Goal: Task Accomplishment & Management: Use online tool/utility

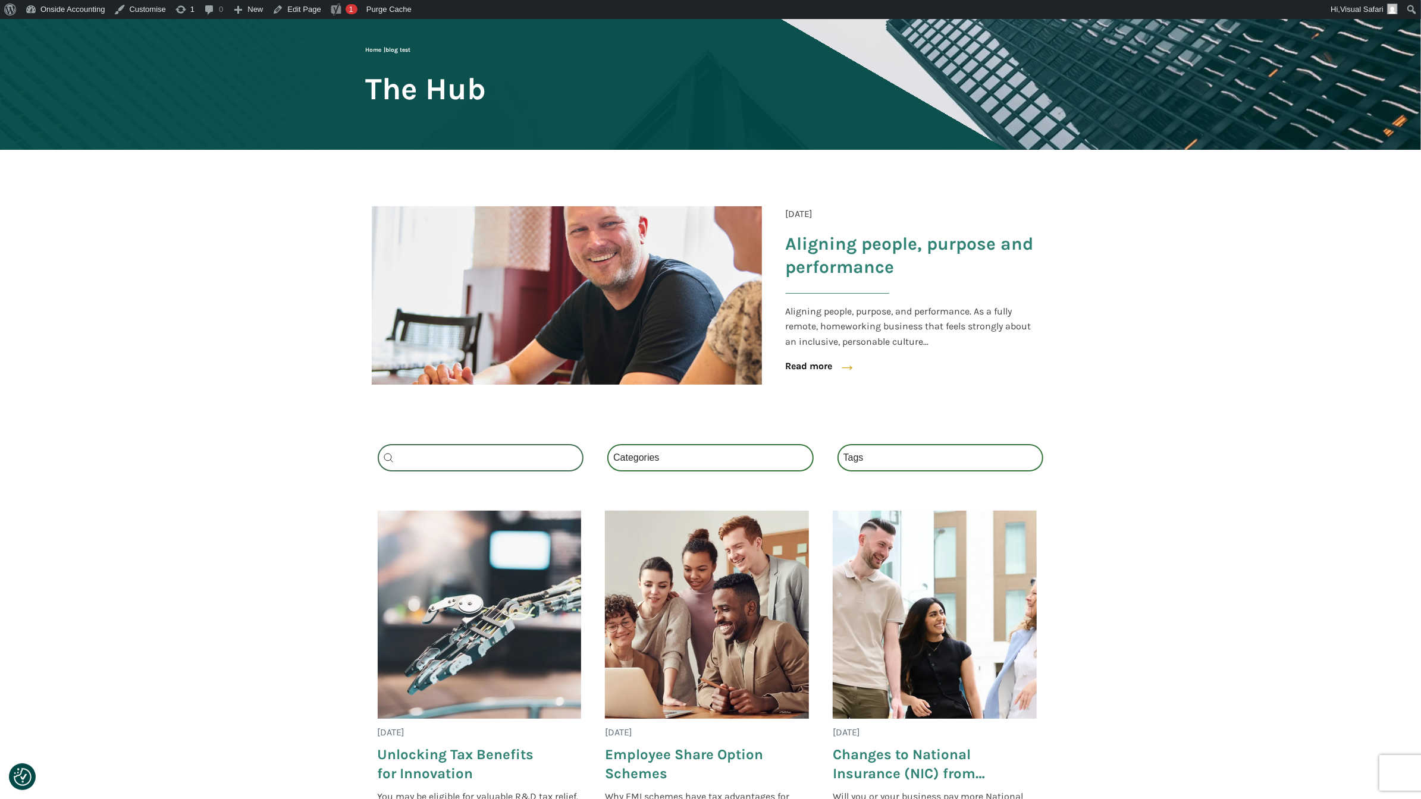
scroll to position [106, 0]
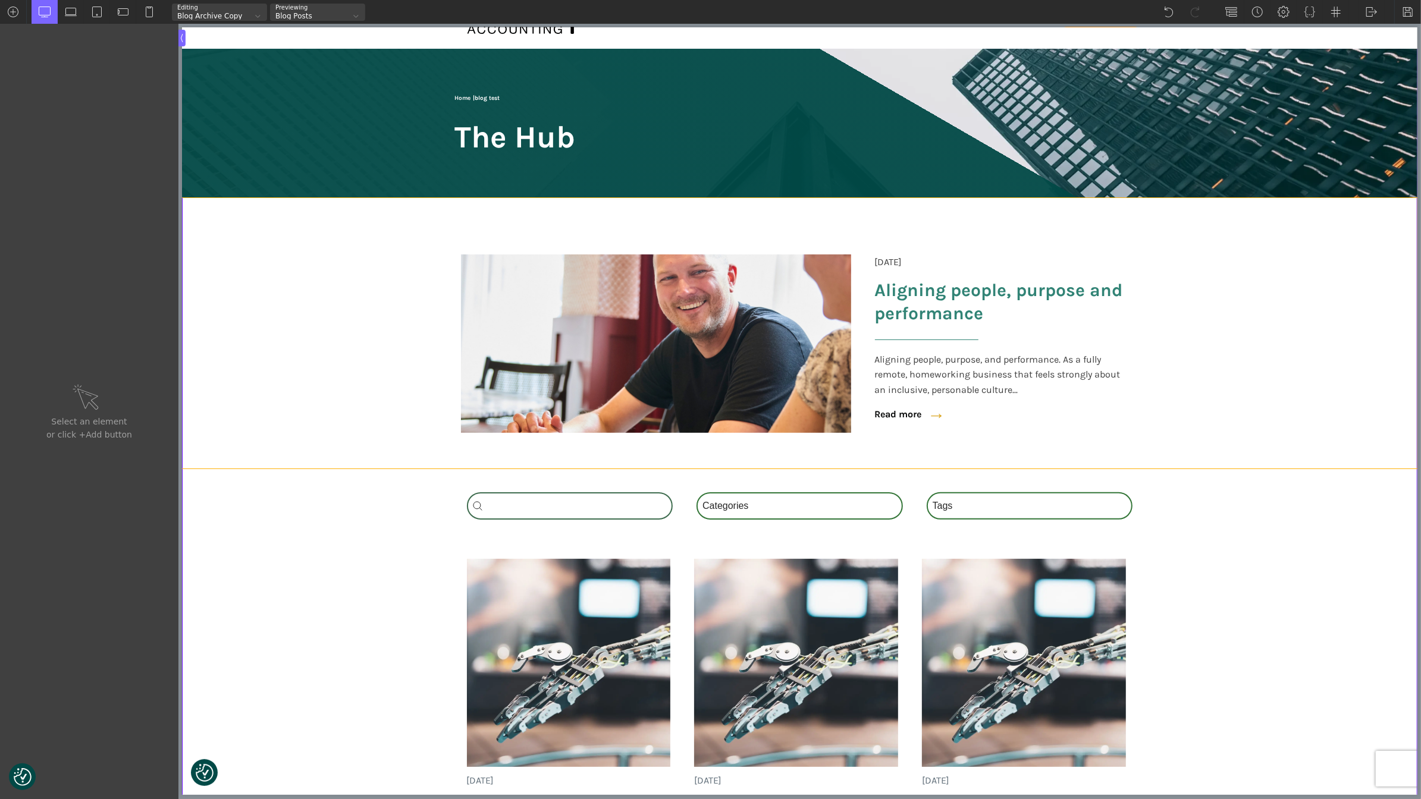
scroll to position [77, 0]
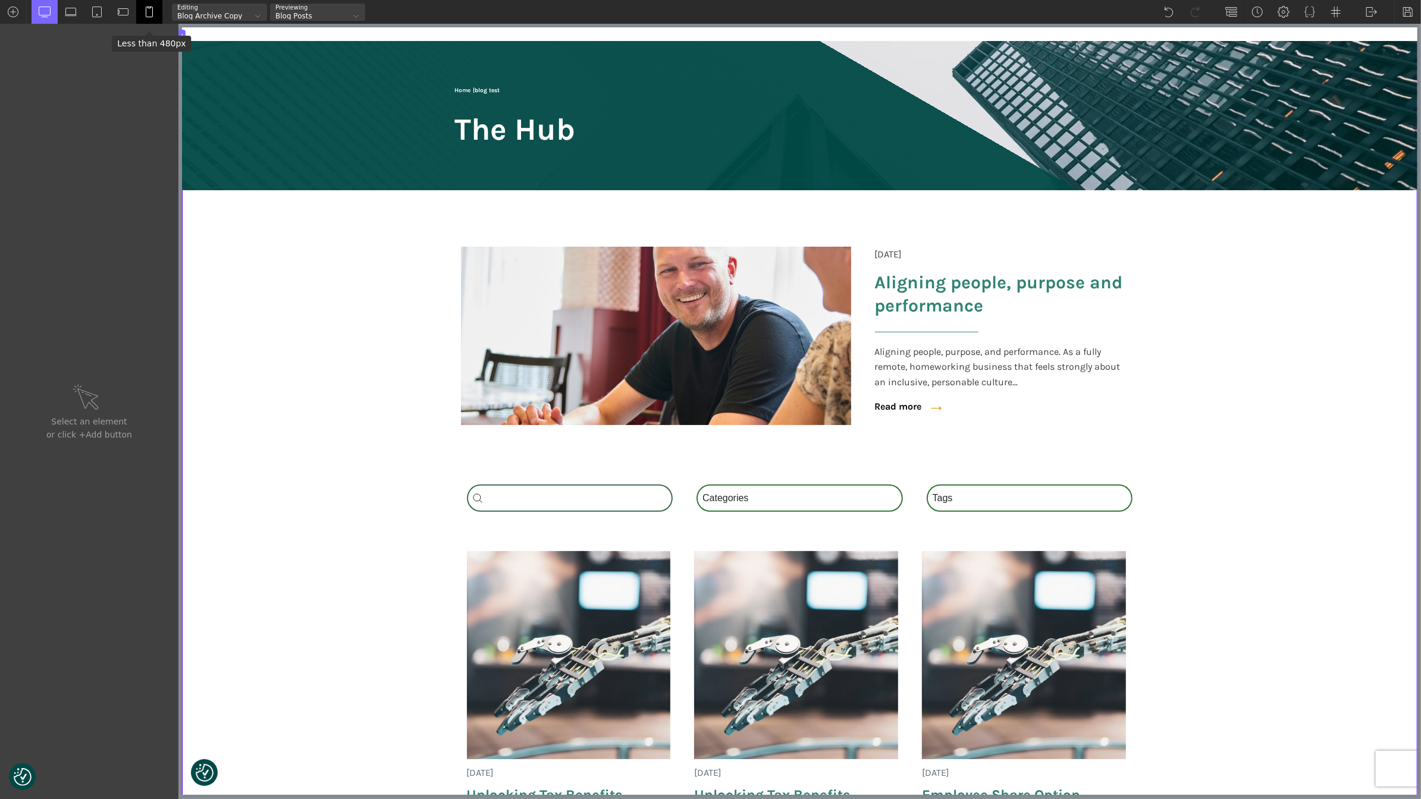
click at [150, 8] on img at bounding box center [149, 12] width 12 height 12
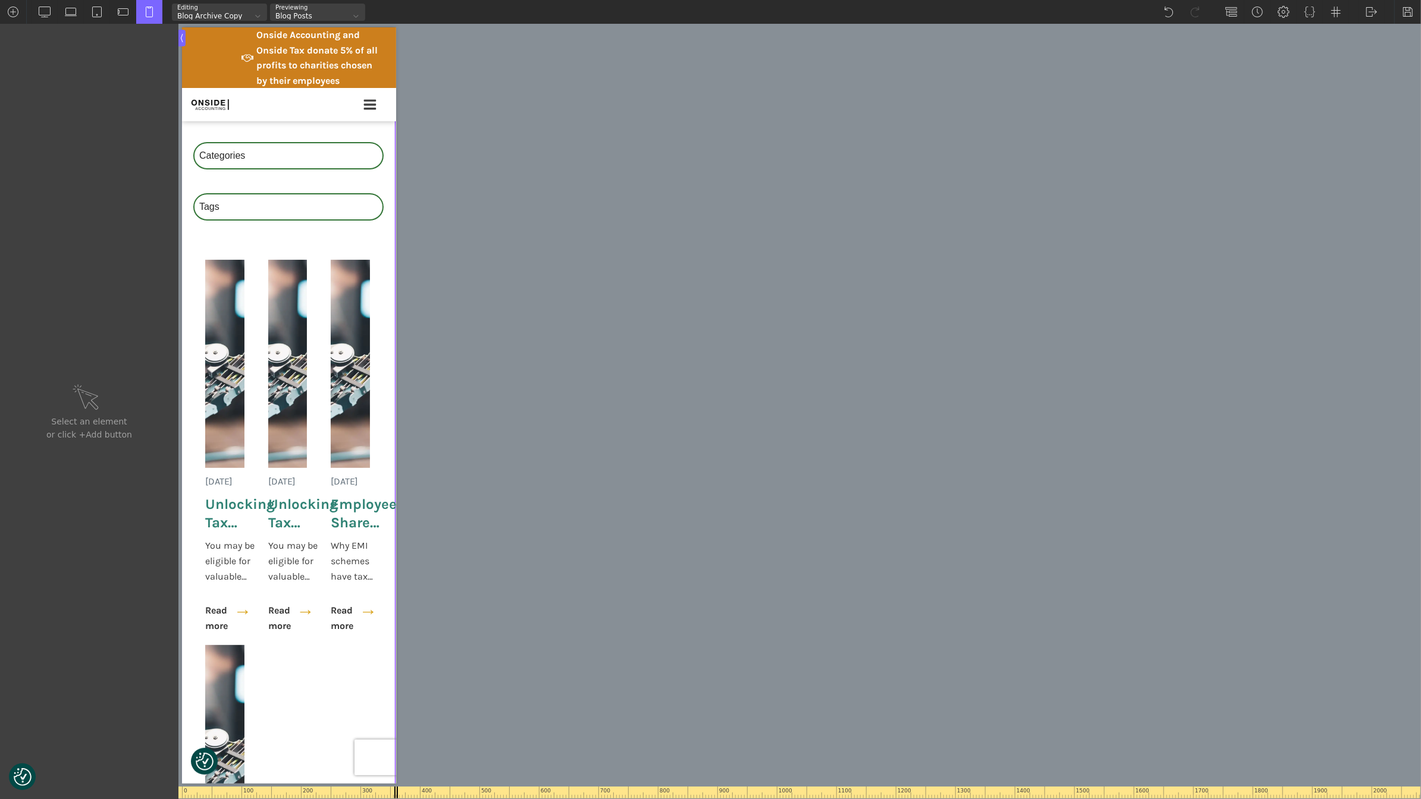
scroll to position [746, 1]
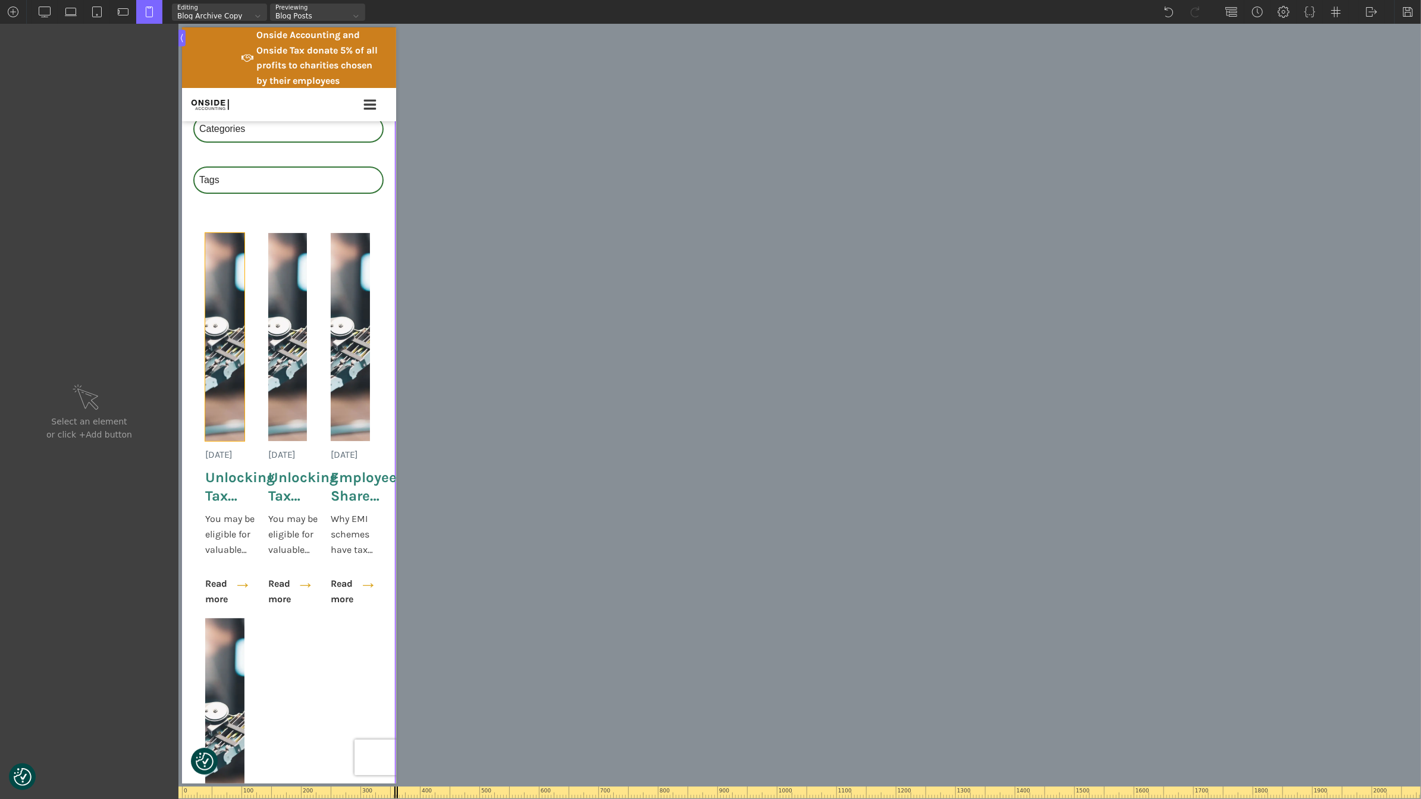
click at [219, 356] on img at bounding box center [224, 337] width 39 height 208
type input "image-285-488"
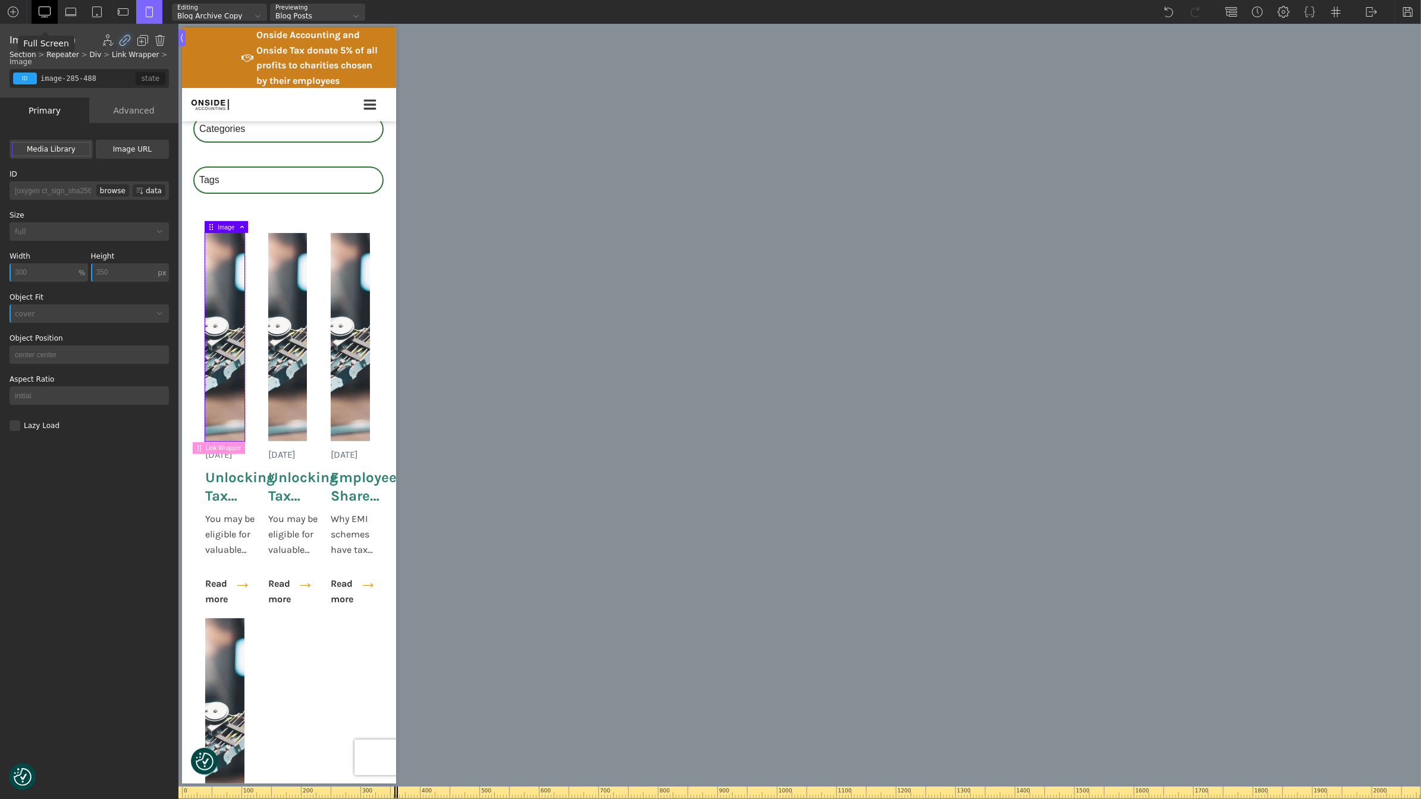
click at [36, 6] on div at bounding box center [45, 12] width 26 height 24
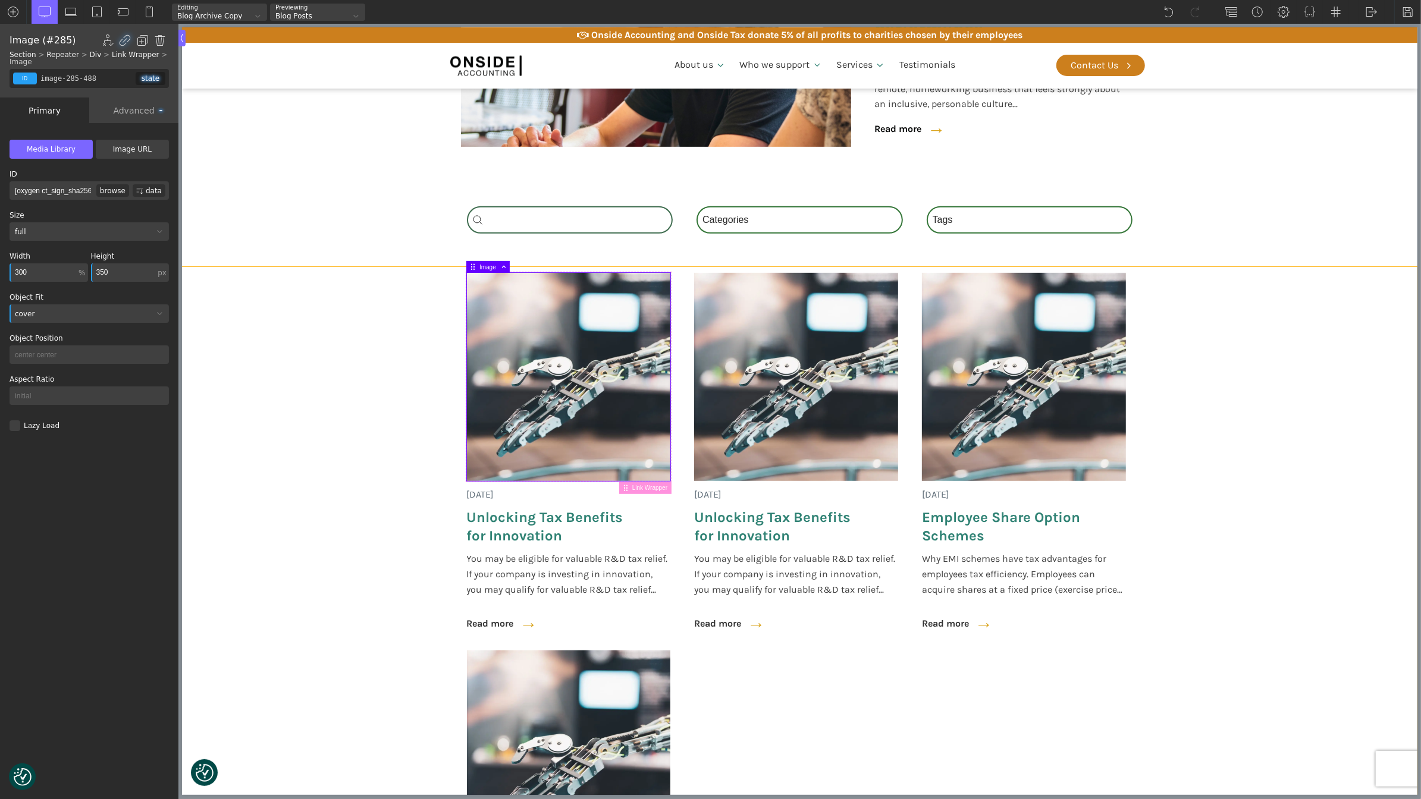
scroll to position [365, 0]
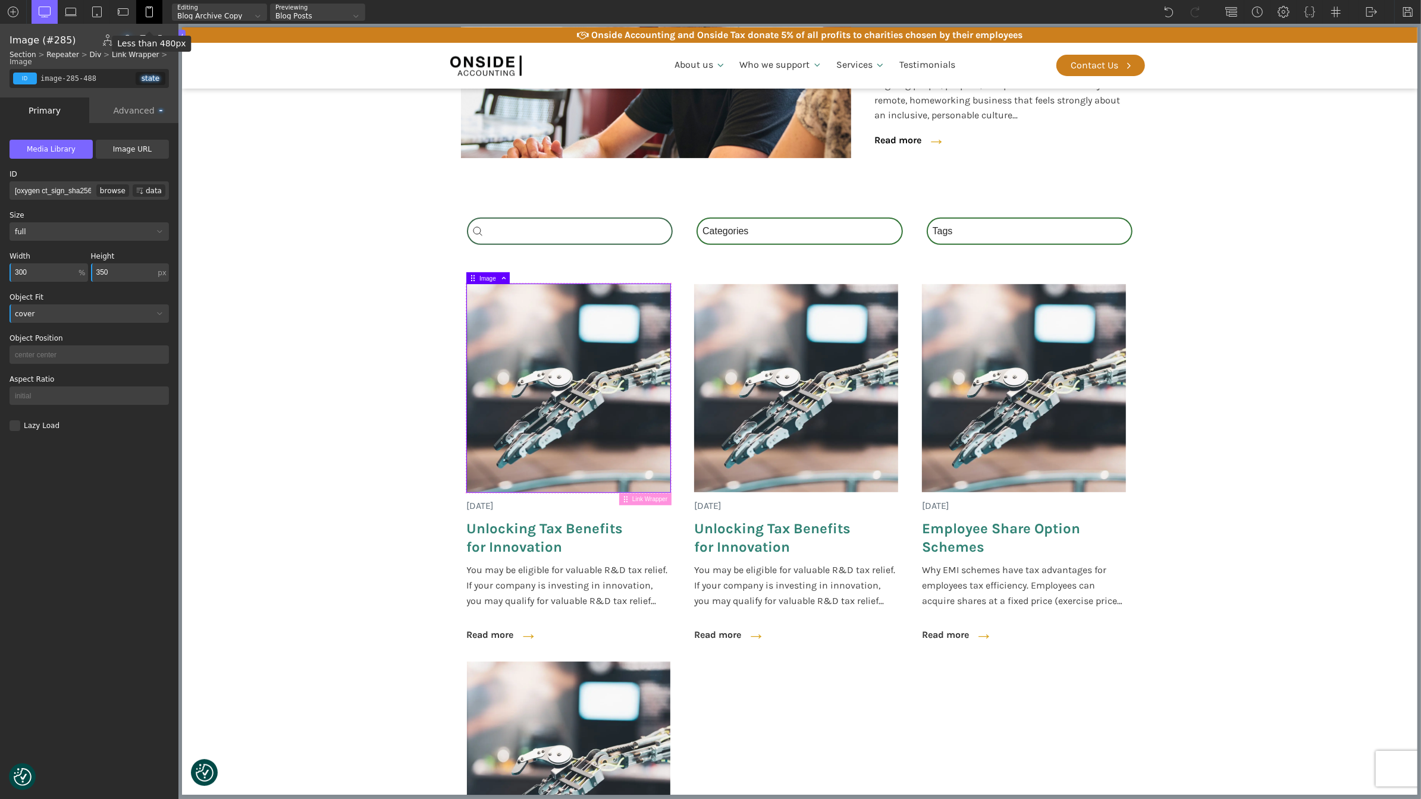
click at [147, 8] on img at bounding box center [149, 12] width 12 height 12
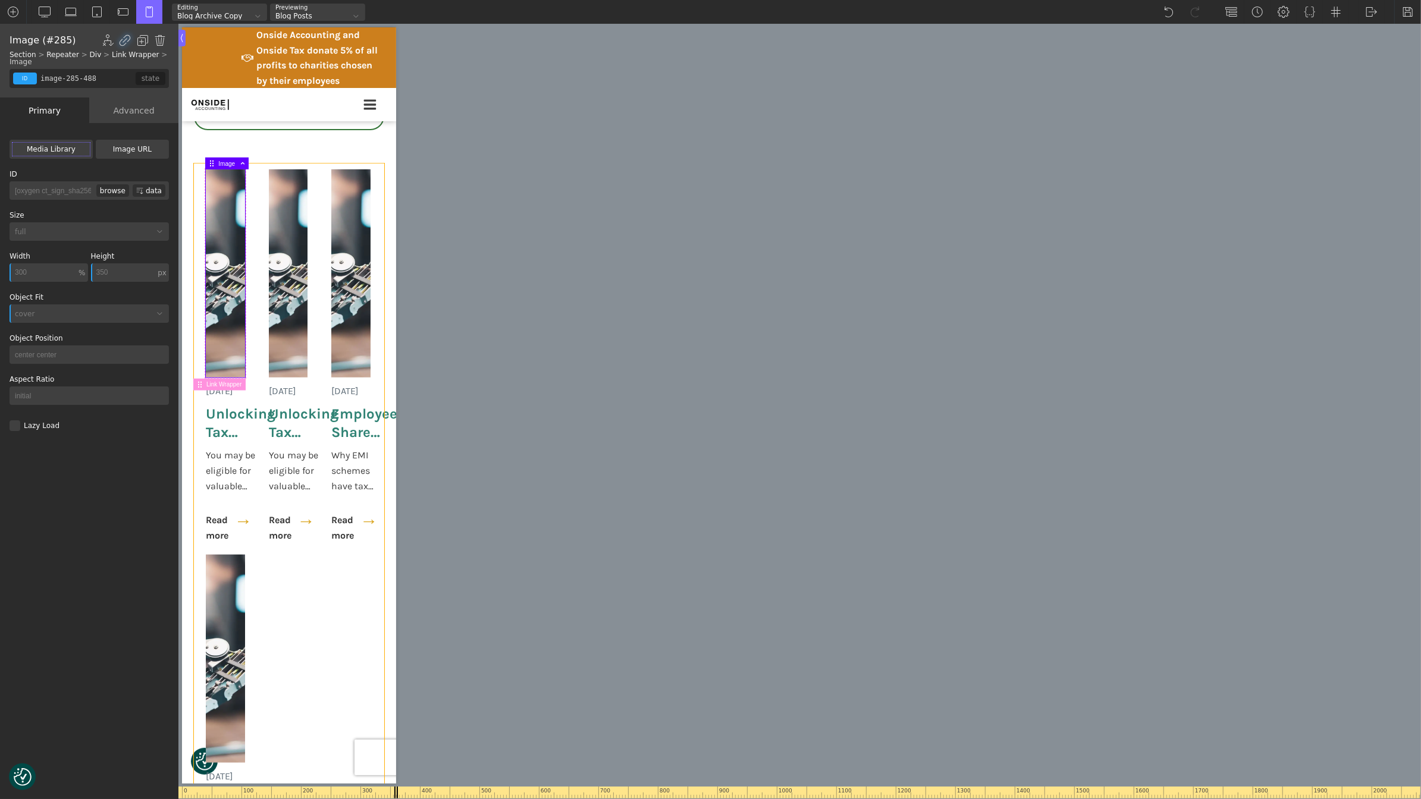
scroll to position [817, 0]
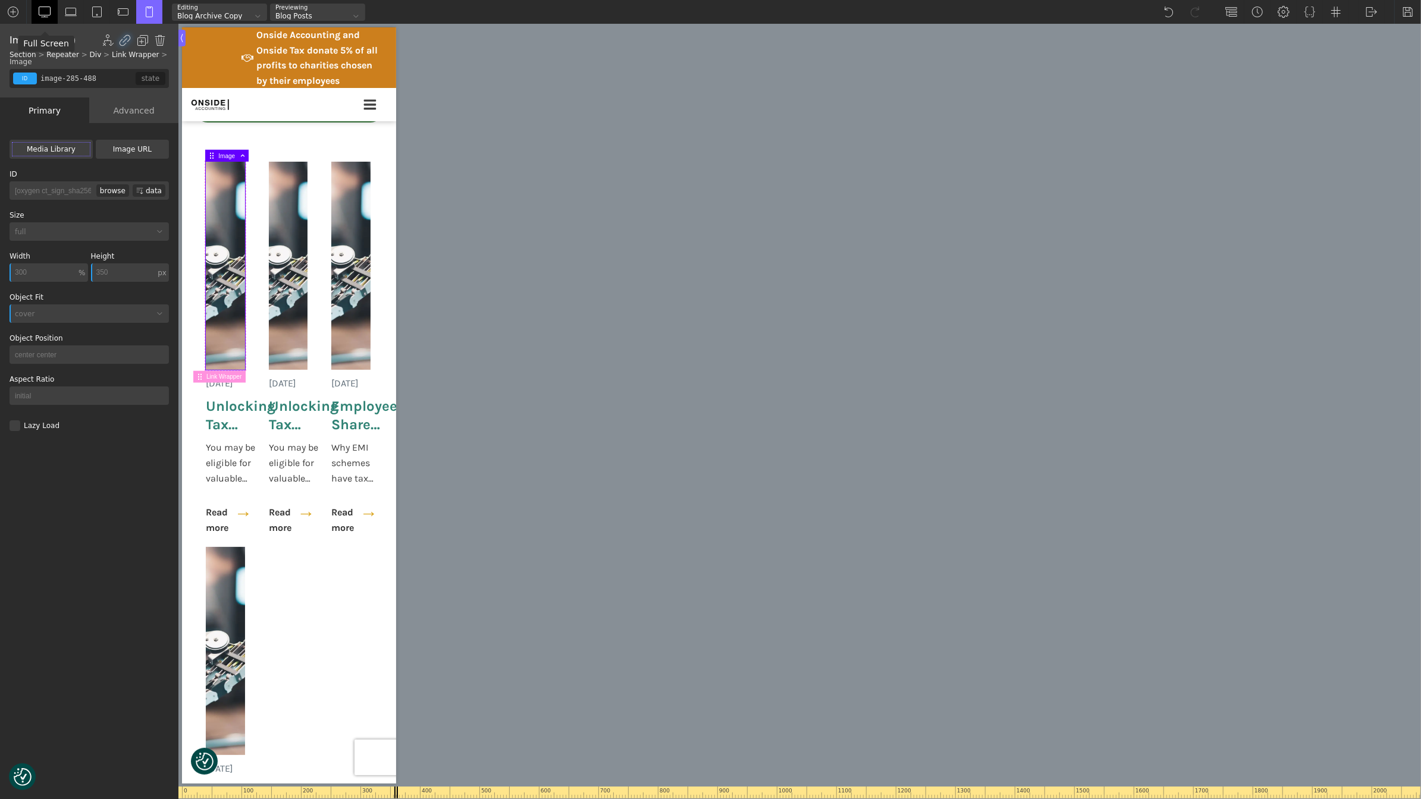
click at [48, 8] on img at bounding box center [45, 12] width 12 height 12
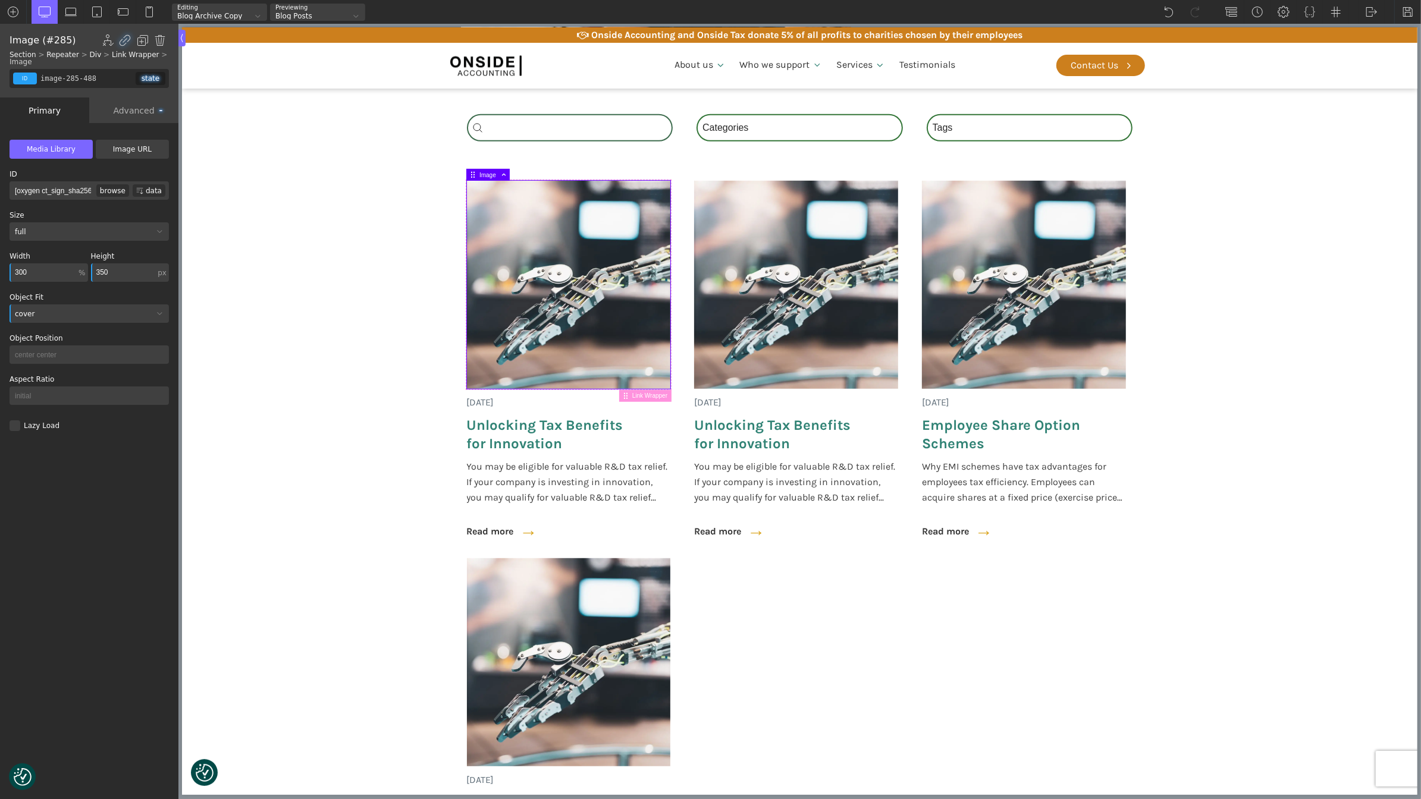
scroll to position [465, 0]
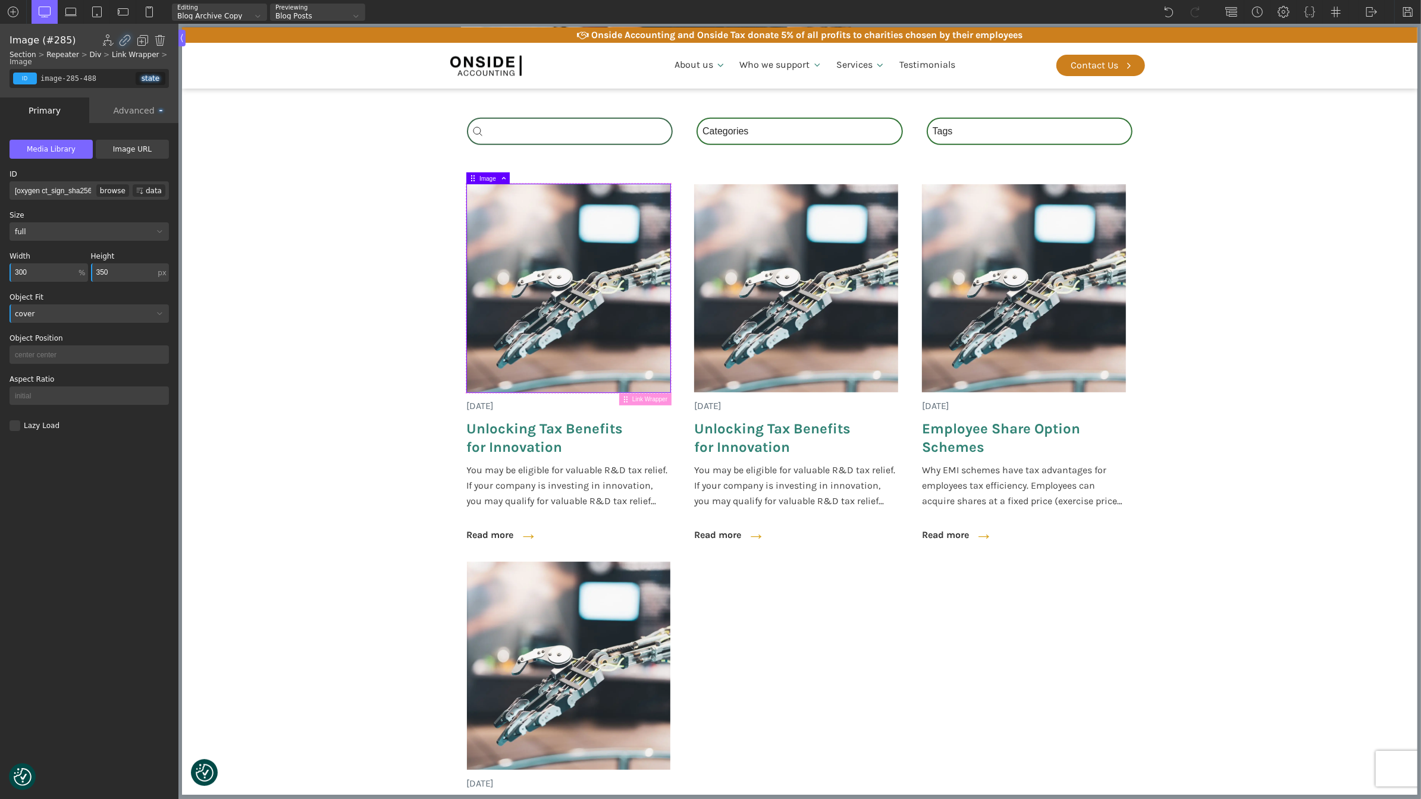
click at [53, 273] on input "300" at bounding box center [43, 272] width 67 height 18
click at [119, 274] on input "350" at bounding box center [123, 272] width 65 height 18
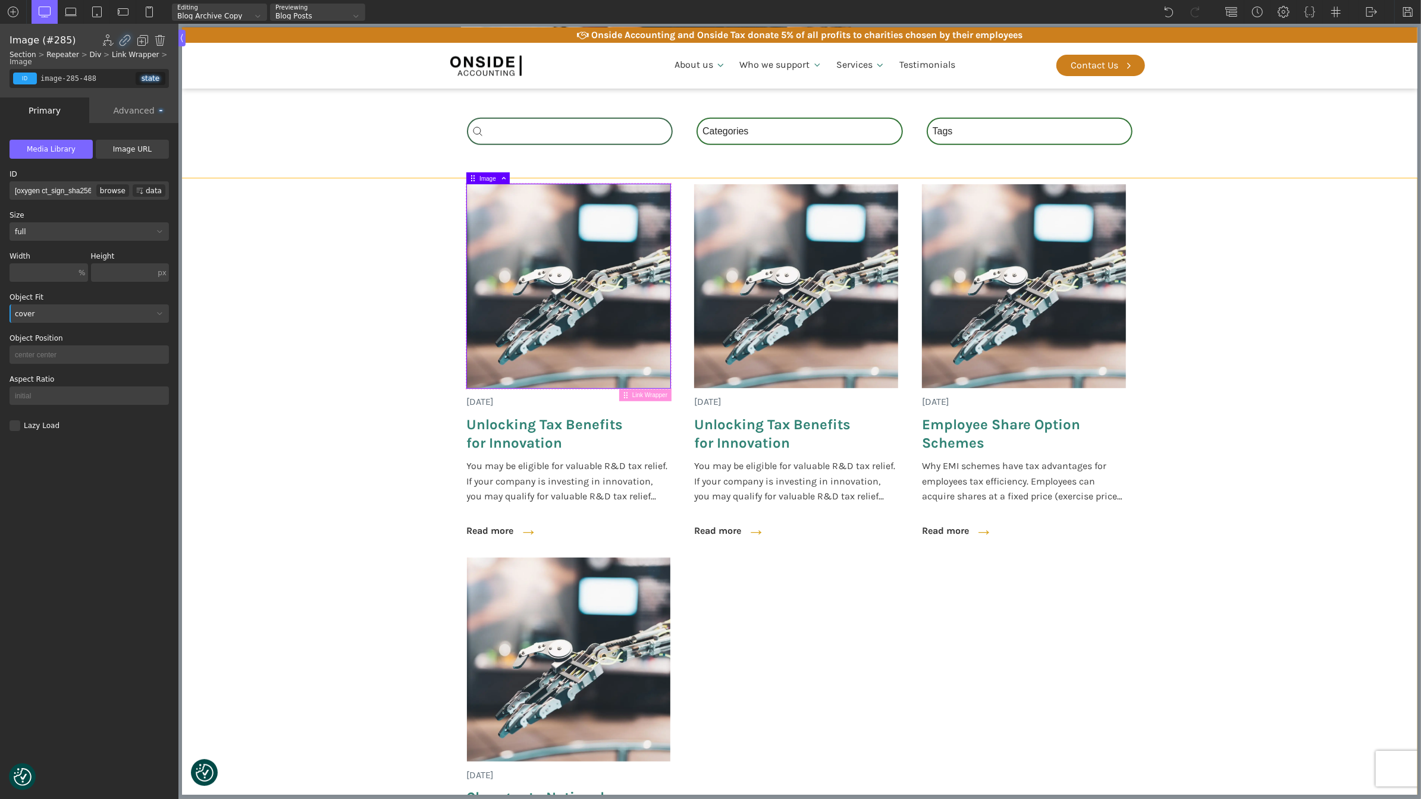
scroll to position [431, 0]
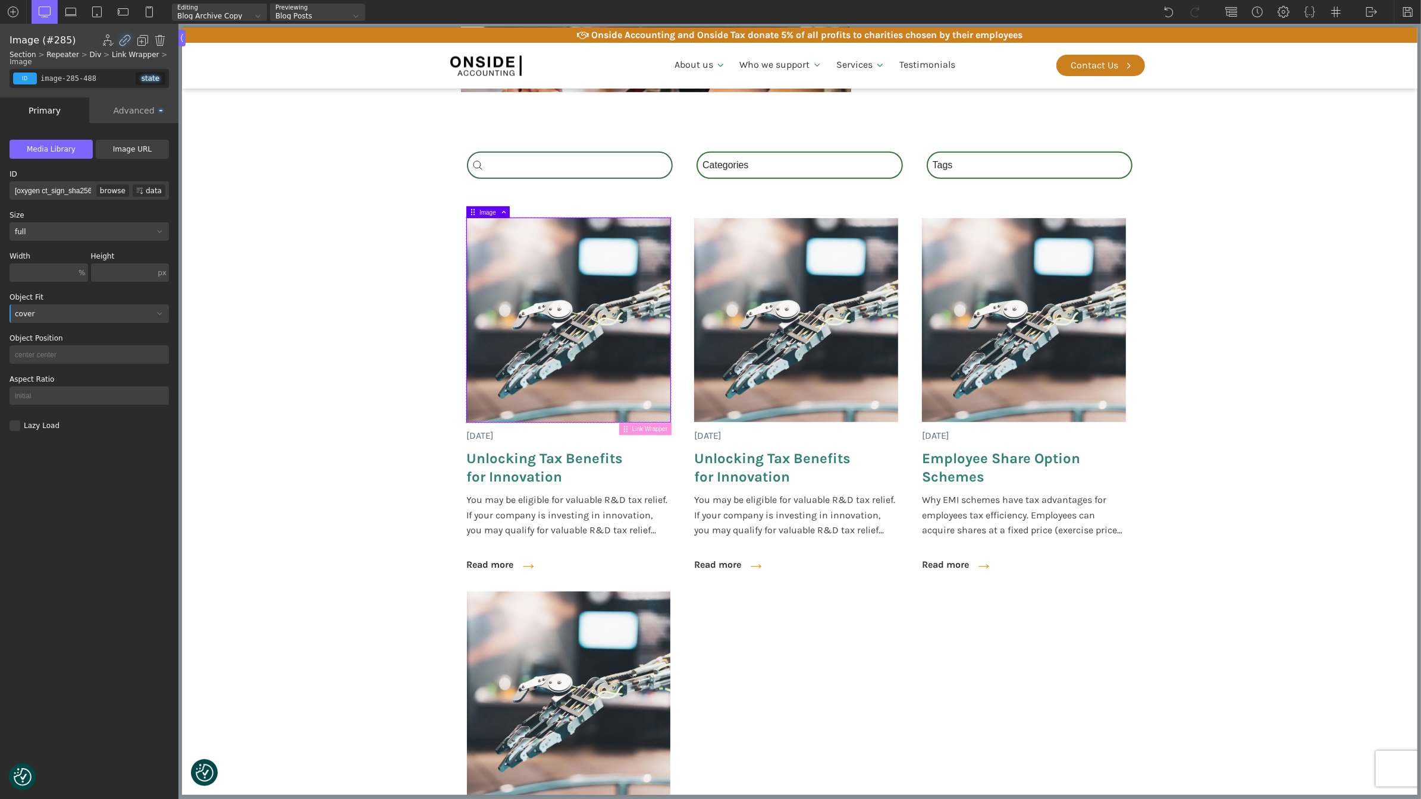
click at [86, 400] on input "initial" at bounding box center [89, 396] width 159 height 18
click at [58, 395] on input "initial" at bounding box center [89, 396] width 159 height 18
paste input "4/3"
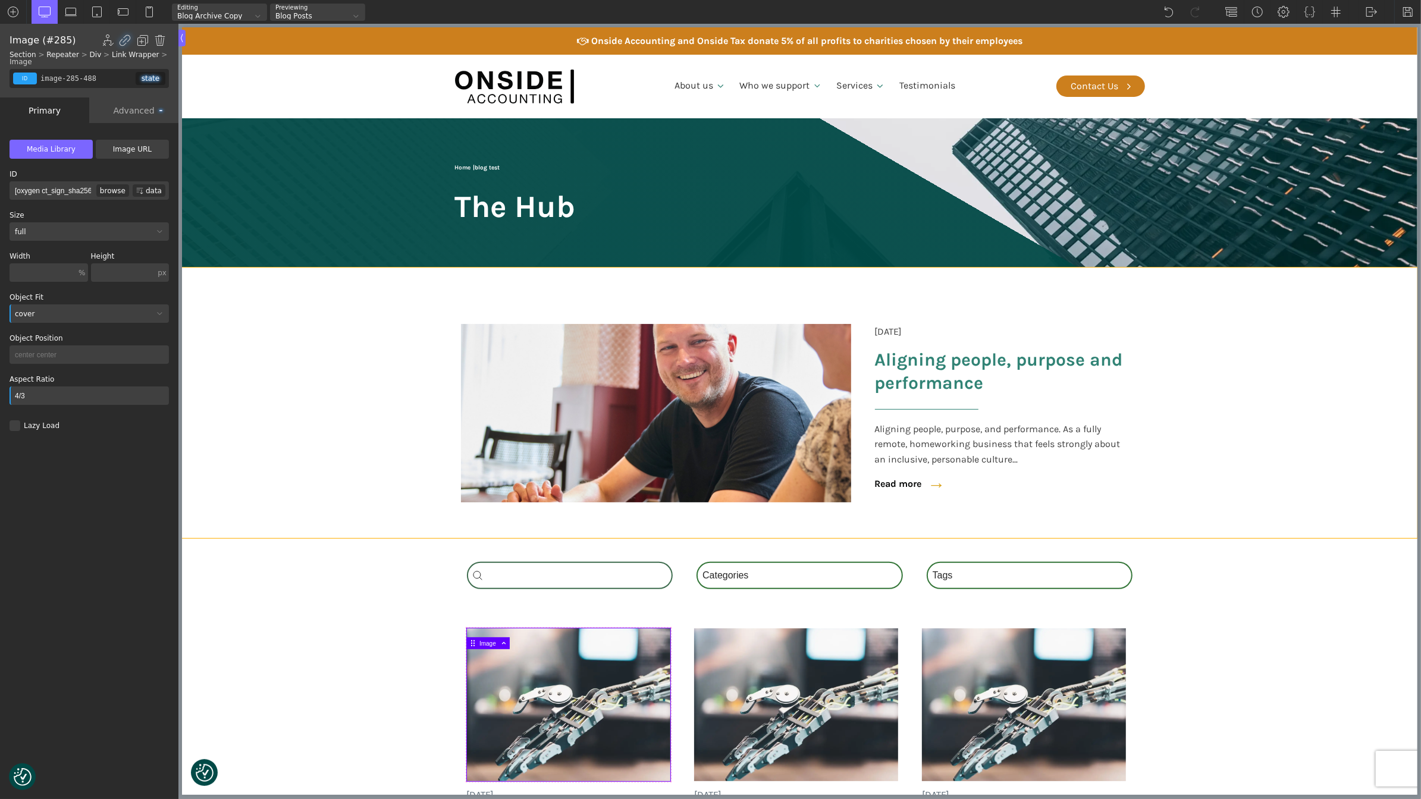
scroll to position [320, 0]
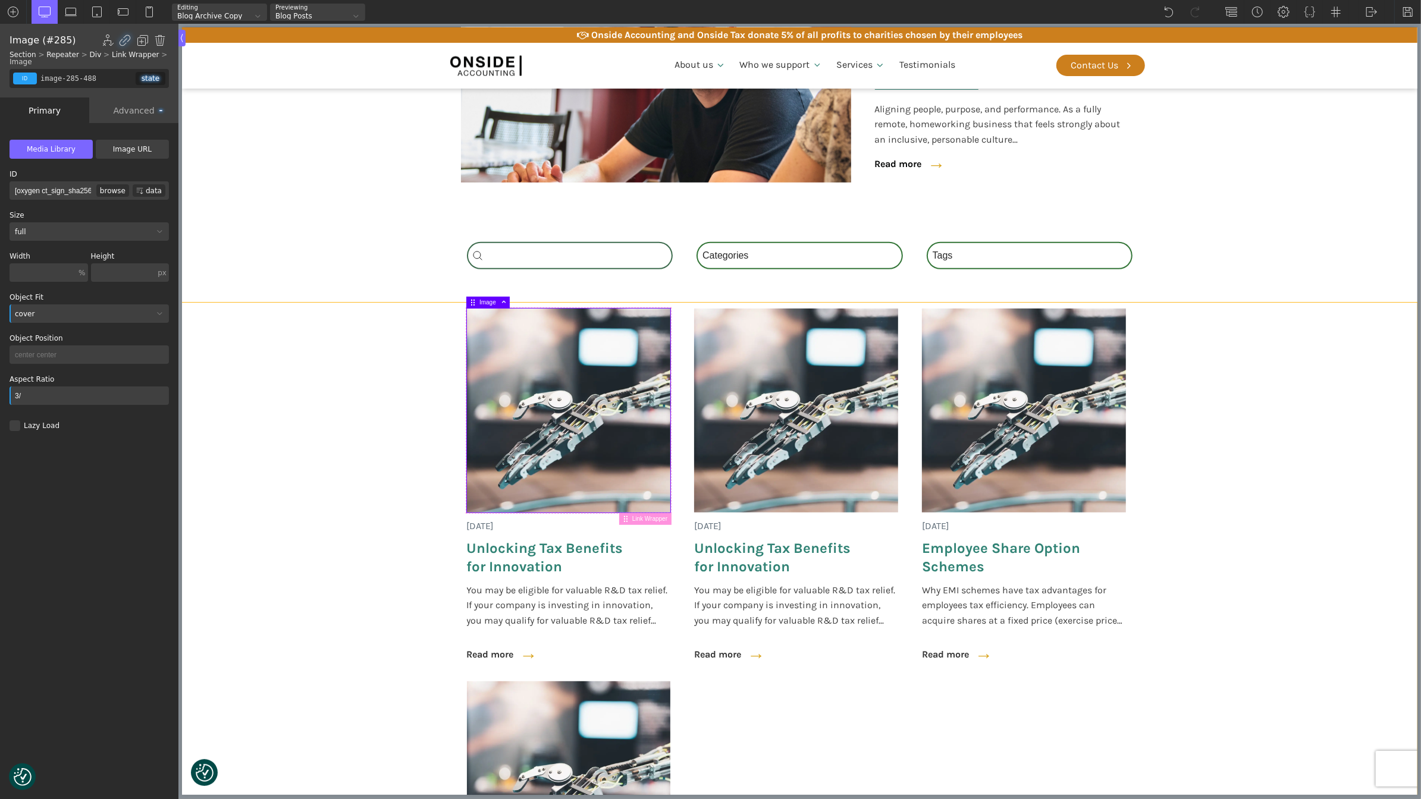
type input "3"
click at [344, 394] on section "[DATE] Unlocking Tax Benefits for Innovation You may be eligible for valuable R…" at bounding box center [798, 698] width 1235 height 791
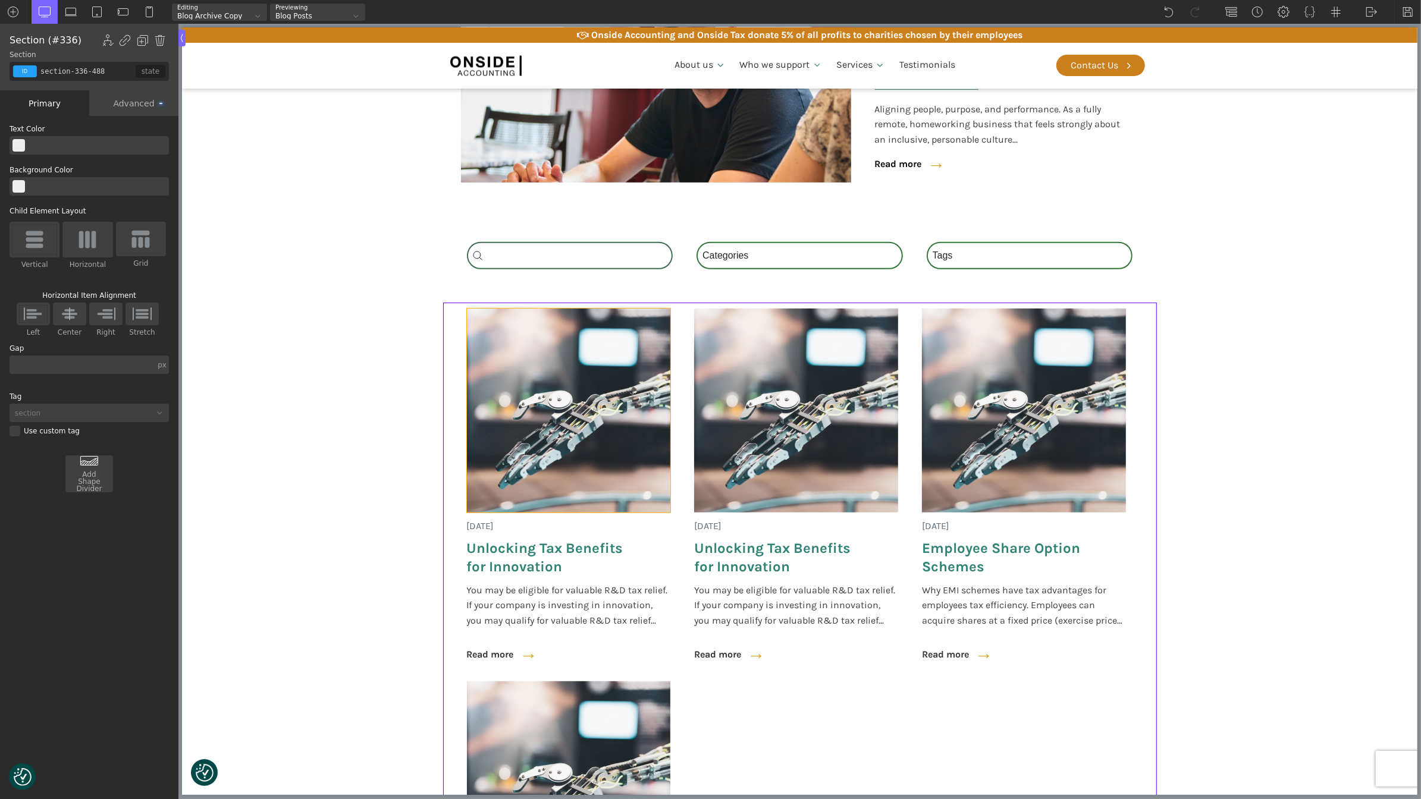
click at [488, 358] on img at bounding box center [568, 411] width 204 height 204
type input "image-285-488"
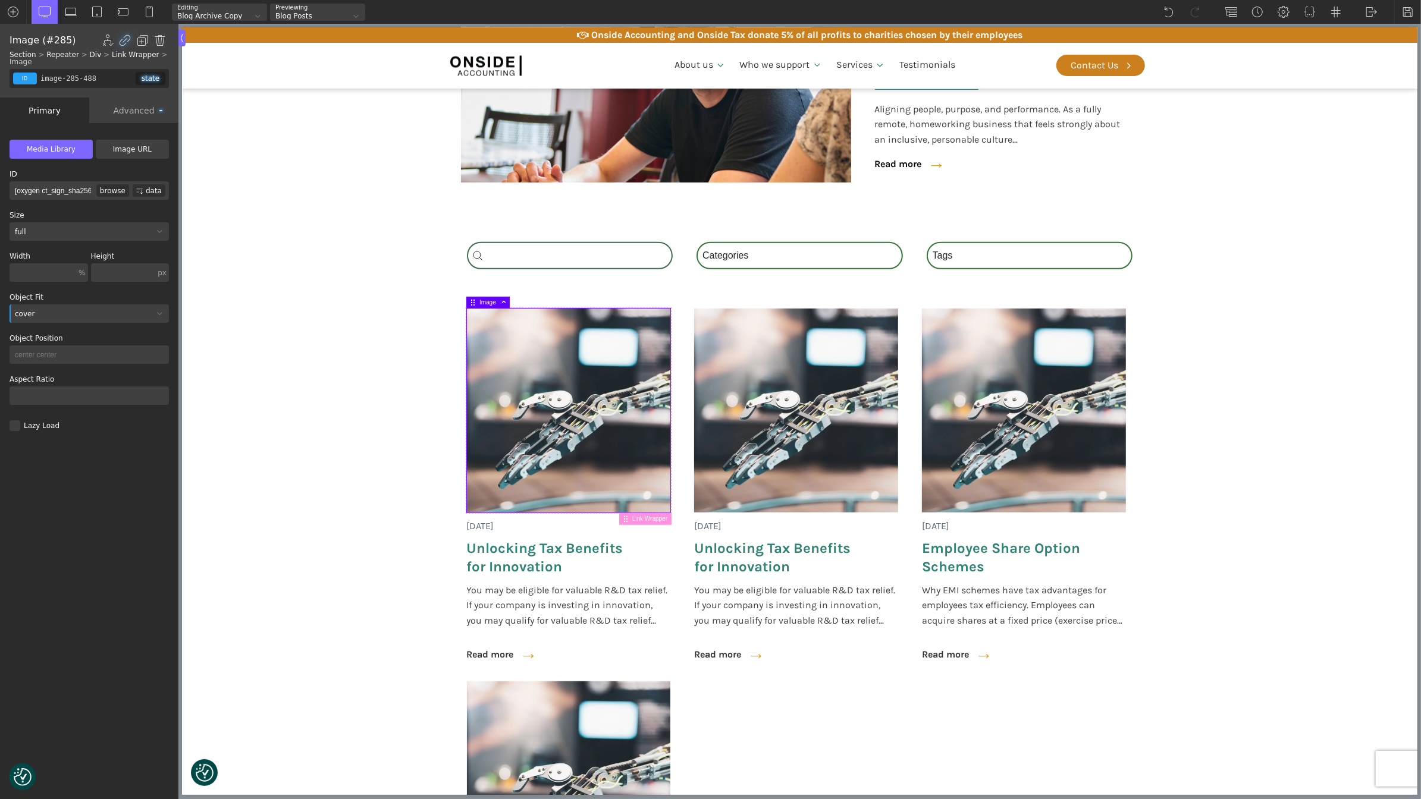
click at [40, 401] on input "text" at bounding box center [89, 396] width 159 height 18
type input "4/4"
click at [237, 475] on section "[DATE] Unlocking Tax Benefits for Innovation You may be eligible for valuable R…" at bounding box center [798, 698] width 1235 height 791
type input "section-336-488"
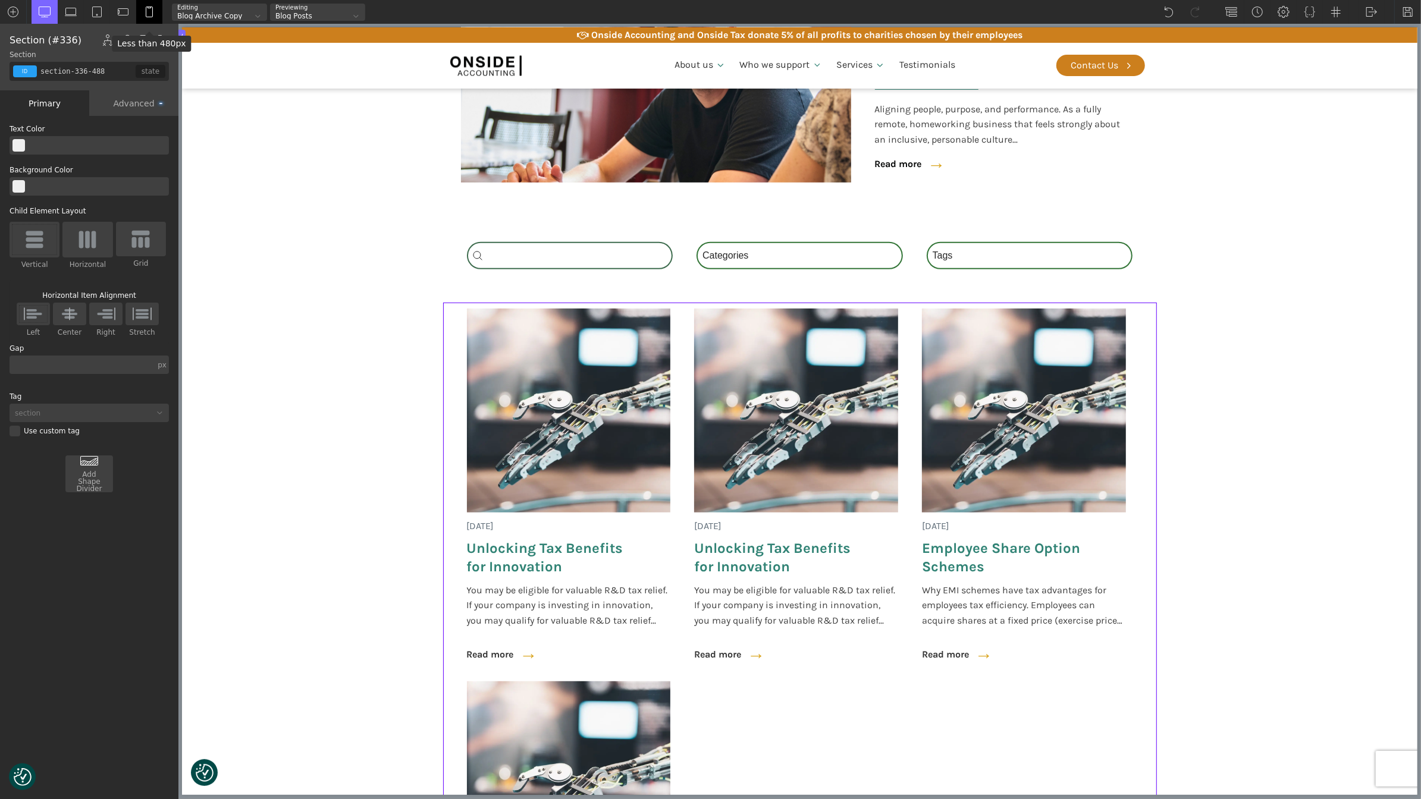
click at [150, 7] on img at bounding box center [149, 12] width 12 height 12
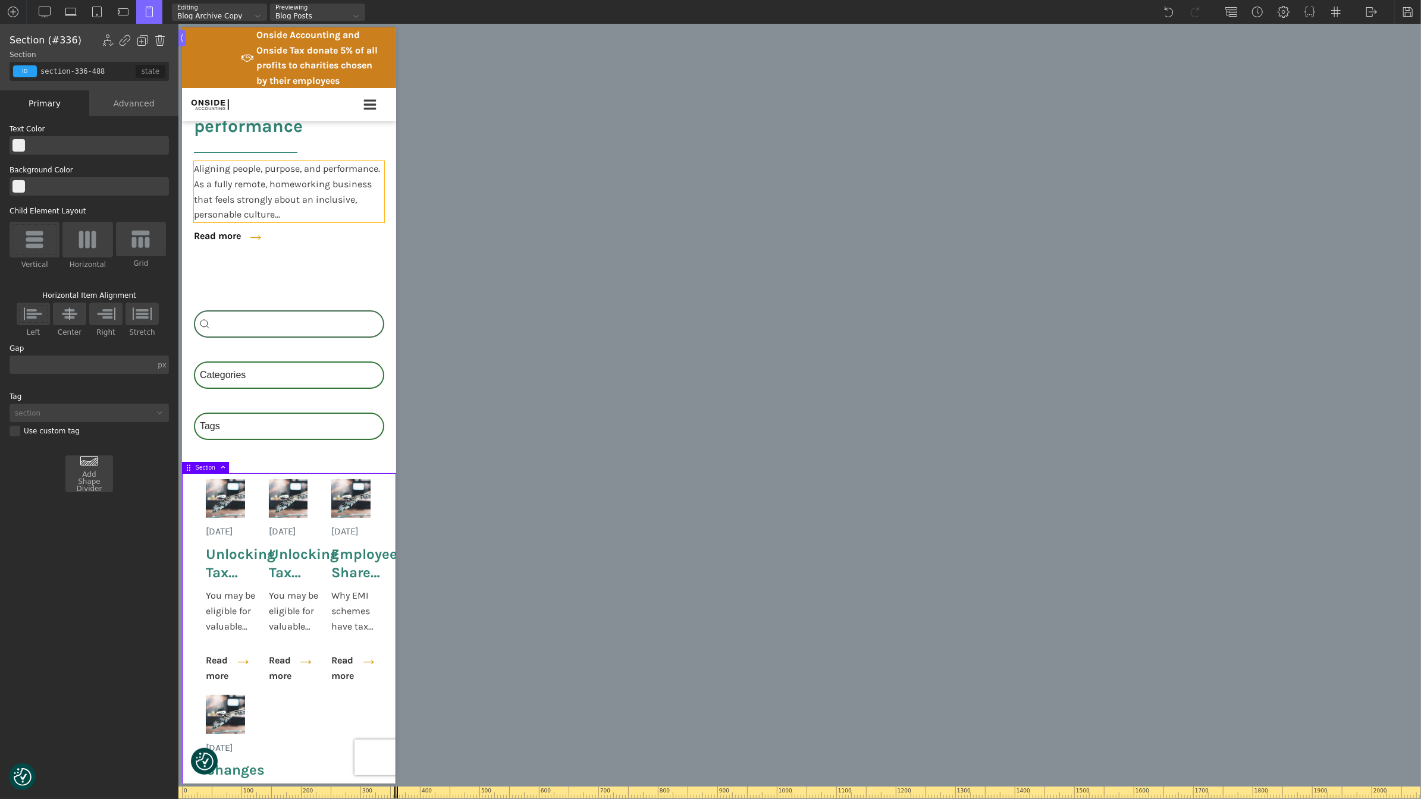
scroll to position [573, 0]
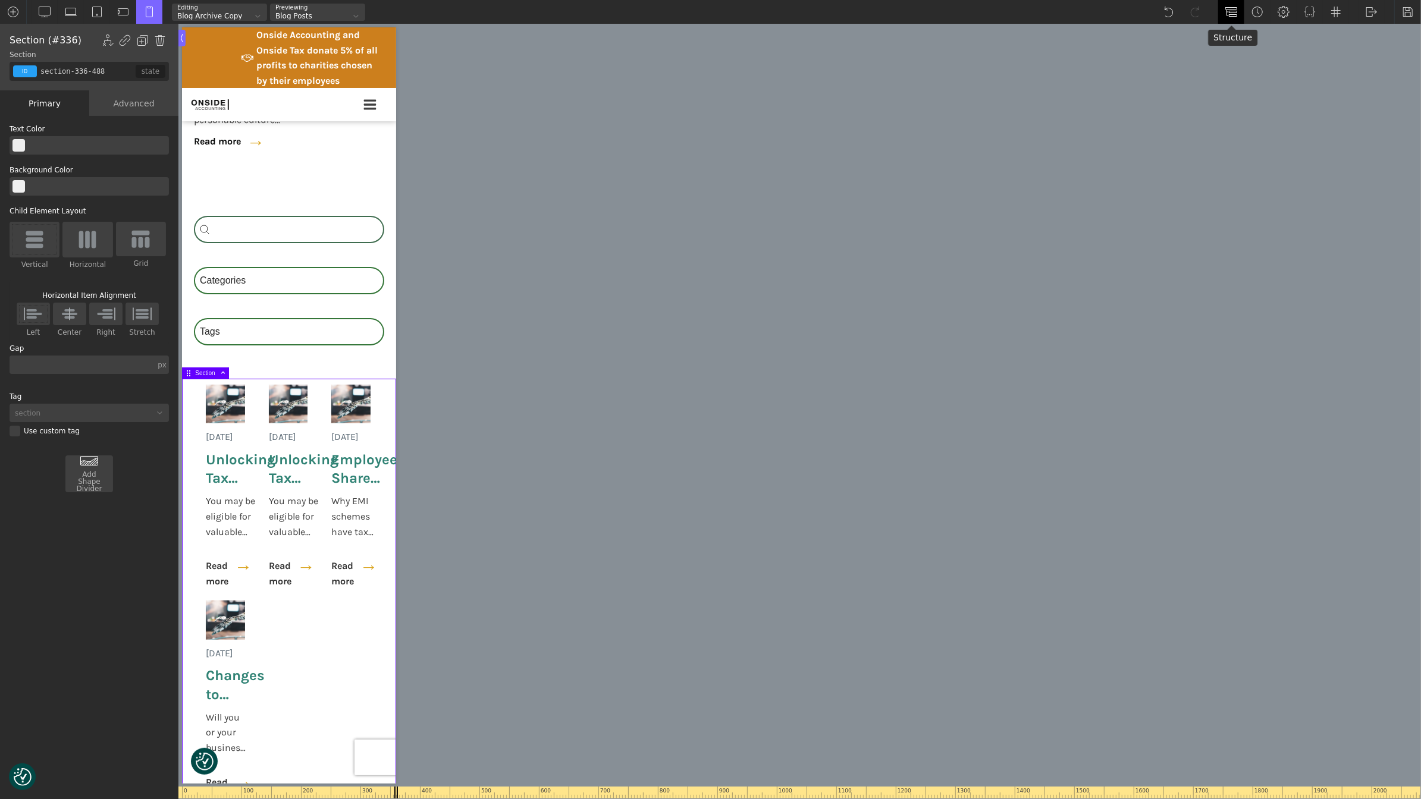
click at [1229, 11] on img at bounding box center [1231, 12] width 12 height 12
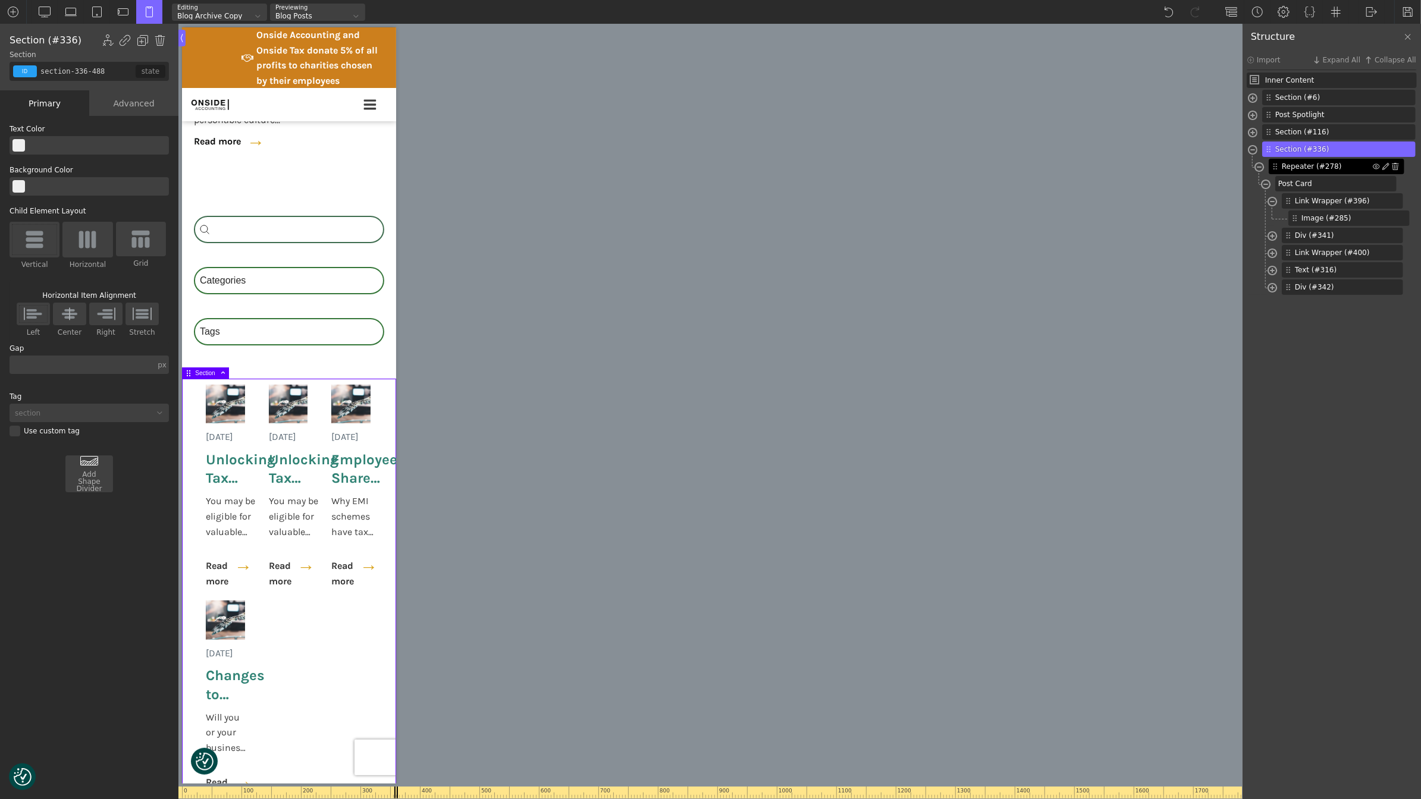
click at [1337, 170] on span "Repeater (#278)" at bounding box center [1327, 166] width 91 height 11
type input "posts-grid"
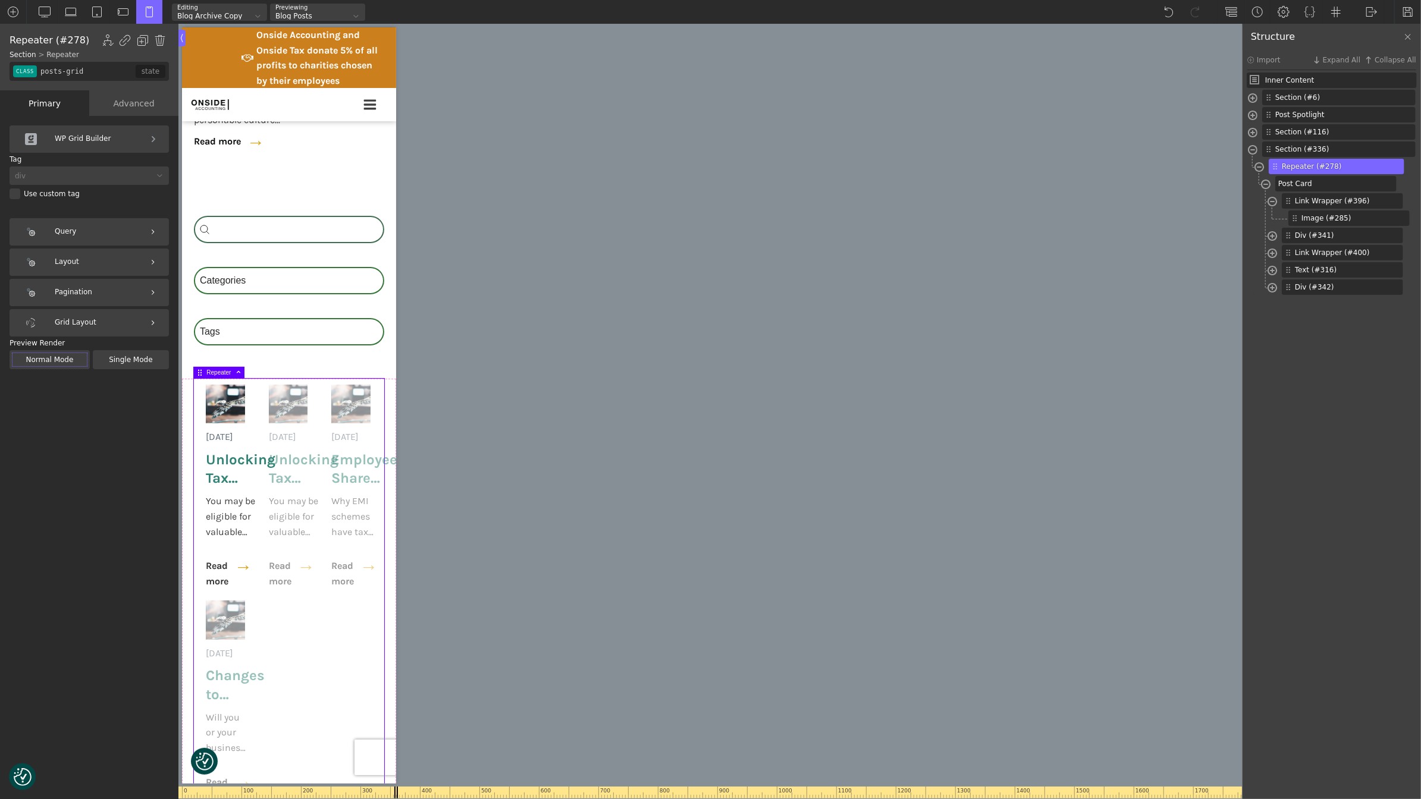
click at [114, 328] on div "Grid Layout" at bounding box center [89, 322] width 159 height 27
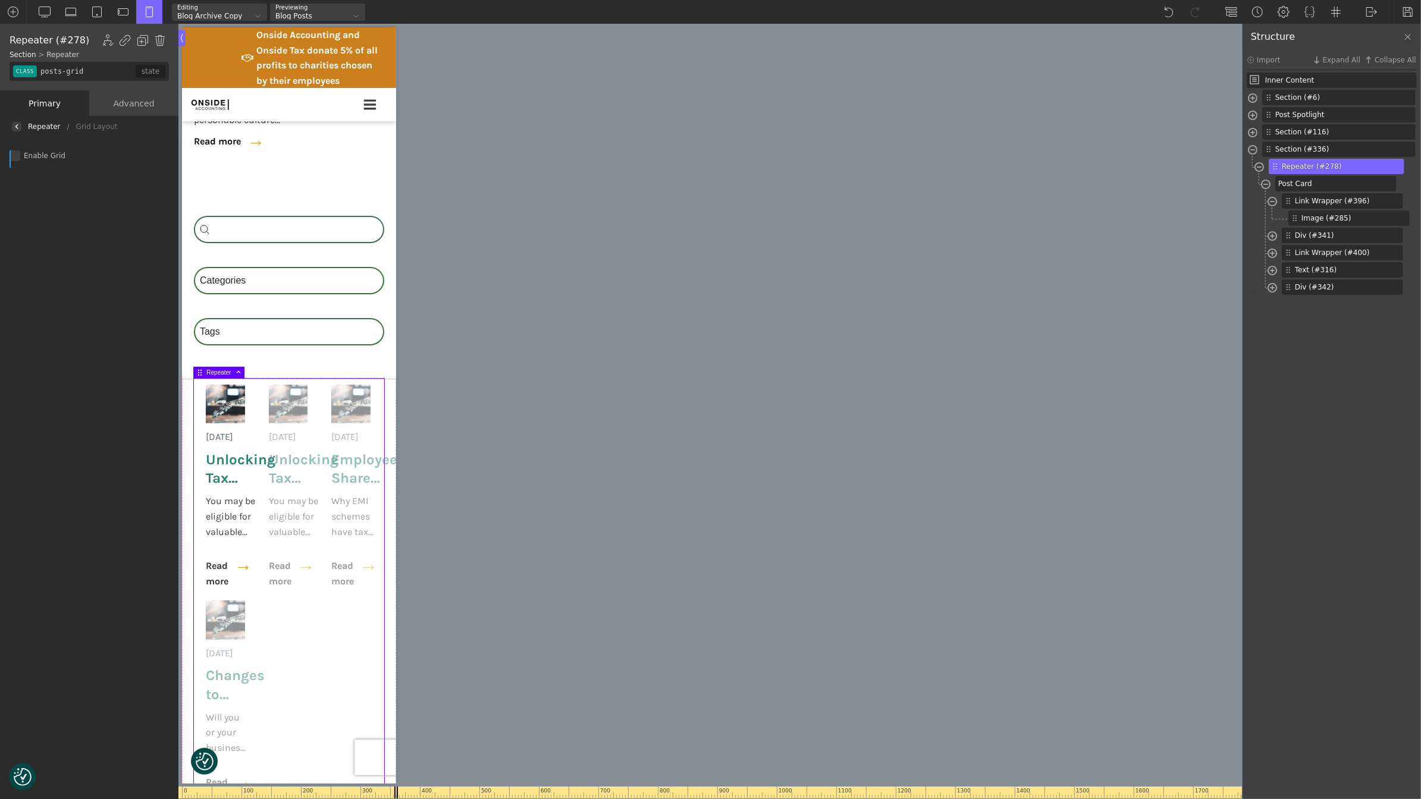
click at [20, 124] on div at bounding box center [17, 127] width 10 height 10
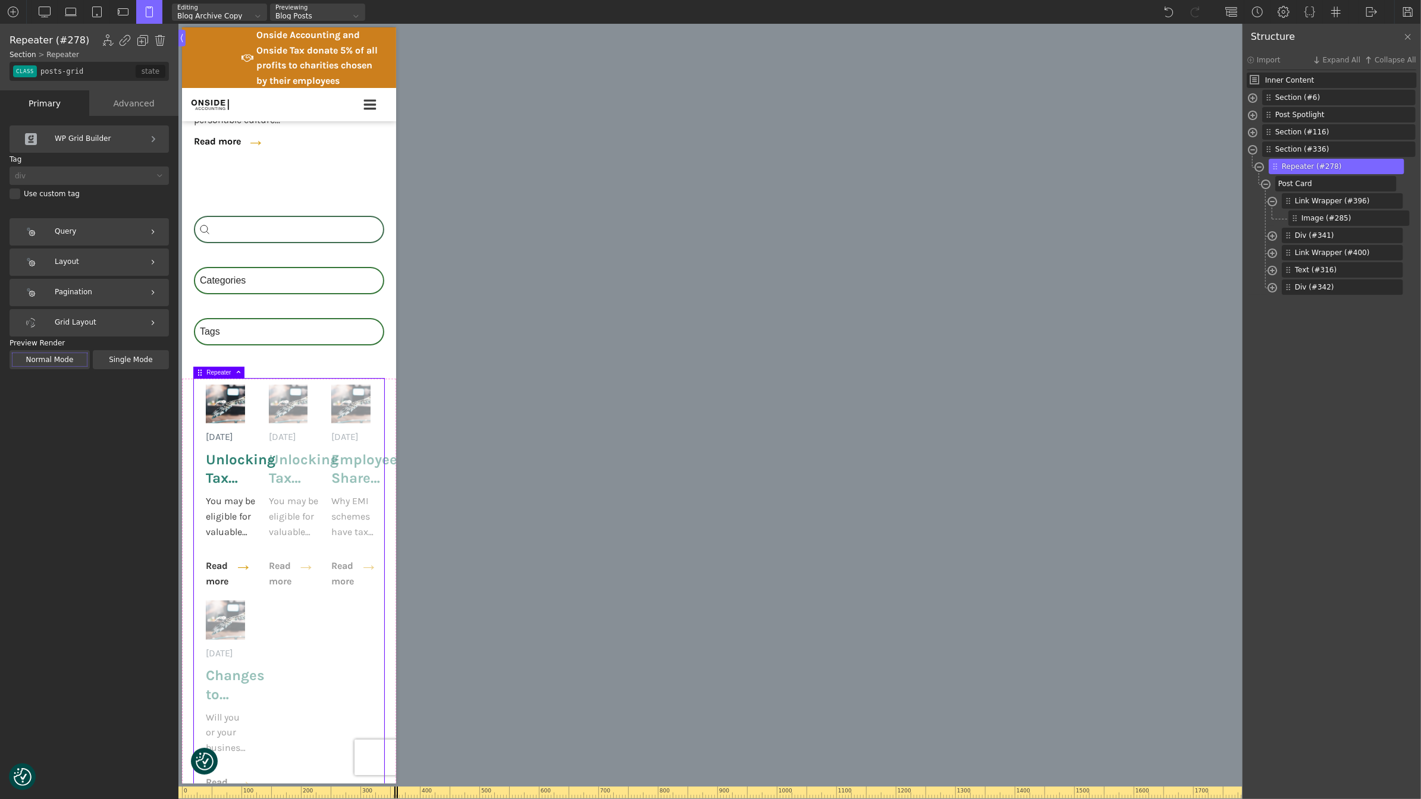
click at [130, 269] on div "Layout" at bounding box center [89, 262] width 159 height 27
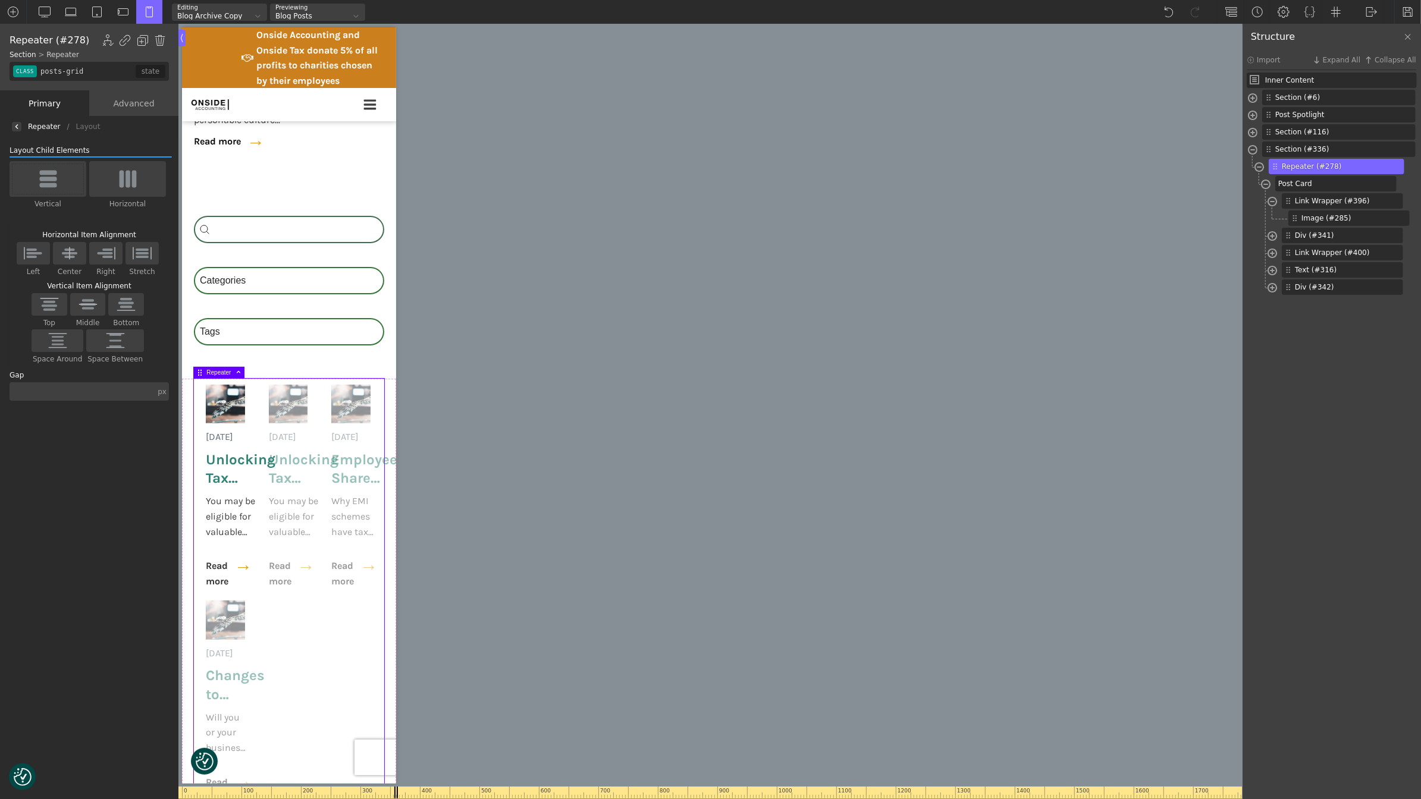
click at [45, 176] on img at bounding box center [48, 179] width 25 height 19
click at [0, 0] on input "Vertical" at bounding box center [0, 0] width 0 height 0
click at [45, 176] on img at bounding box center [48, 179] width 25 height 19
click at [0, 0] on input "Vertical" at bounding box center [0, 0] width 0 height 0
click at [143, 104] on div "Advanced" at bounding box center [133, 103] width 89 height 26
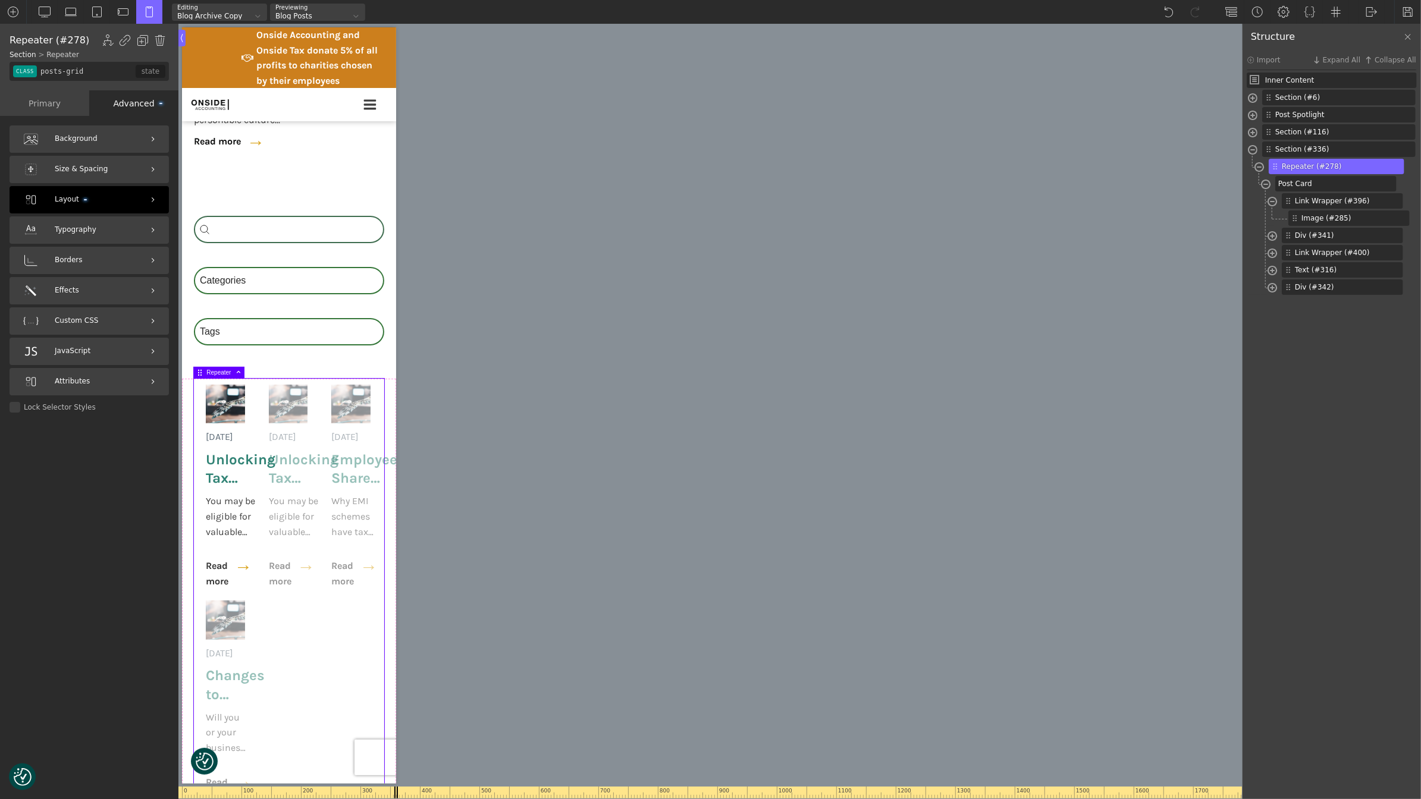
click at [99, 203] on div "Layout" at bounding box center [89, 199] width 159 height 27
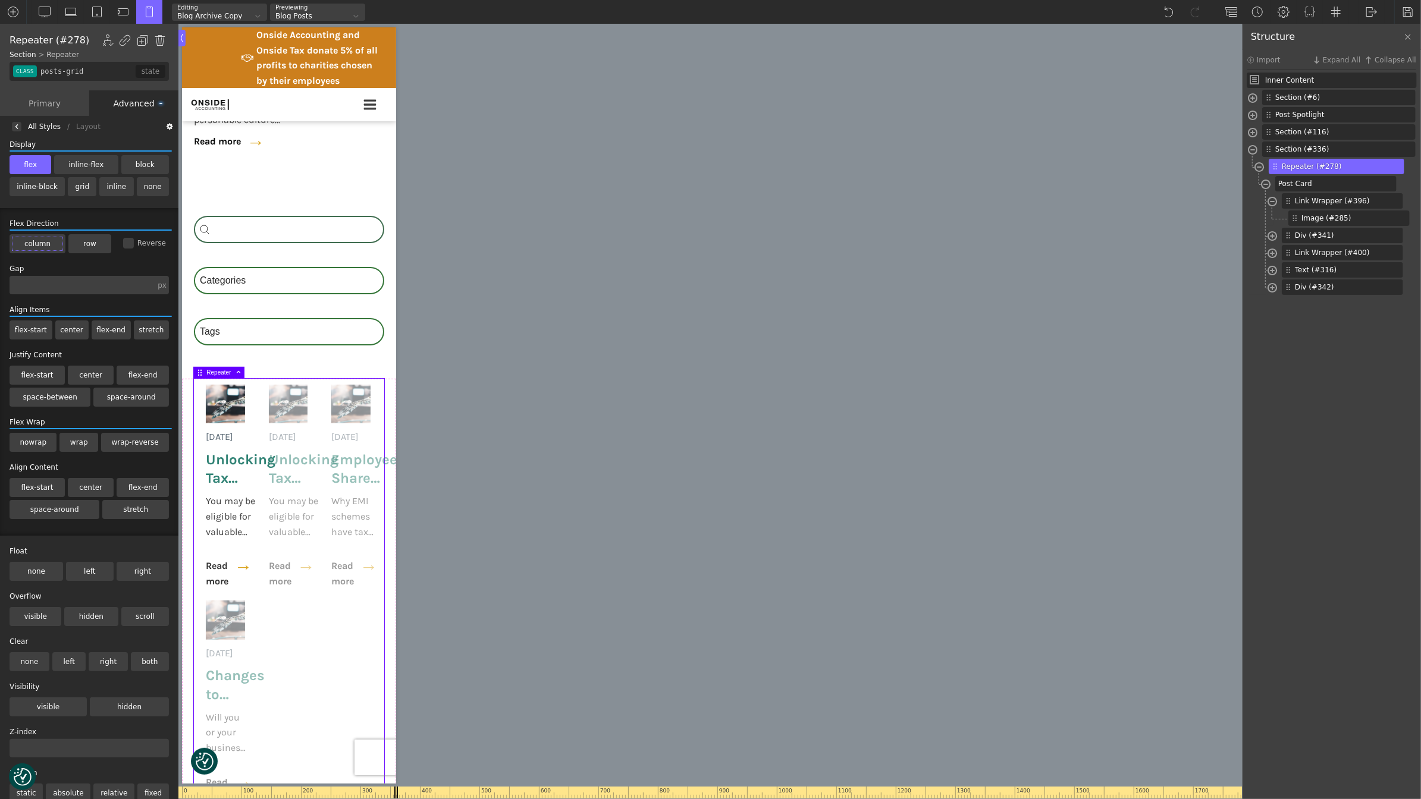
scroll to position [0, 0]
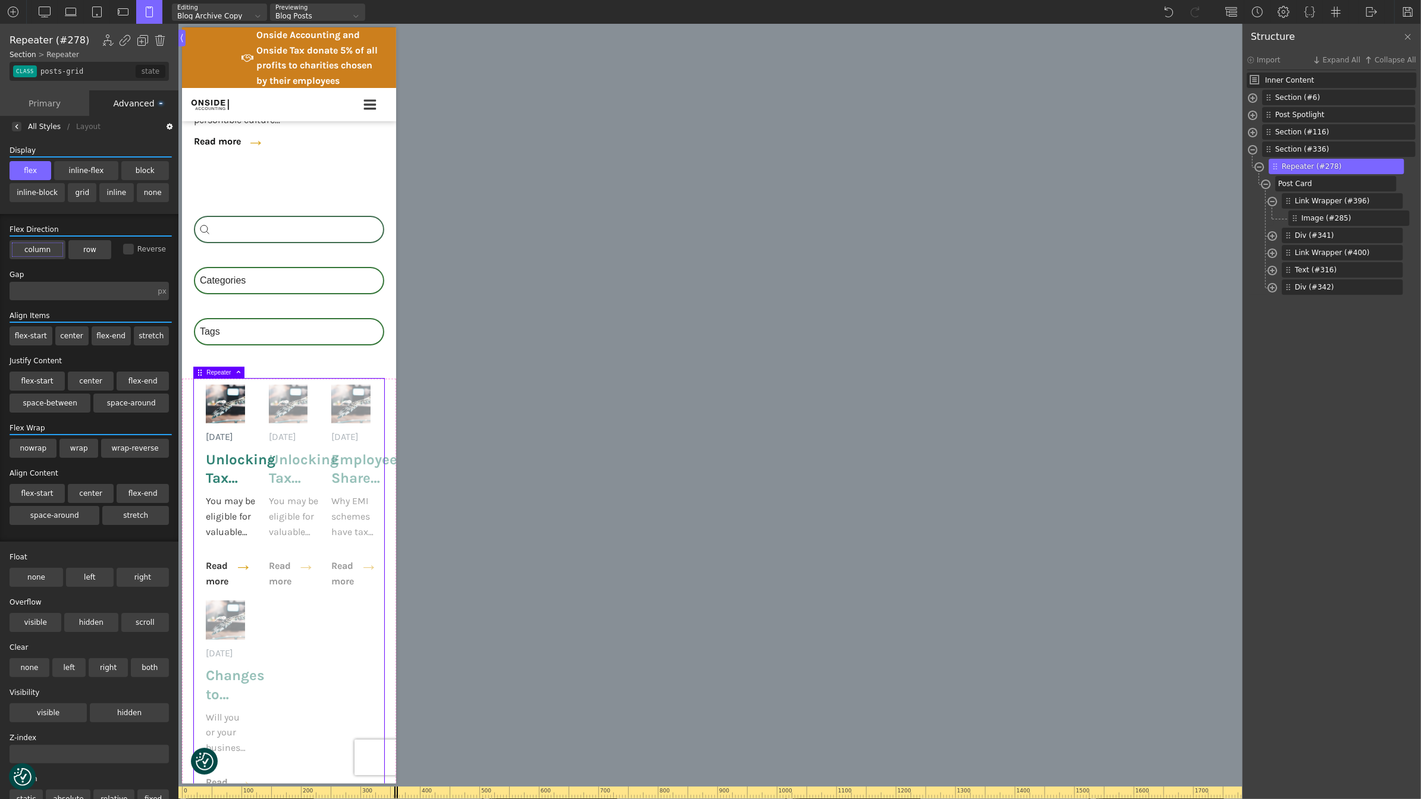
click at [42, 248] on label "column" at bounding box center [38, 249] width 56 height 19
click at [0, 0] on input "column" at bounding box center [0, 0] width 0 height 0
click at [42, 248] on label "column" at bounding box center [38, 249] width 56 height 19
click at [0, 0] on input "column" at bounding box center [0, 0] width 0 height 0
click at [30, 127] on div "All Styles" at bounding box center [44, 127] width 33 height 0
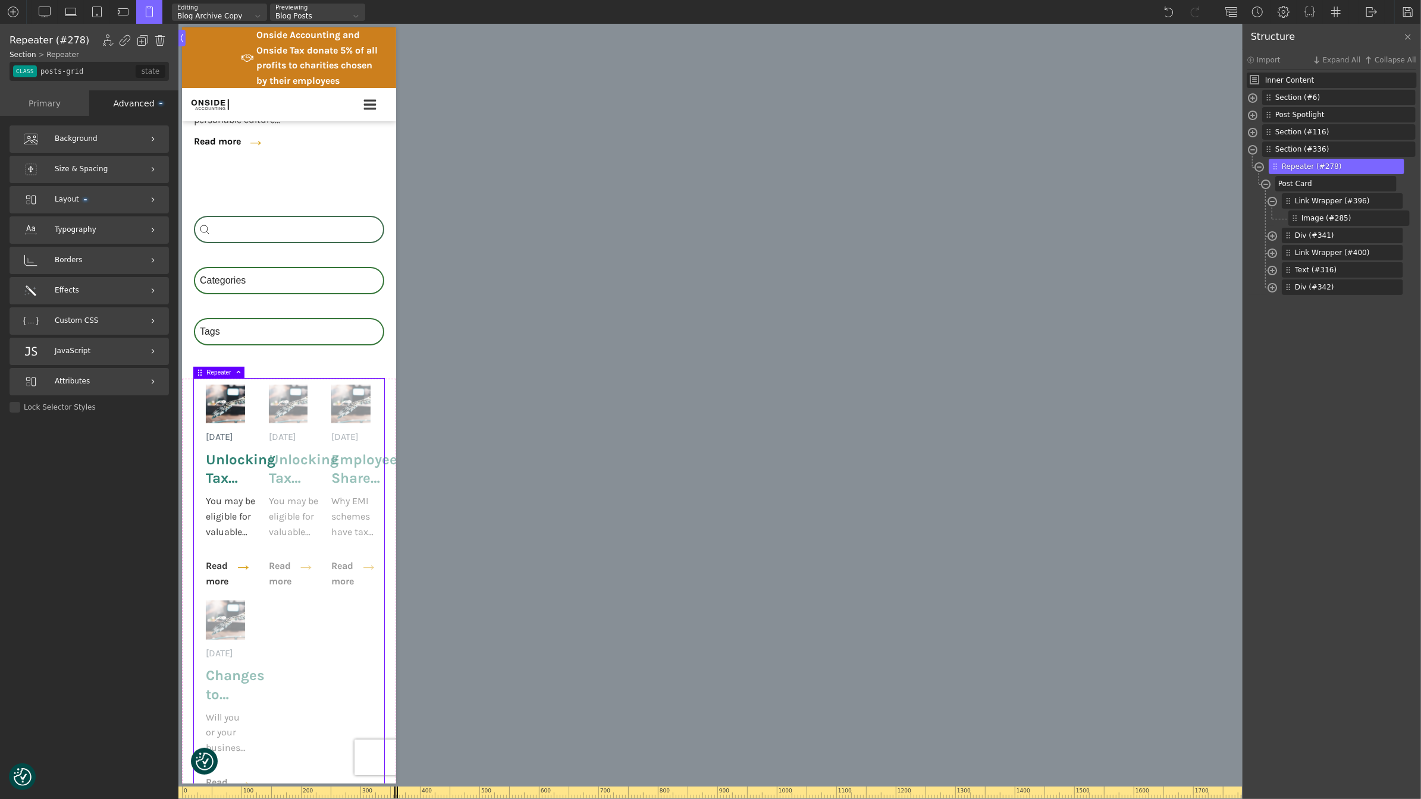
click at [48, 109] on div "Primary" at bounding box center [44, 103] width 89 height 26
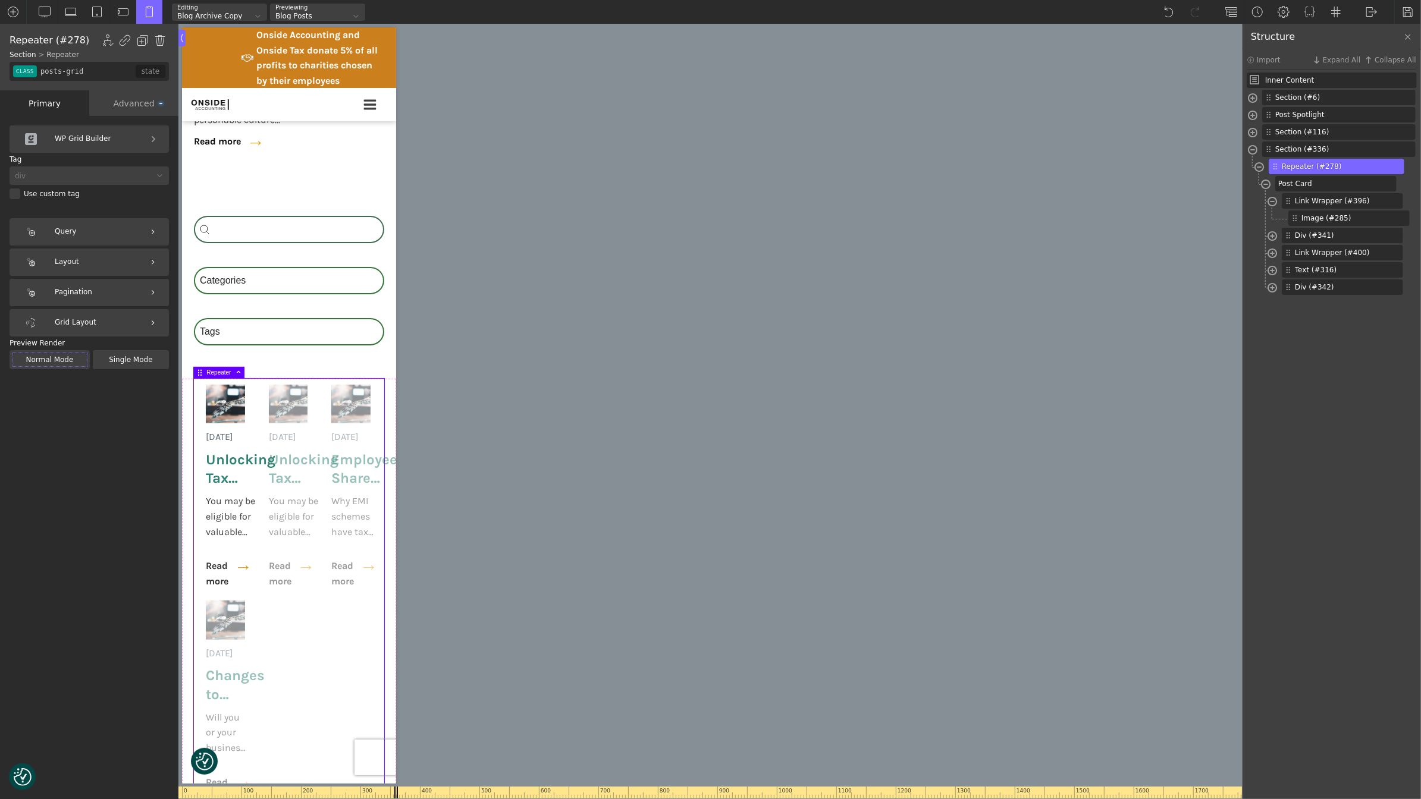
click at [81, 320] on div "Grid Layout" at bounding box center [89, 322] width 159 height 27
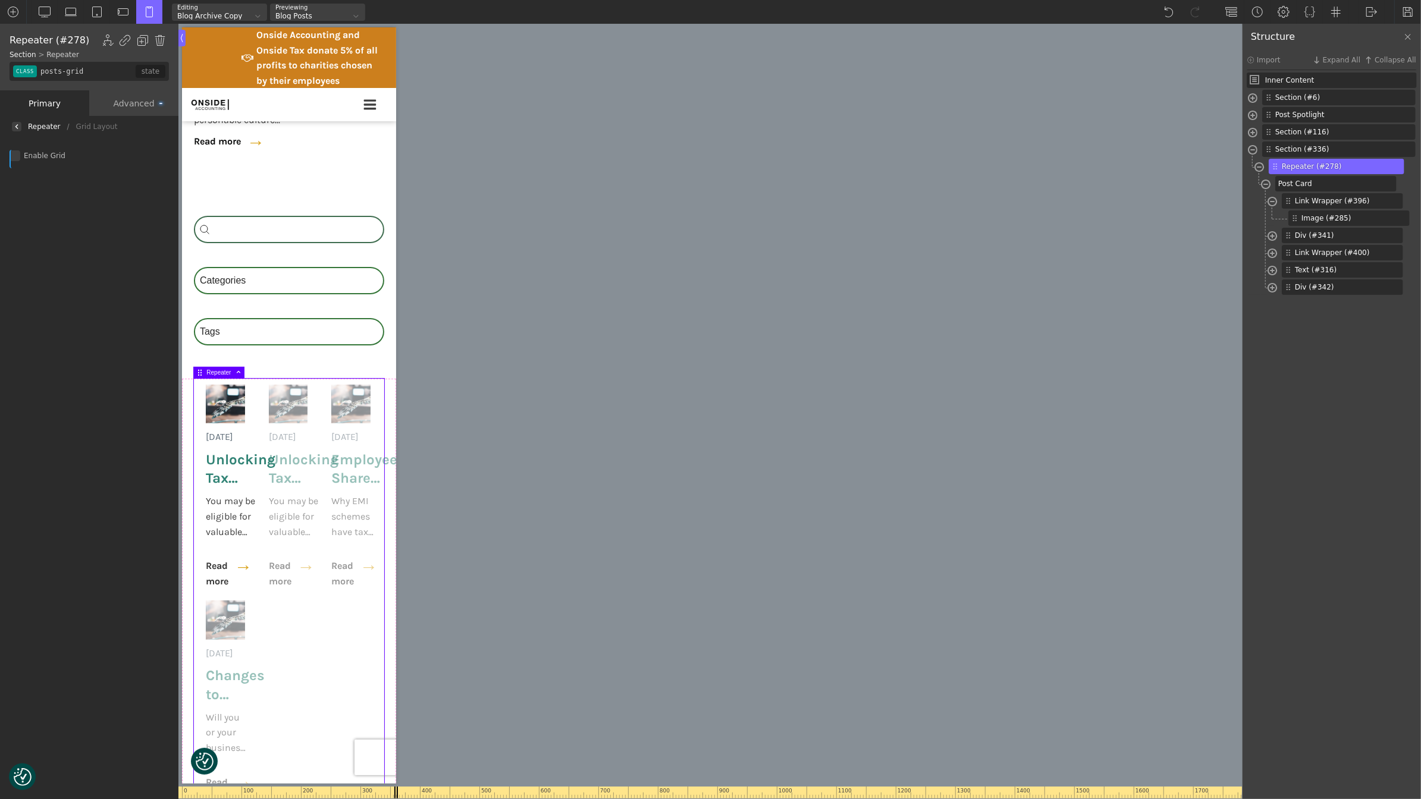
click at [18, 154] on div "Enable Grid" at bounding box center [89, 155] width 159 height 11
click at [0, 0] on input "Enable Grid" at bounding box center [0, 0] width 0 height 0
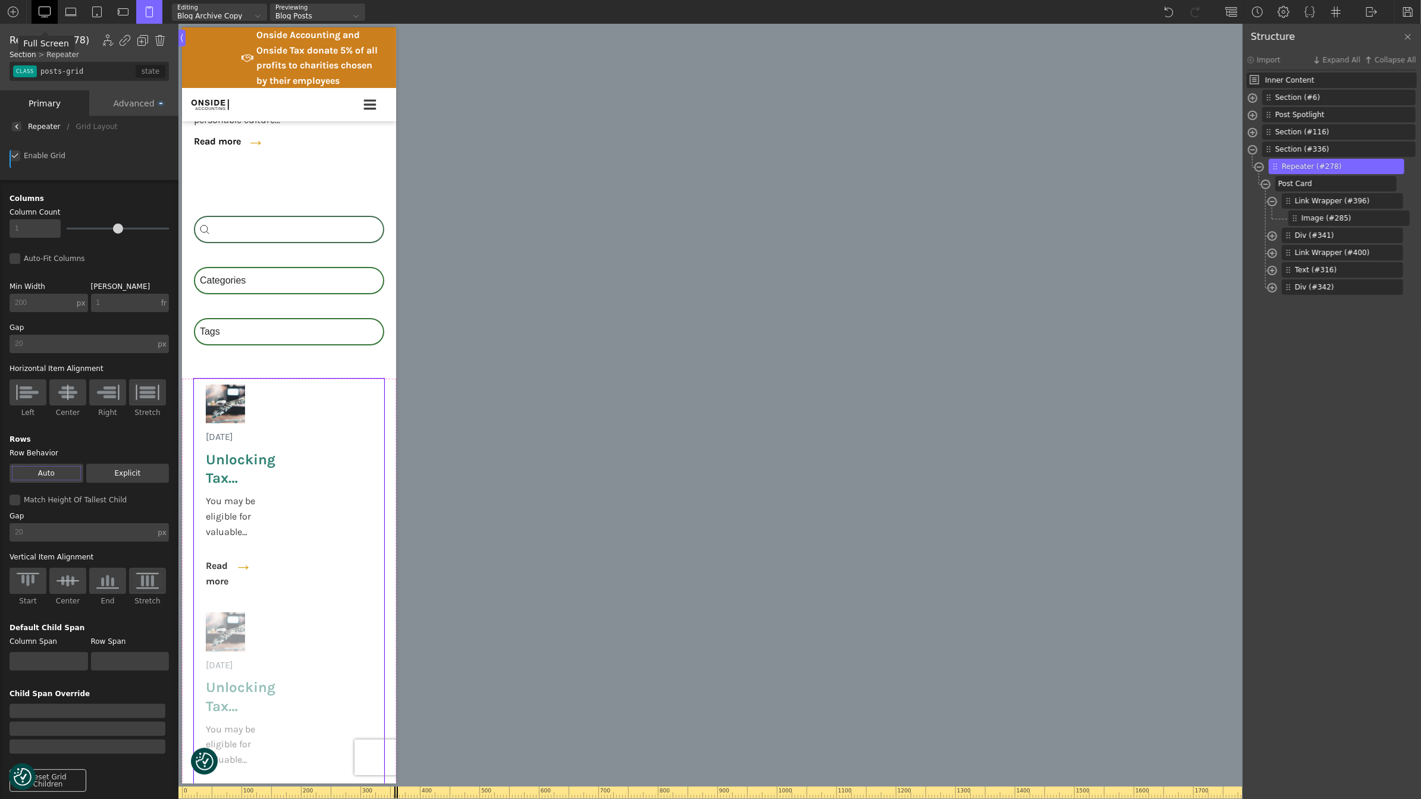
click at [43, 7] on img at bounding box center [45, 12] width 12 height 12
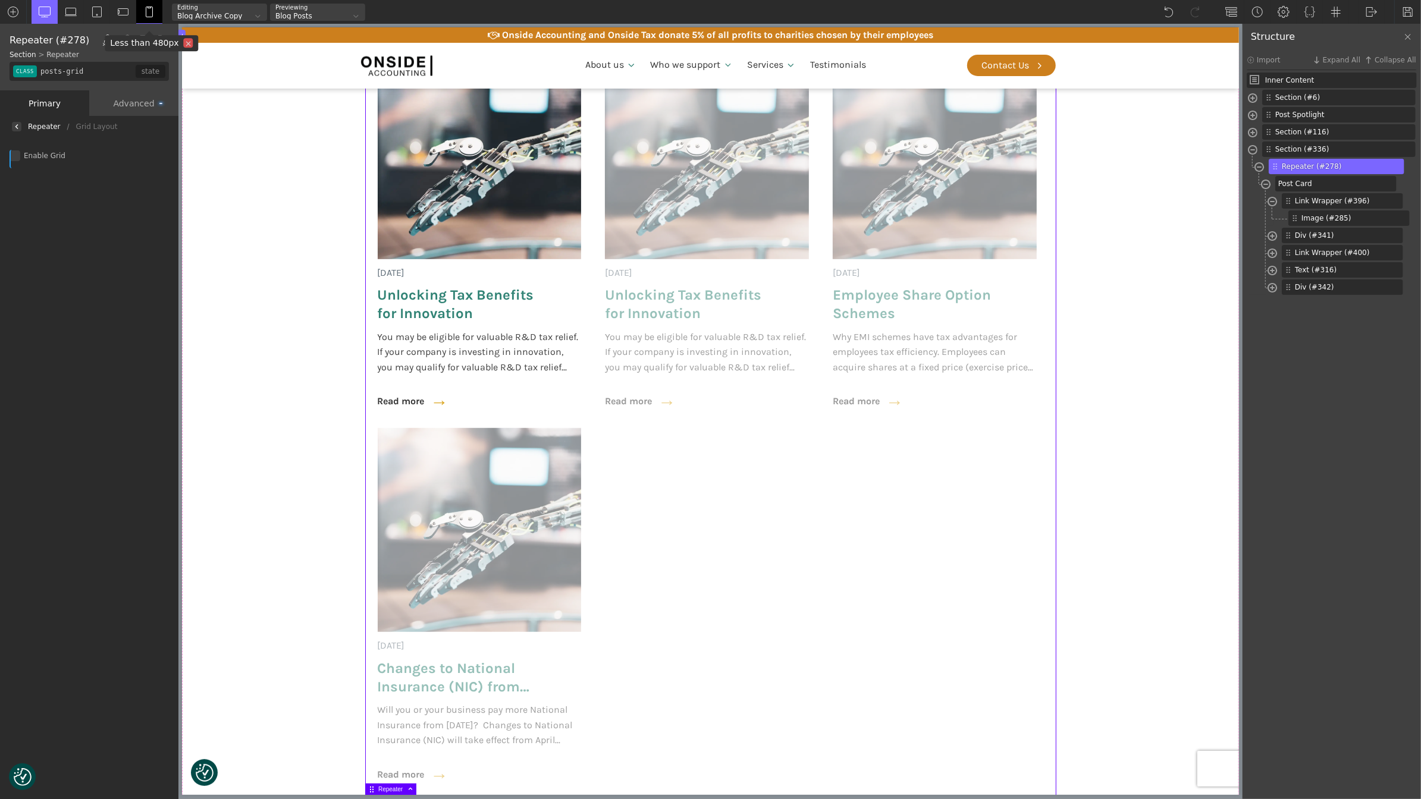
click at [144, 14] on img at bounding box center [149, 12] width 12 height 12
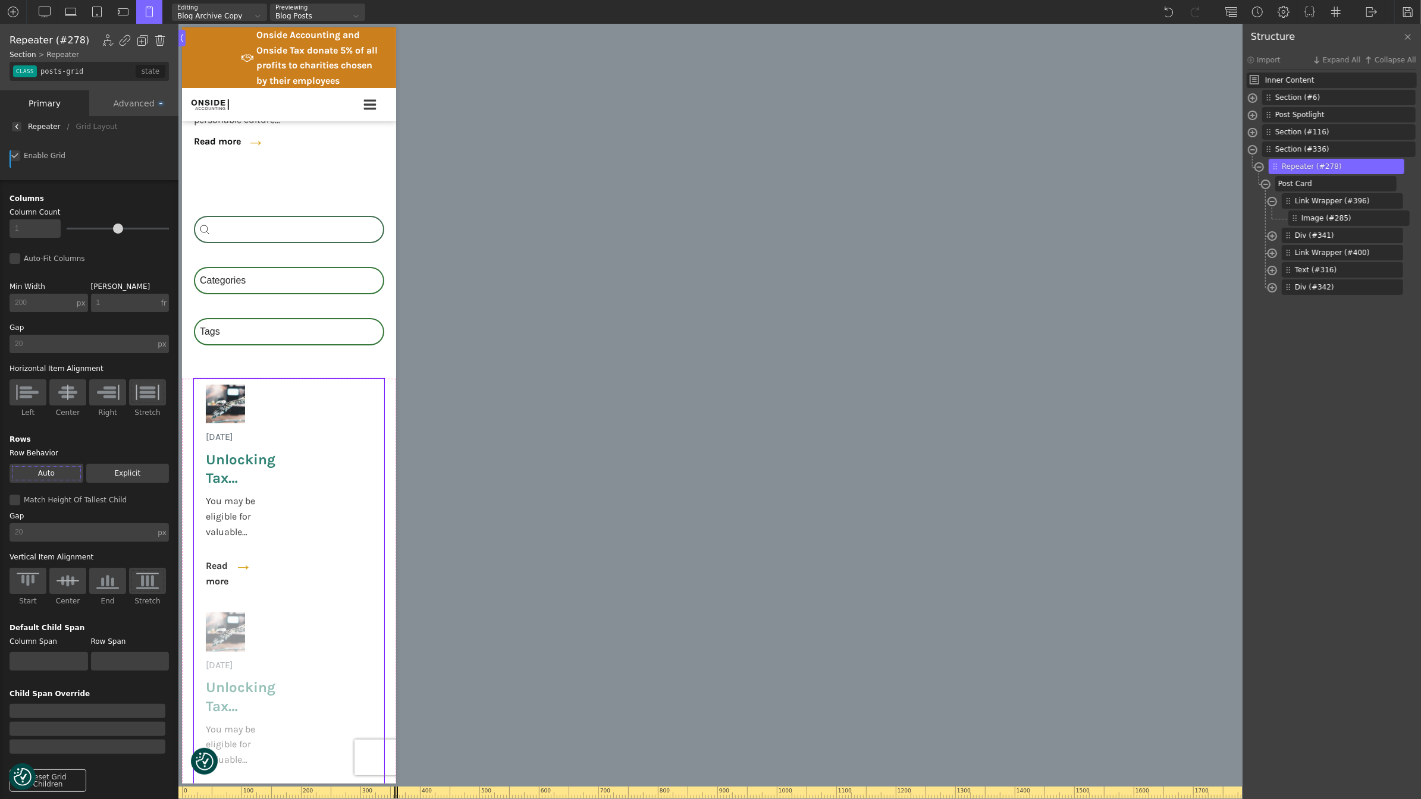
click at [51, 302] on input "200" at bounding box center [42, 303] width 65 height 18
type input "200"
click at [123, 305] on input "1" at bounding box center [125, 303] width 68 height 18
click at [119, 281] on div "Columns Column Count 1 Auto-Fit Columns Min Width 200 px px % em rem auto vw vh…" at bounding box center [89, 494] width 183 height 629
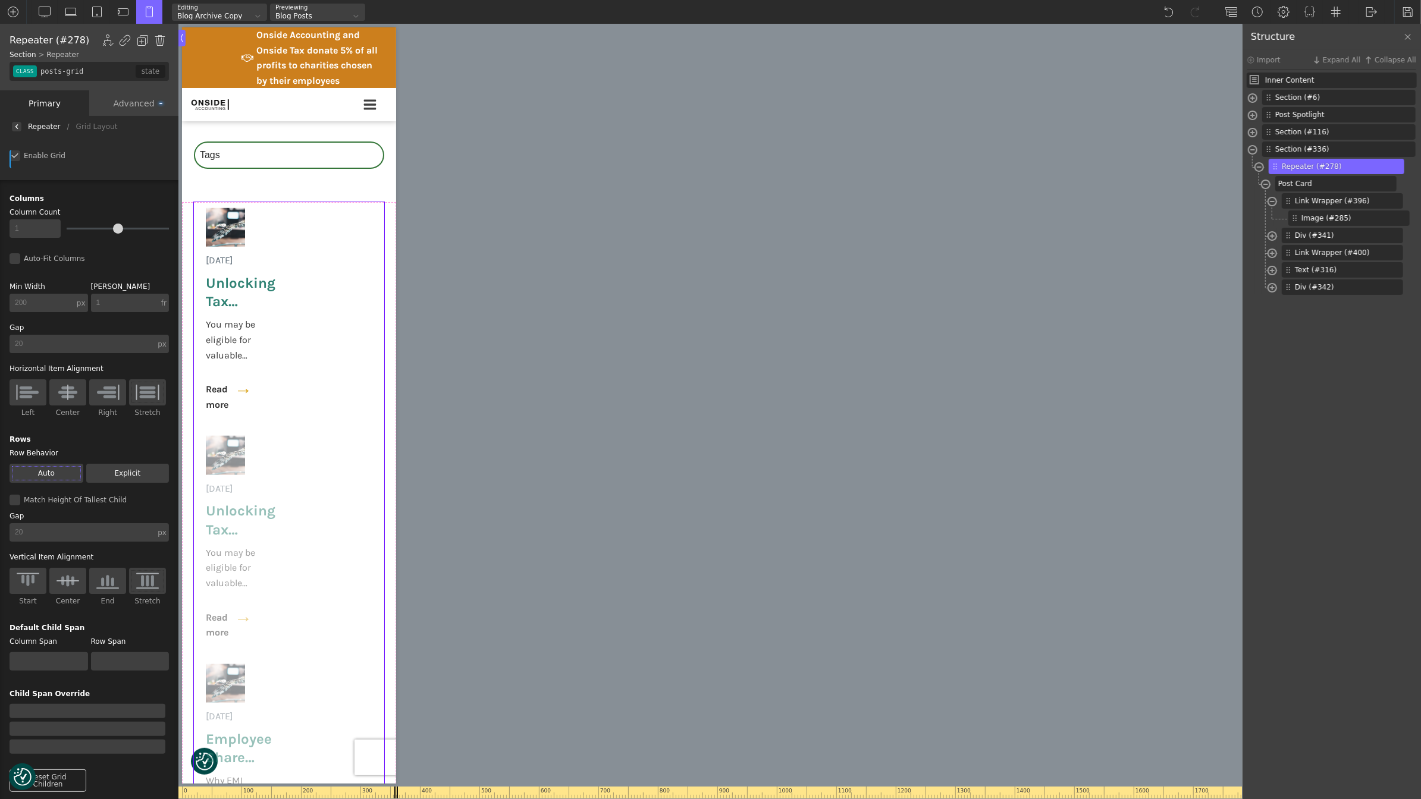
scroll to position [564, 0]
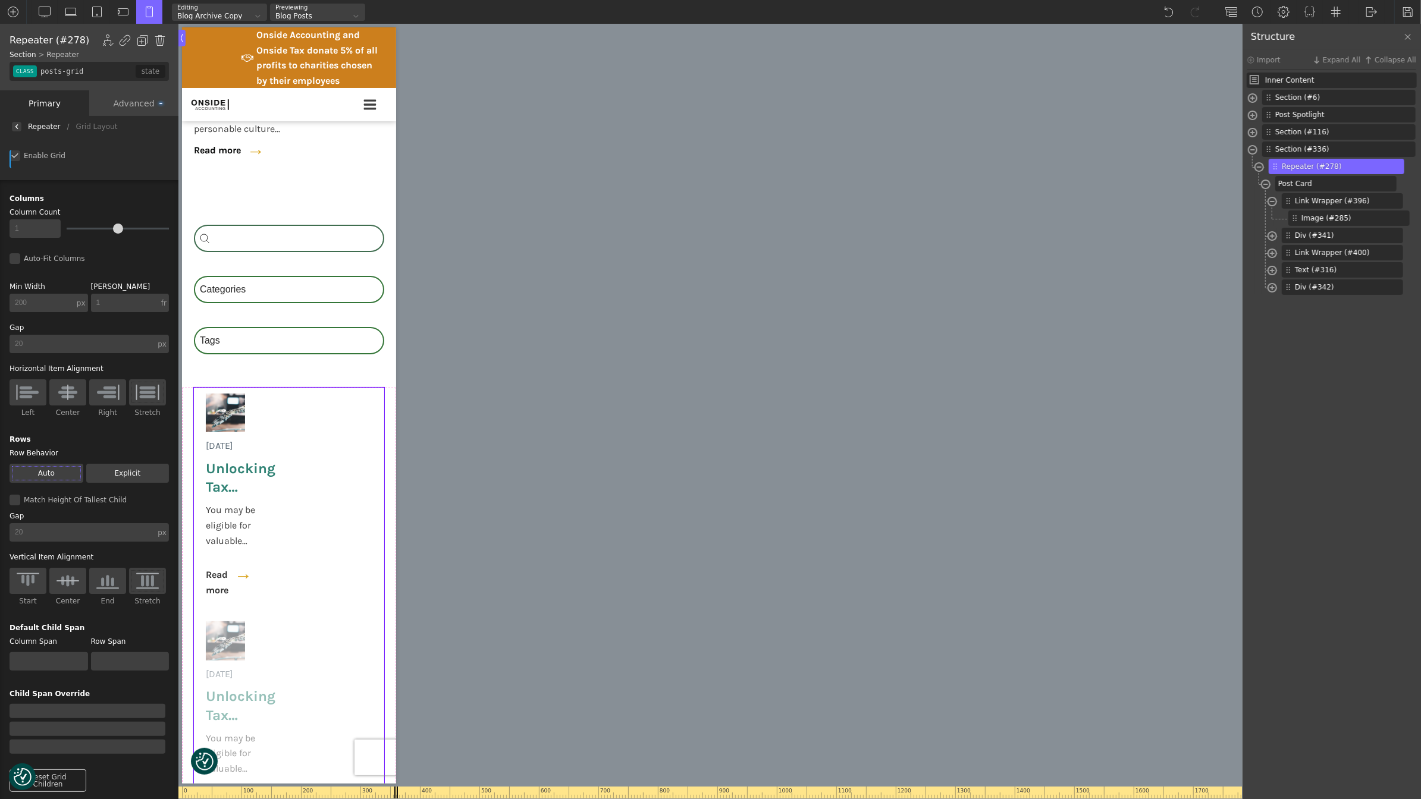
click at [23, 397] on img at bounding box center [27, 392] width 25 height 19
click at [0, 0] on input "Left" at bounding box center [0, 0] width 0 height 0
click at [153, 389] on img at bounding box center [147, 392] width 25 height 19
click at [0, 0] on input "Stretch" at bounding box center [0, 0] width 0 height 0
click at [1314, 186] on span "Post Card" at bounding box center [1334, 183] width 113 height 11
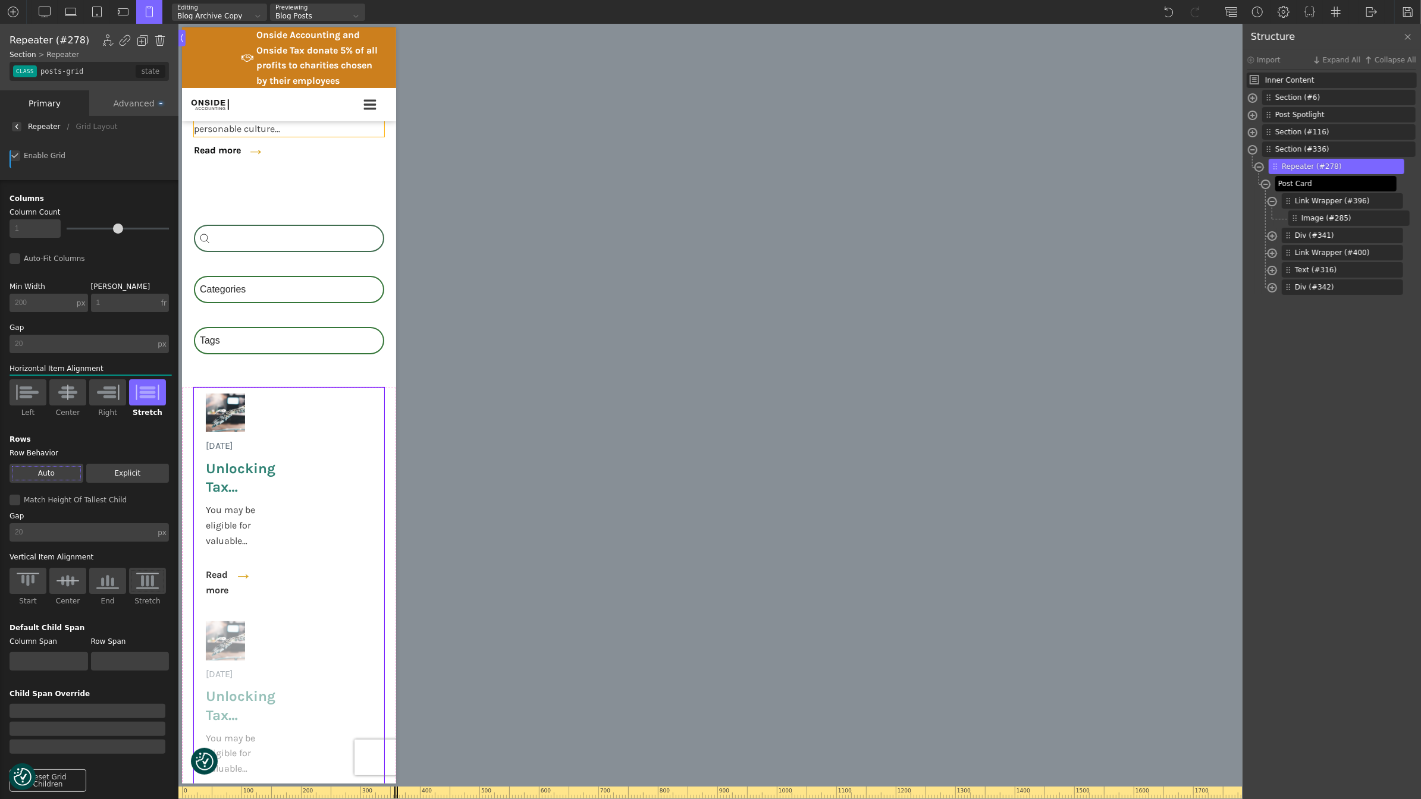
type input "post-card"
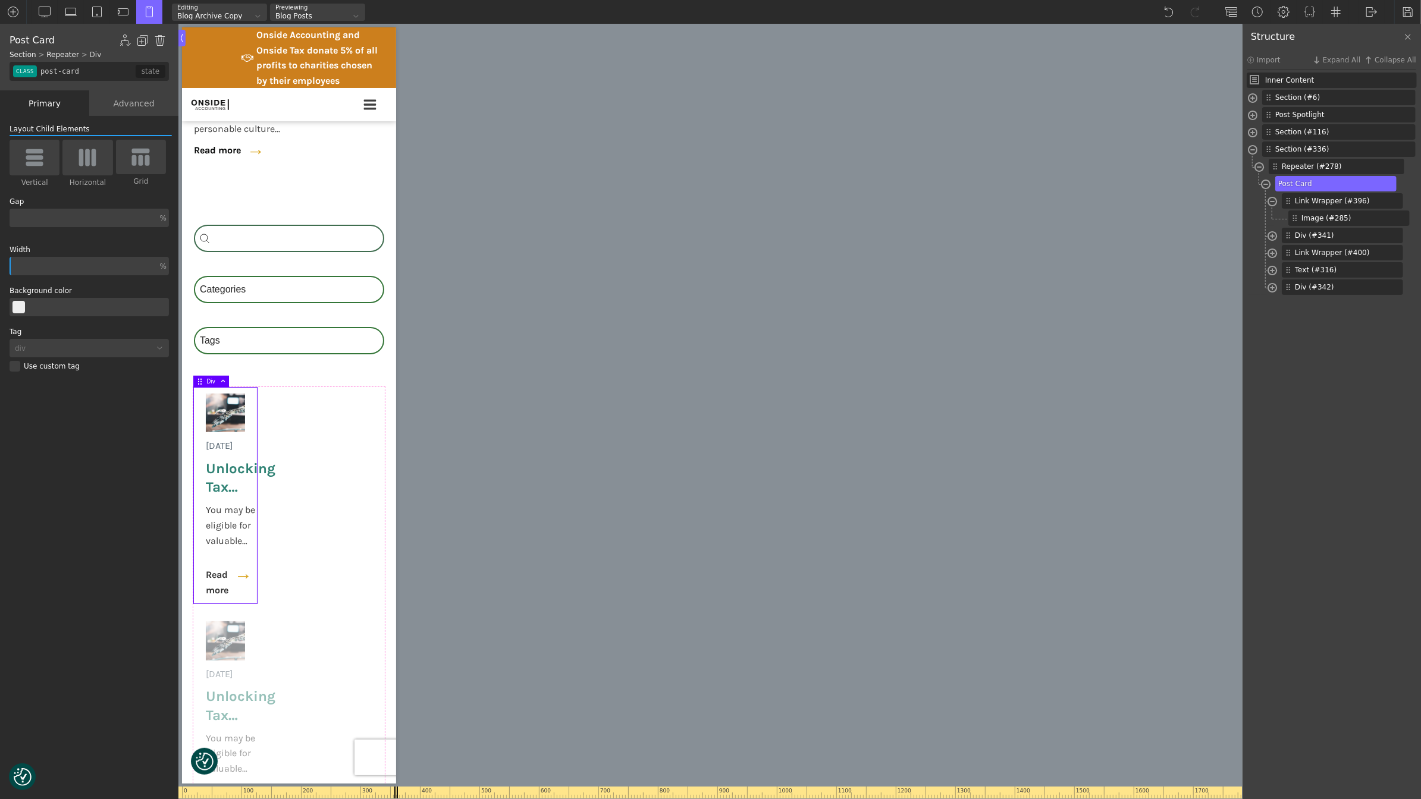
click at [139, 97] on div "Advanced" at bounding box center [133, 103] width 89 height 26
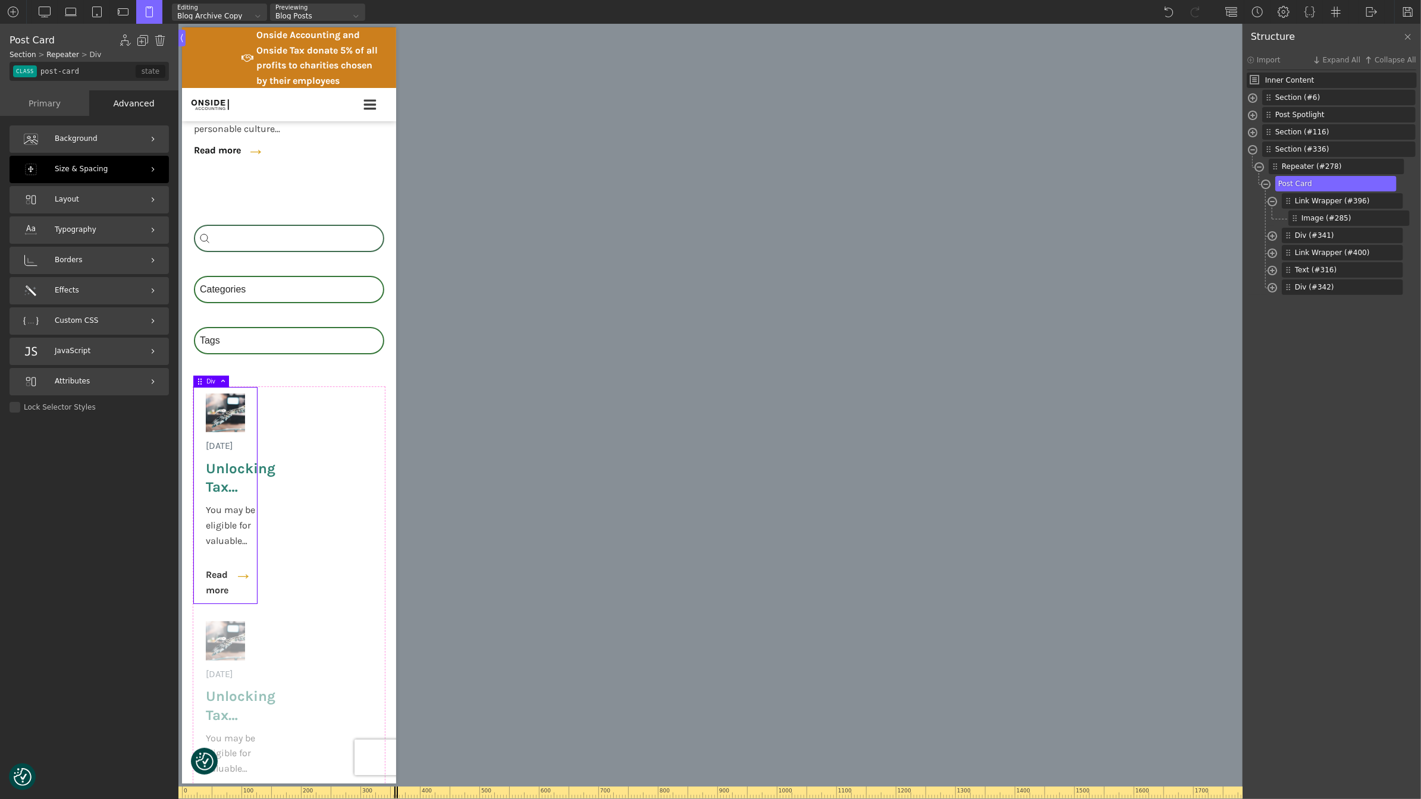
click at [73, 175] on div "Size & Spacing" at bounding box center [89, 169] width 159 height 27
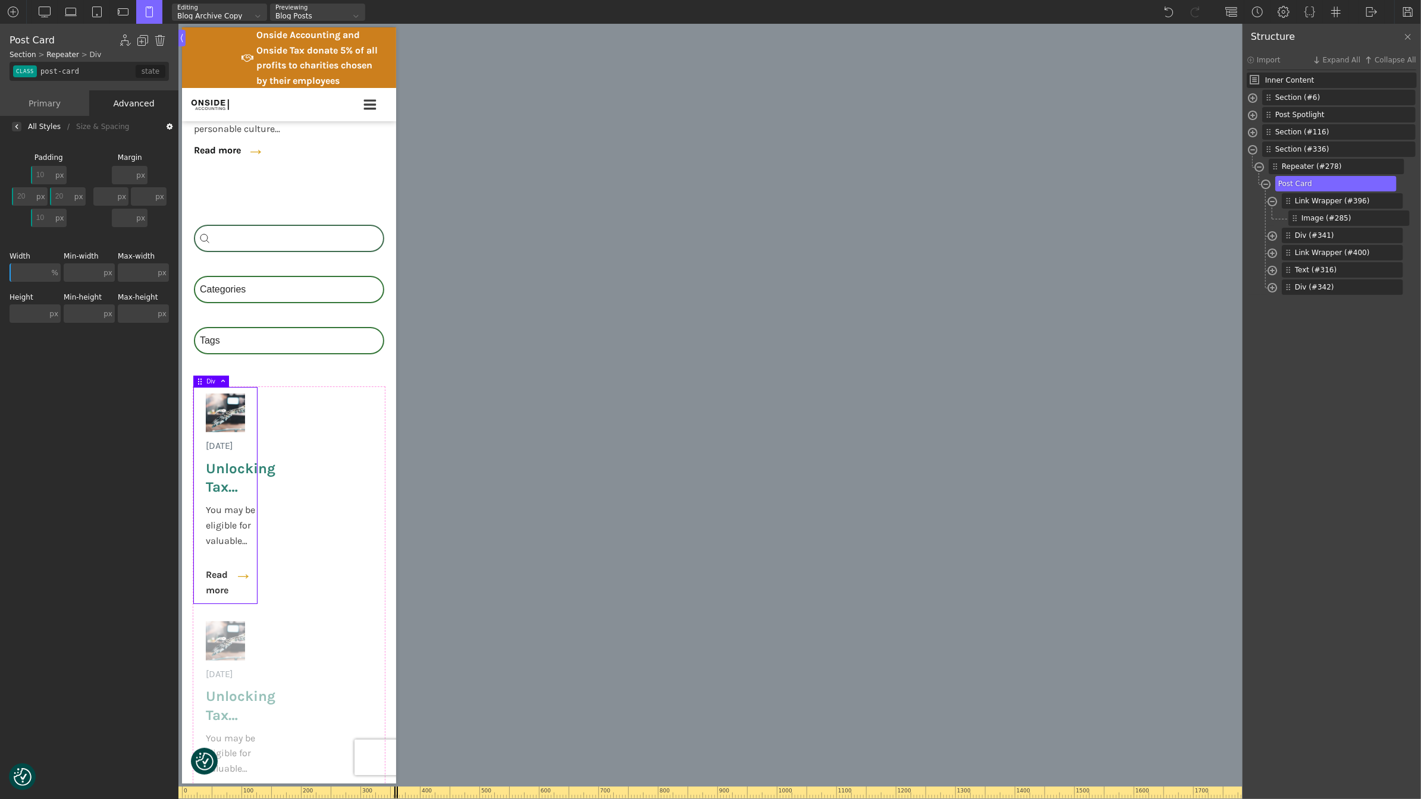
click at [28, 263] on div "Width % px % em rem auto vw vh none %" at bounding box center [35, 267] width 51 height 29
click at [29, 268] on input "text" at bounding box center [30, 272] width 40 height 18
type input "100"
click at [62, 410] on div "Background Size & Spacing [GEOGRAPHIC_DATA] 10 px px % em rem auto vw vh none 2…" at bounding box center [89, 469] width 178 height 664
click at [1326, 221] on span "Image (#285)" at bounding box center [1339, 218] width 77 height 11
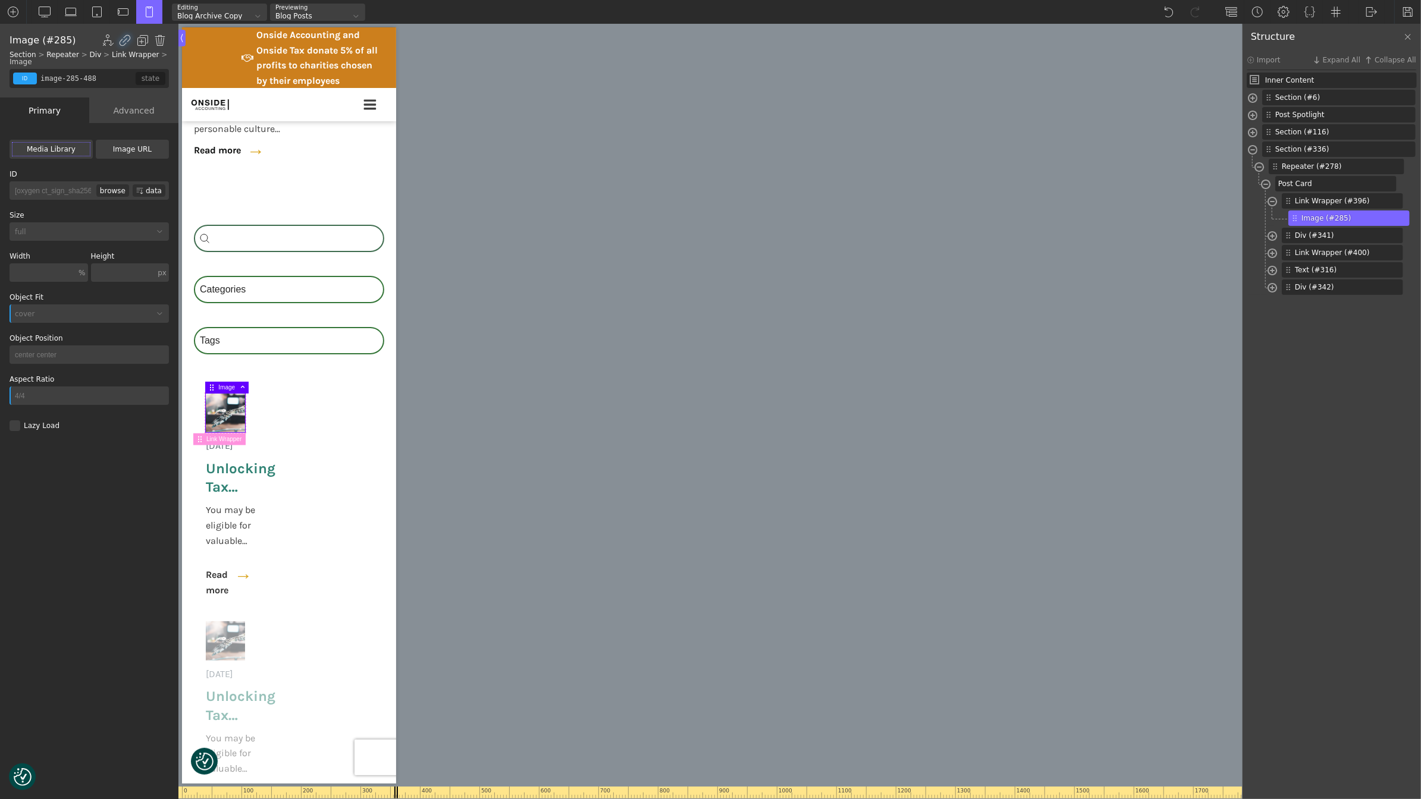
click at [119, 108] on div "Advanced" at bounding box center [133, 111] width 89 height 26
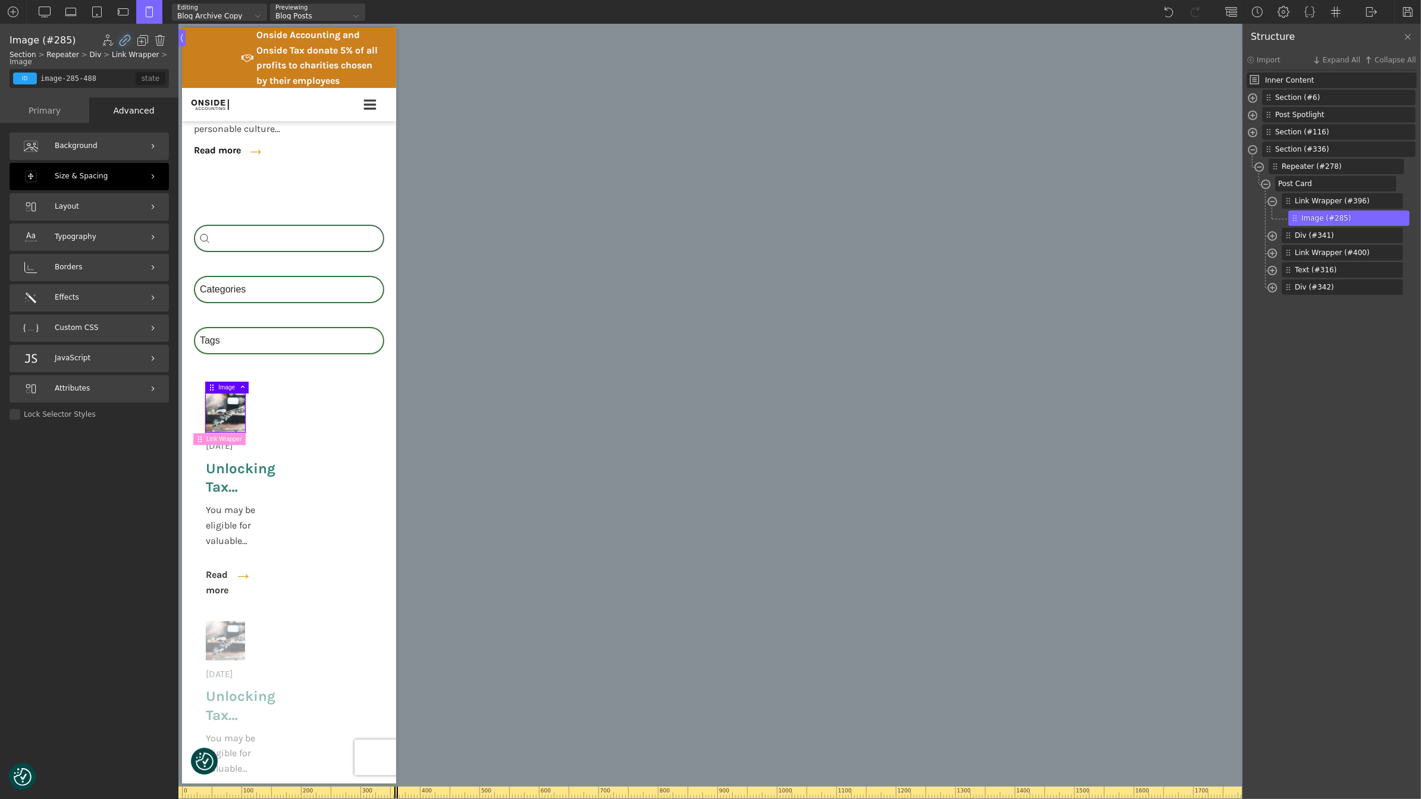
click at [95, 178] on span "Size & Spacing" at bounding box center [81, 176] width 53 height 11
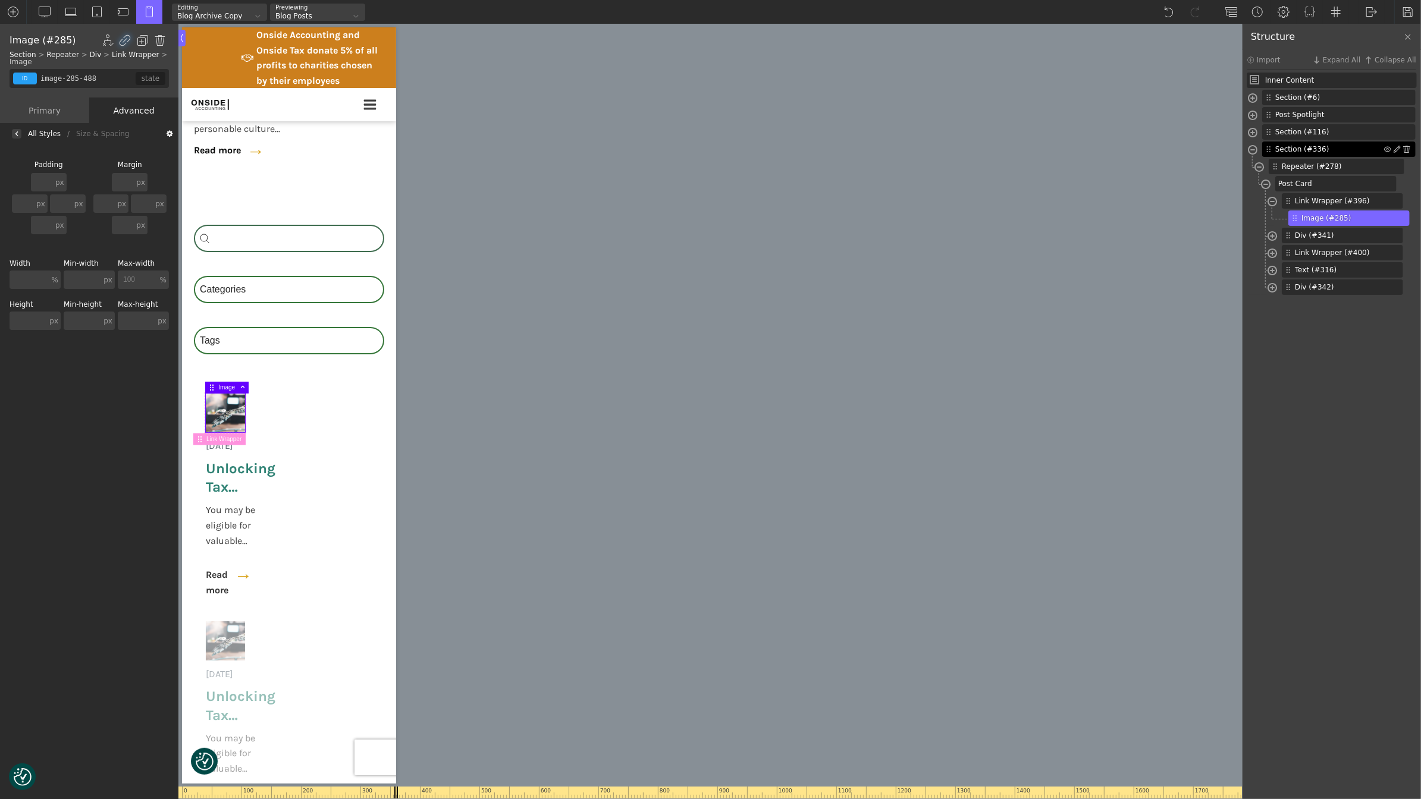
click at [1326, 153] on span "Section (#336)" at bounding box center [1329, 149] width 109 height 11
type input "section-336-488"
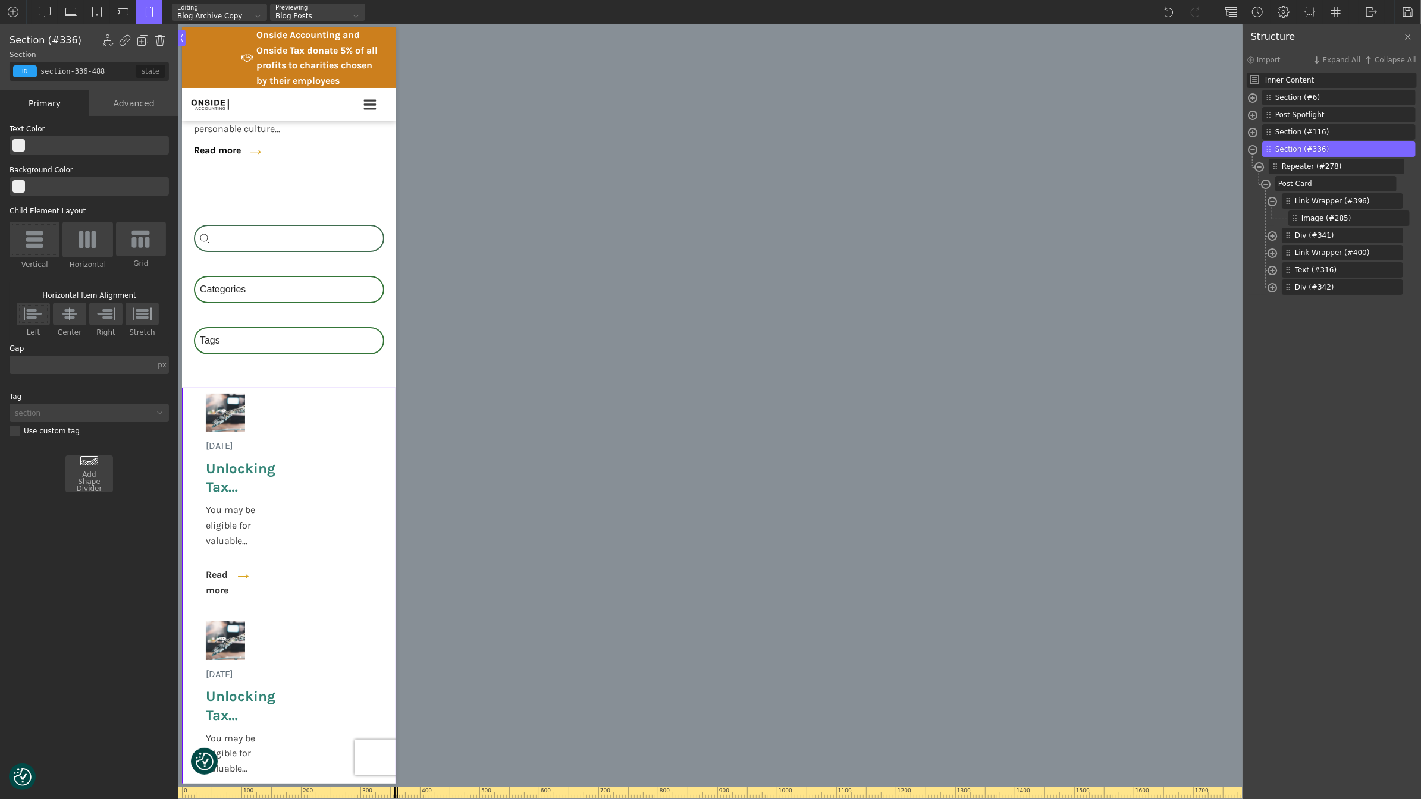
click at [136, 102] on div "Advanced" at bounding box center [133, 103] width 89 height 26
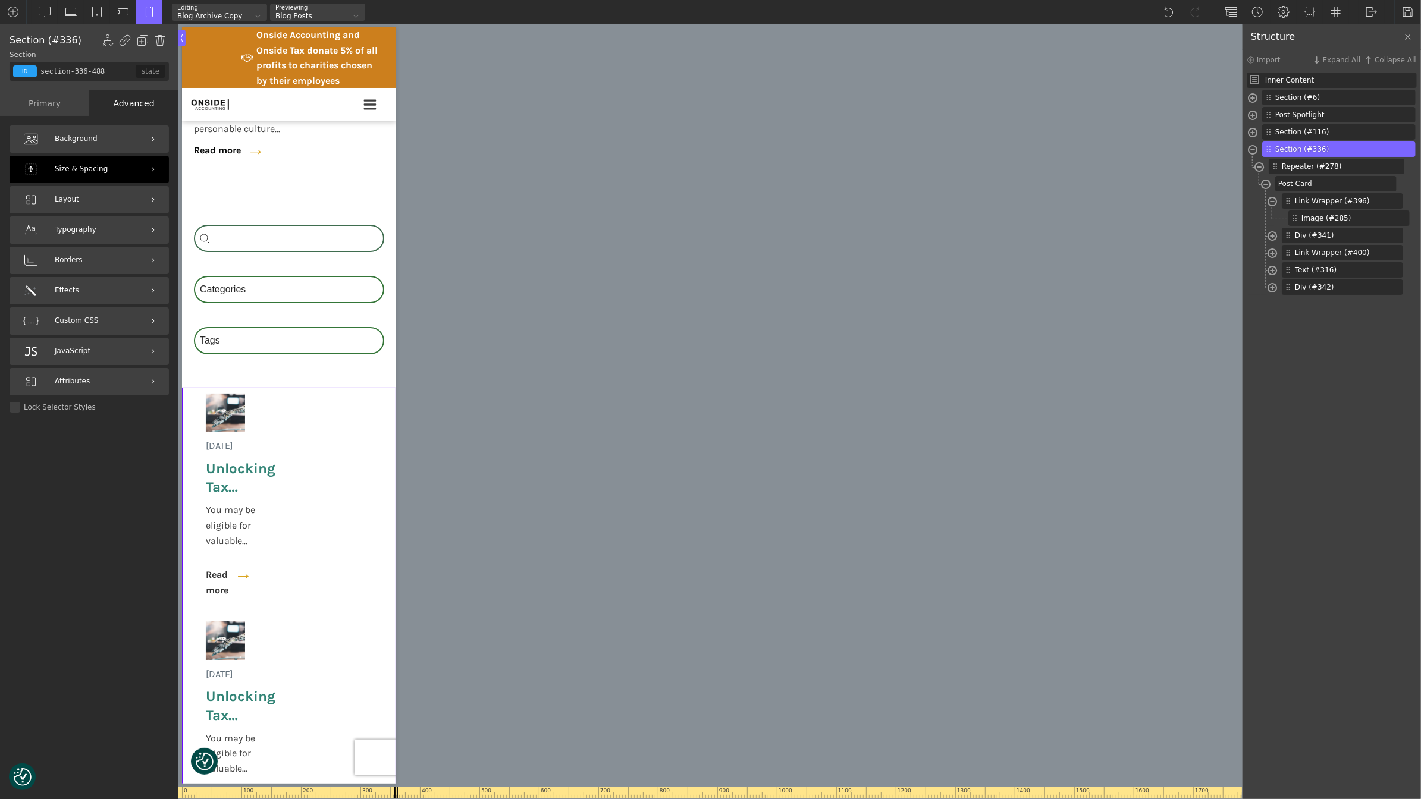
click at [111, 163] on div "Size & Spacing" at bounding box center [89, 169] width 159 height 27
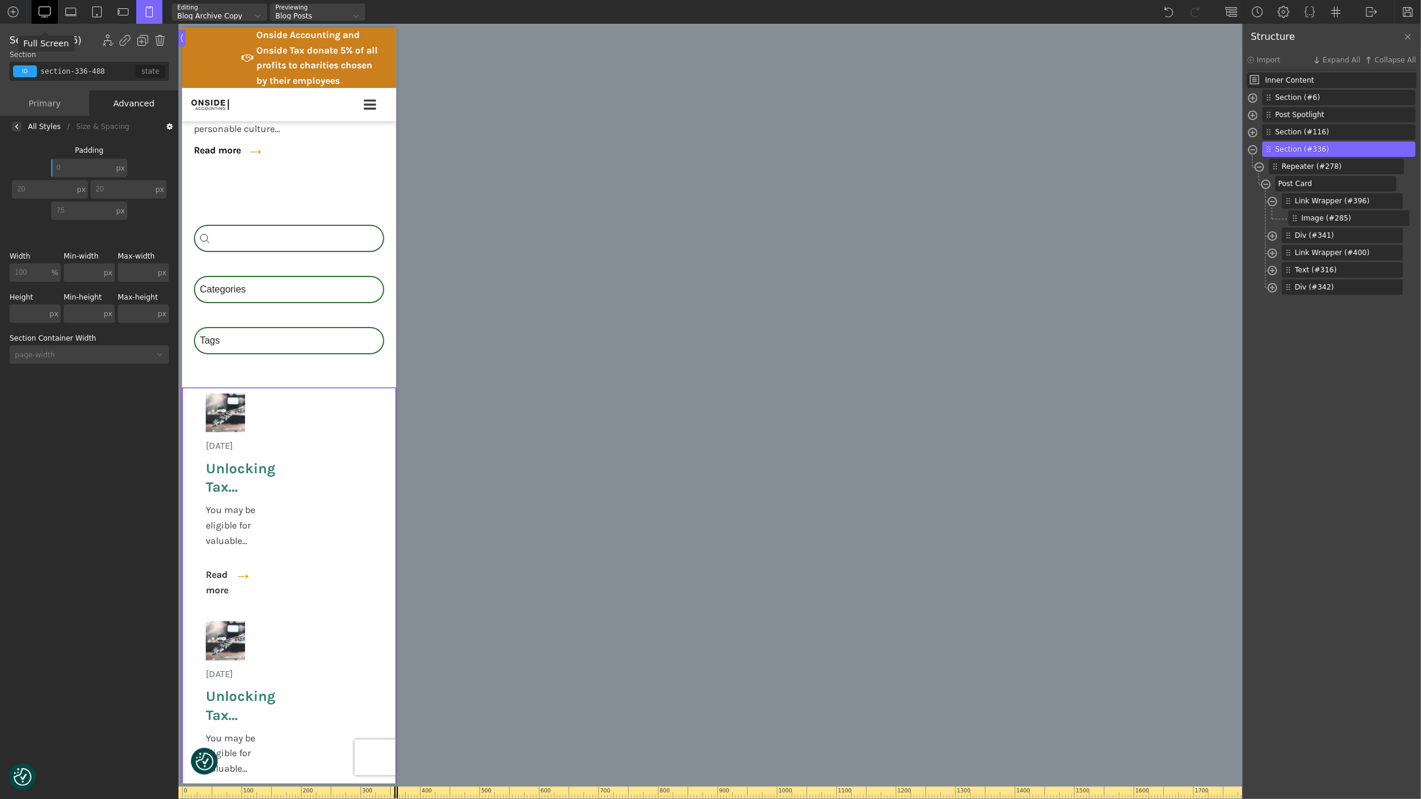
click at [46, 6] on img at bounding box center [45, 12] width 12 height 12
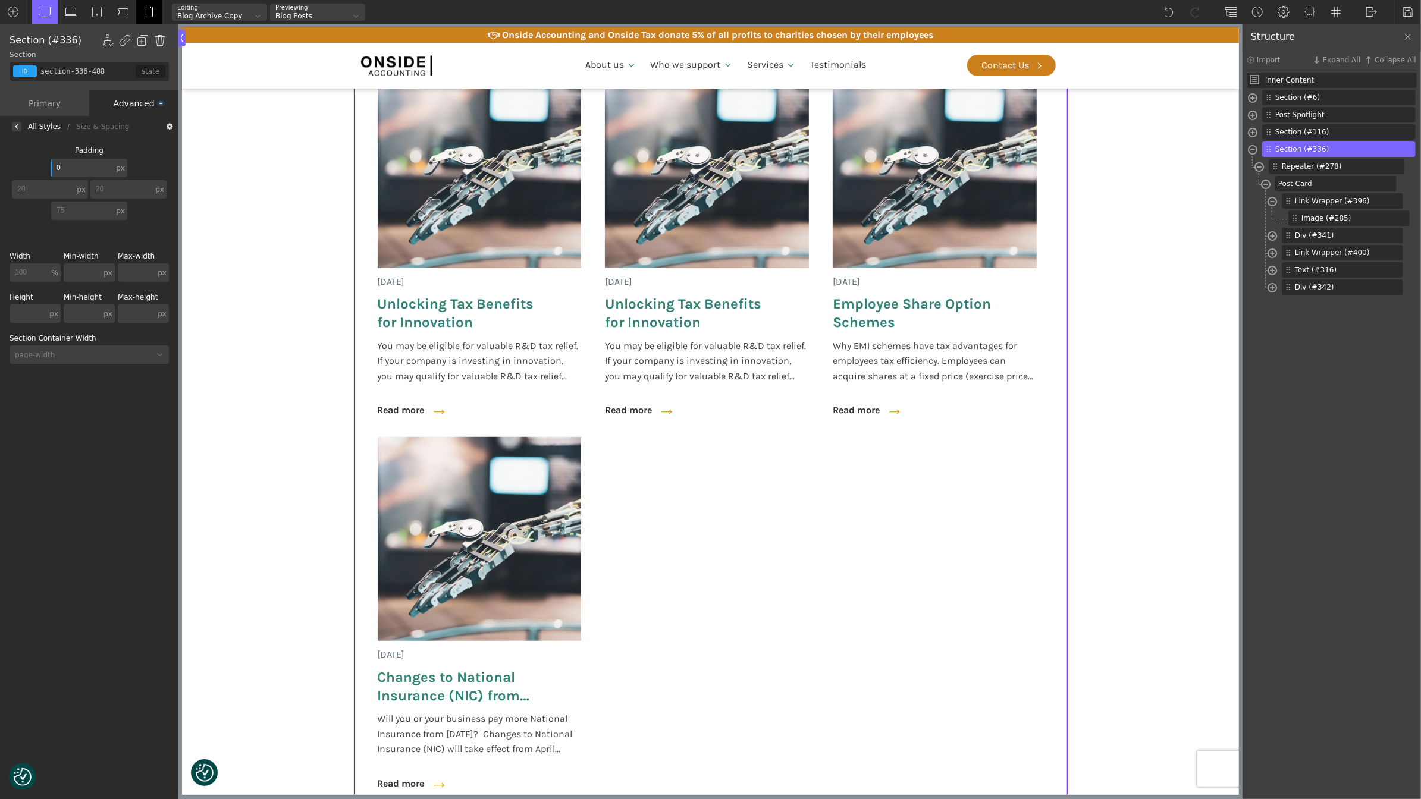
click at [149, 11] on img at bounding box center [149, 12] width 12 height 12
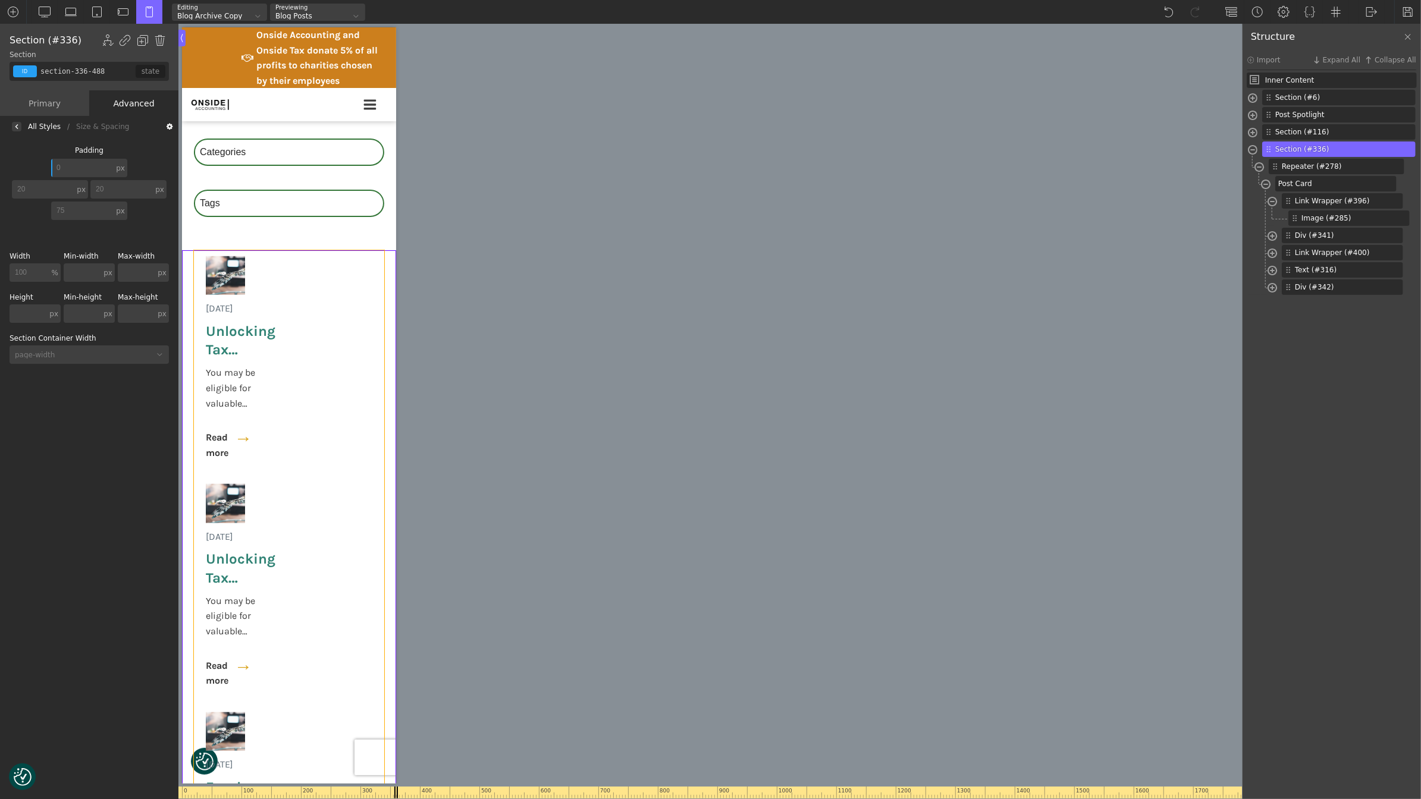
scroll to position [683, 0]
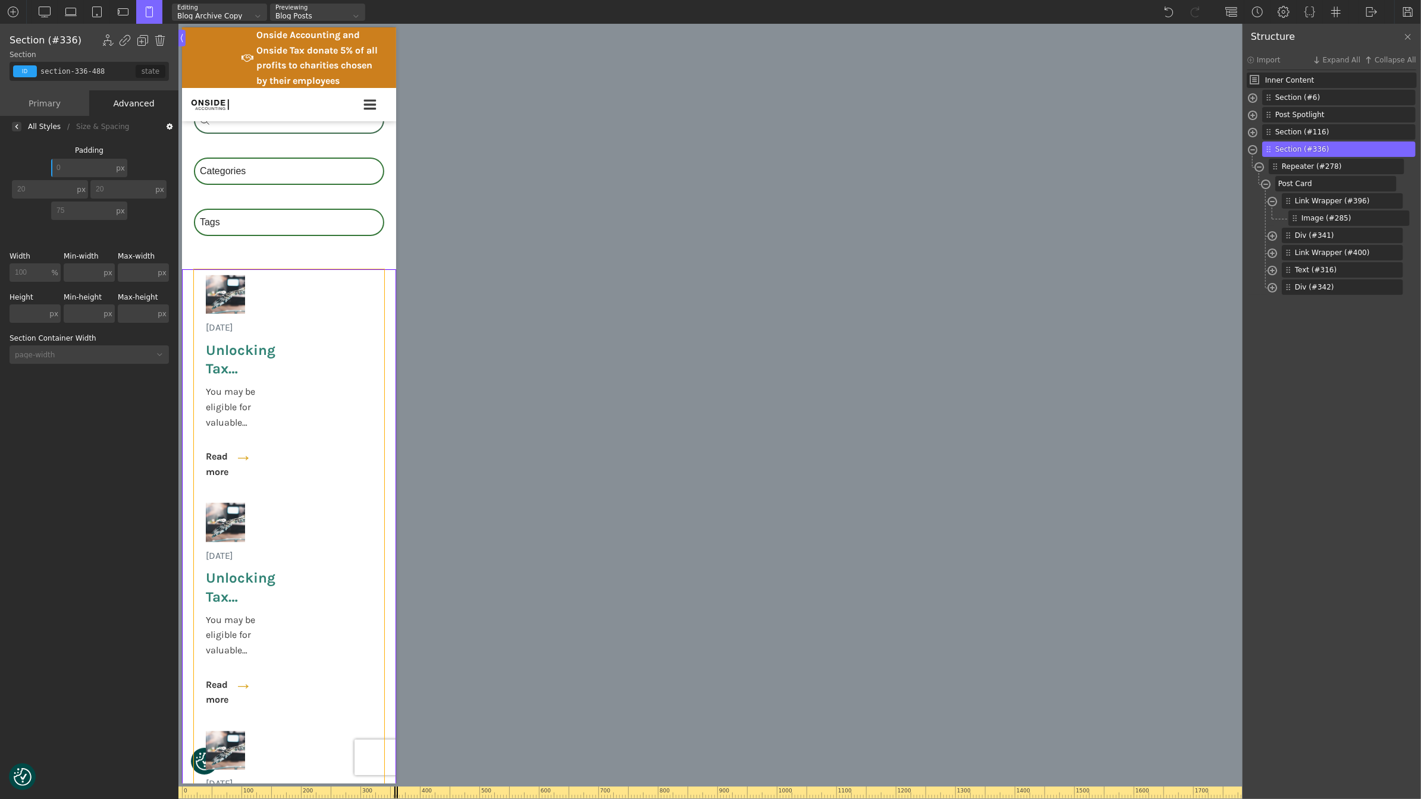
click at [325, 362] on div "[DATE] Unlocking Tax Benefits for Innovation You may be eligible for valuable R…" at bounding box center [288, 719] width 190 height 900
type input "posts-grid"
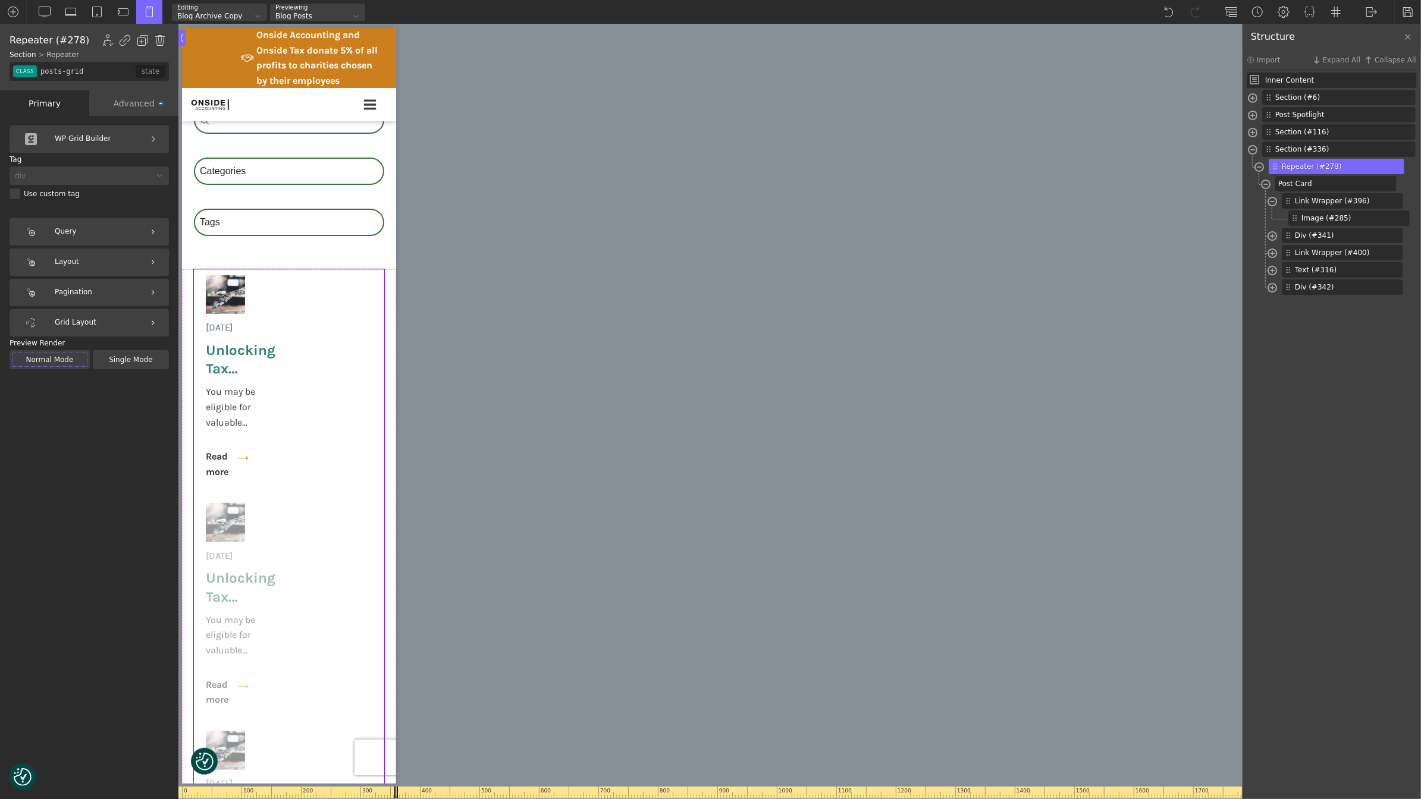
click at [131, 109] on div "Advanced" at bounding box center [133, 103] width 89 height 26
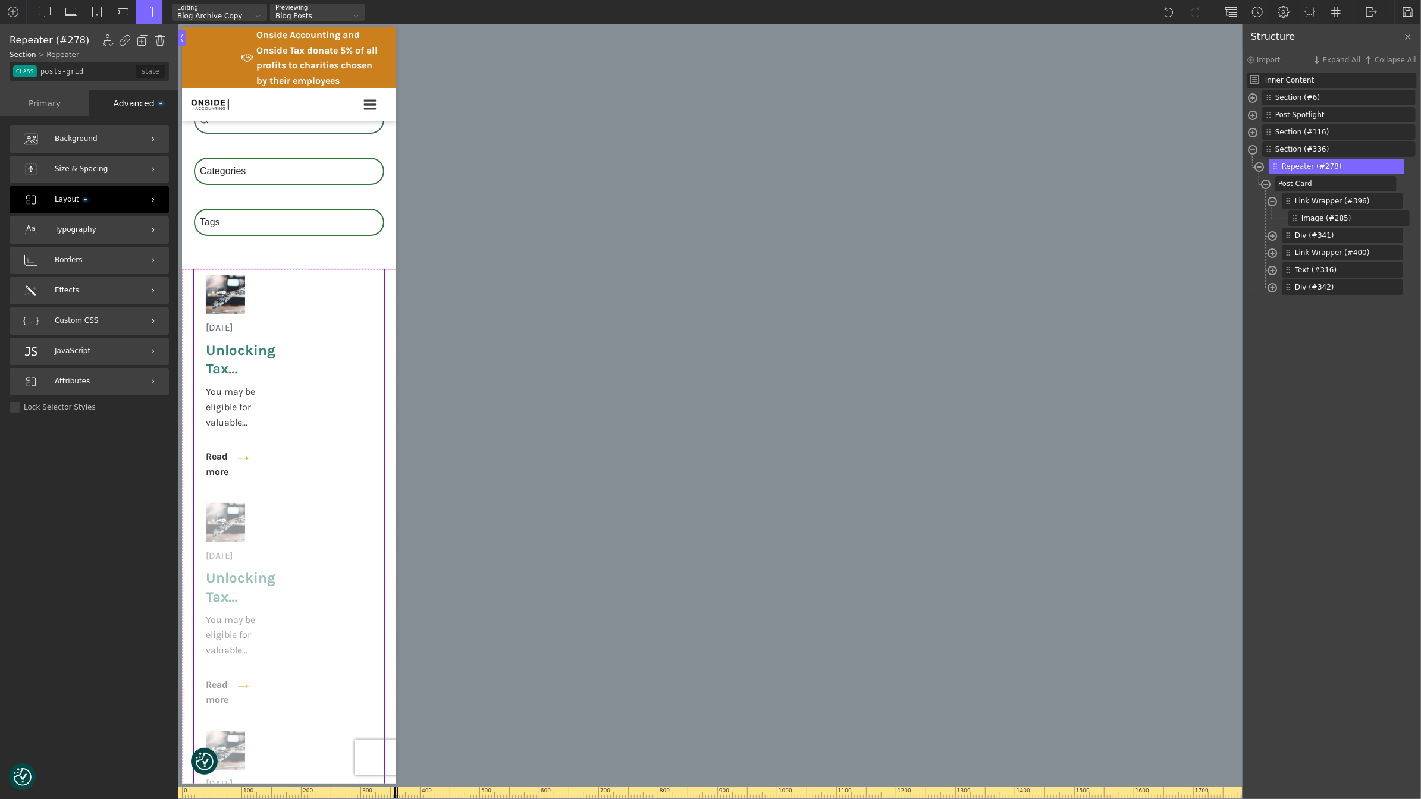
click at [114, 201] on div "Layout" at bounding box center [89, 199] width 159 height 27
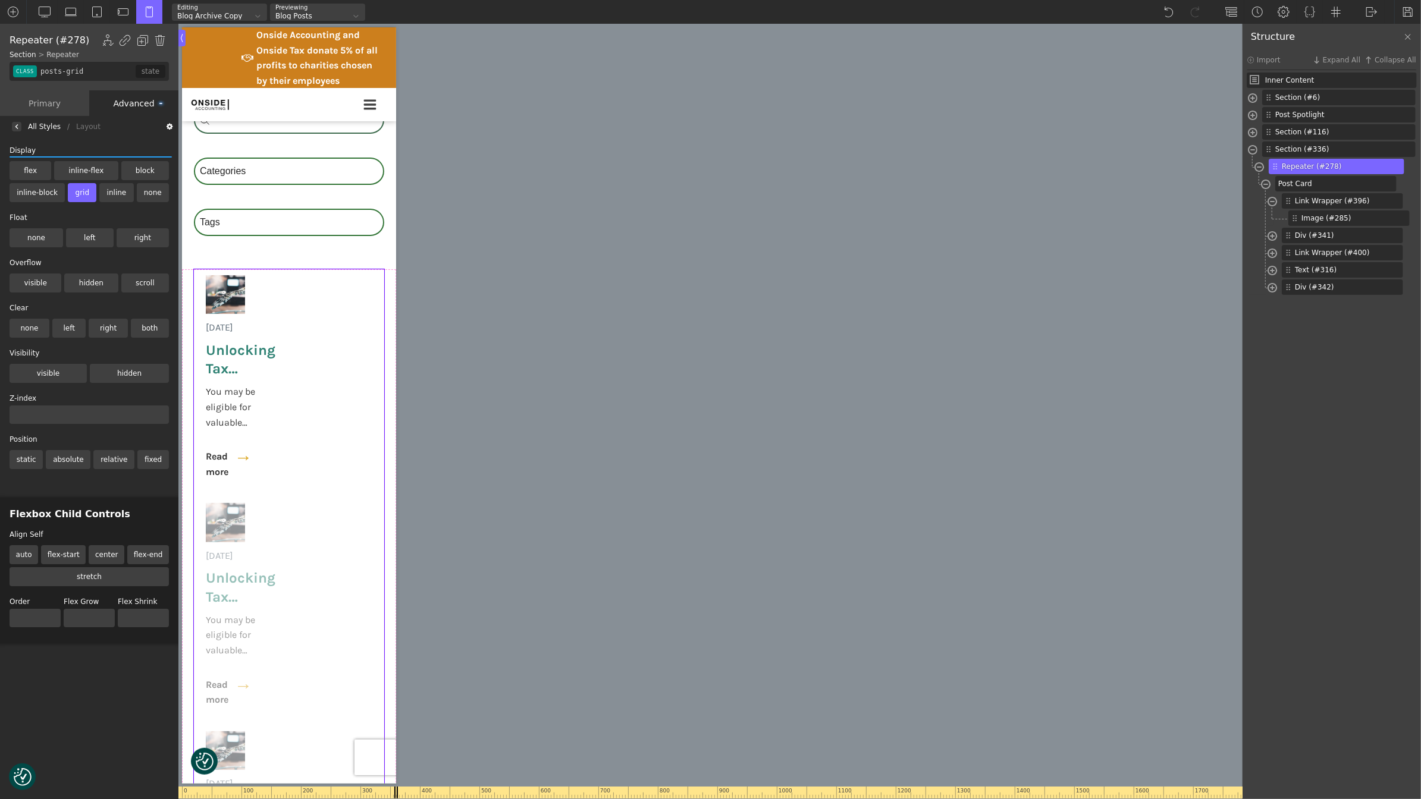
click at [31, 127] on div "All Styles" at bounding box center [44, 127] width 33 height 0
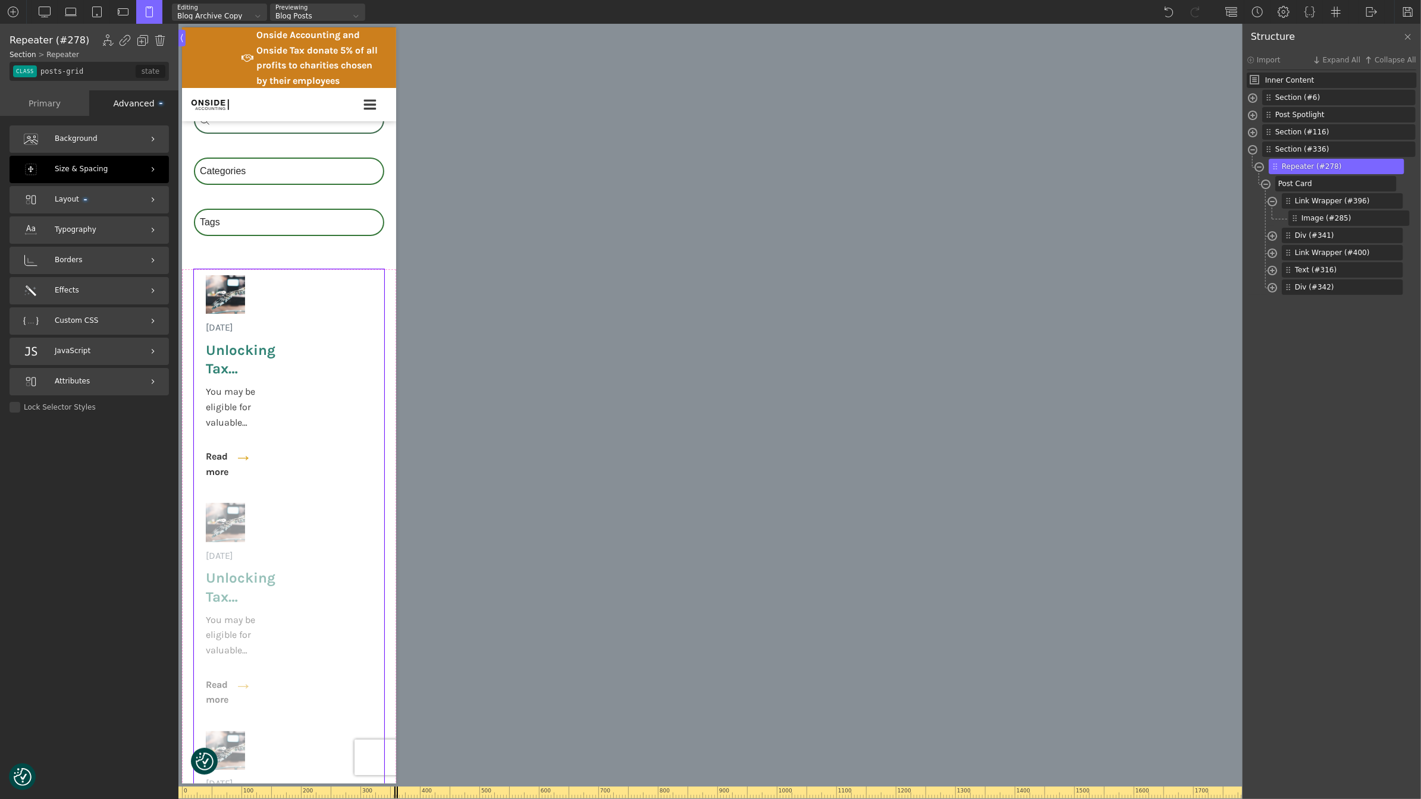
click at [101, 170] on span "Size & Spacing" at bounding box center [81, 169] width 53 height 11
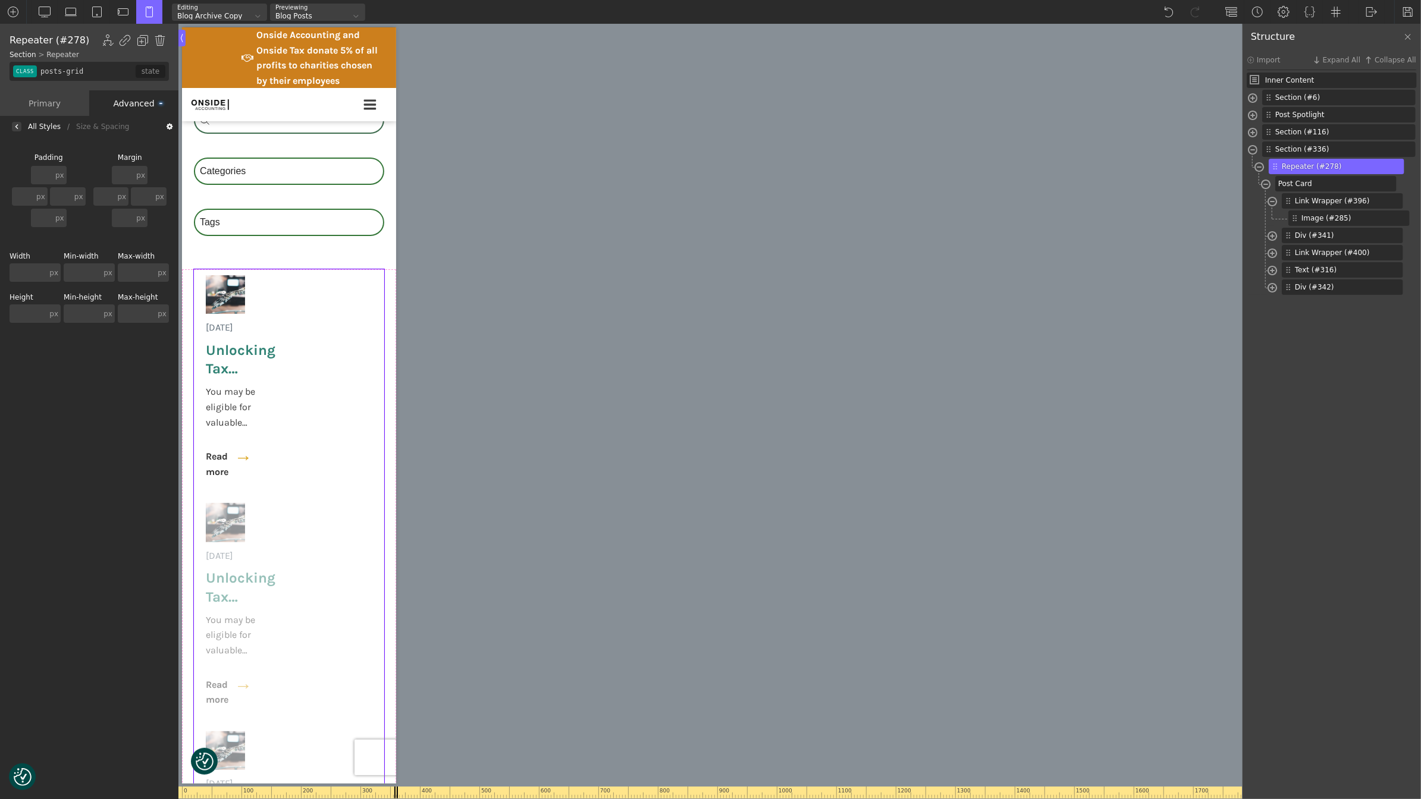
click at [18, 269] on input "text" at bounding box center [28, 272] width 37 height 18
type input "1"
click at [1309, 145] on span "Section (#336)" at bounding box center [1329, 149] width 109 height 11
type input "section-336-488"
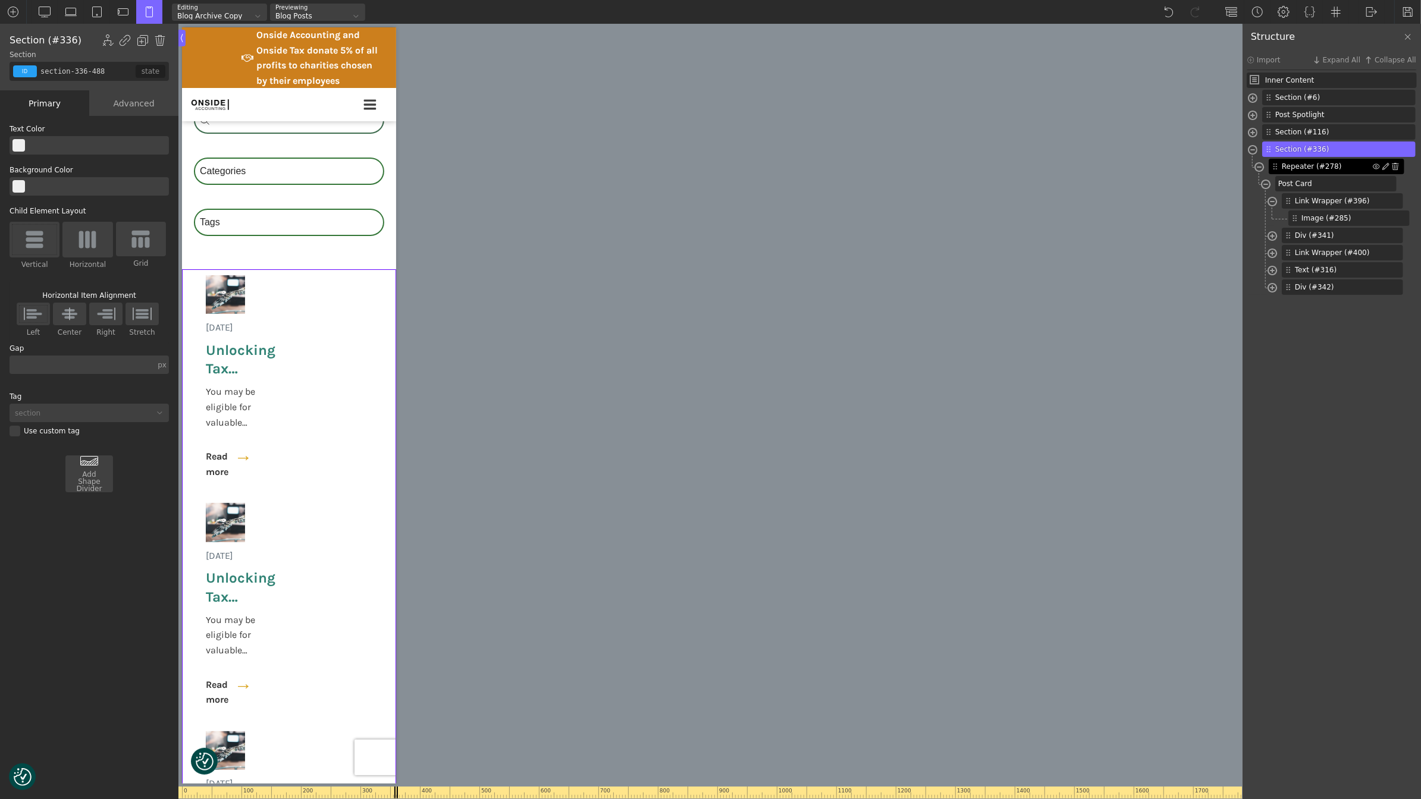
click at [1305, 164] on span "Repeater (#278)" at bounding box center [1327, 166] width 91 height 11
type input "posts-grid"
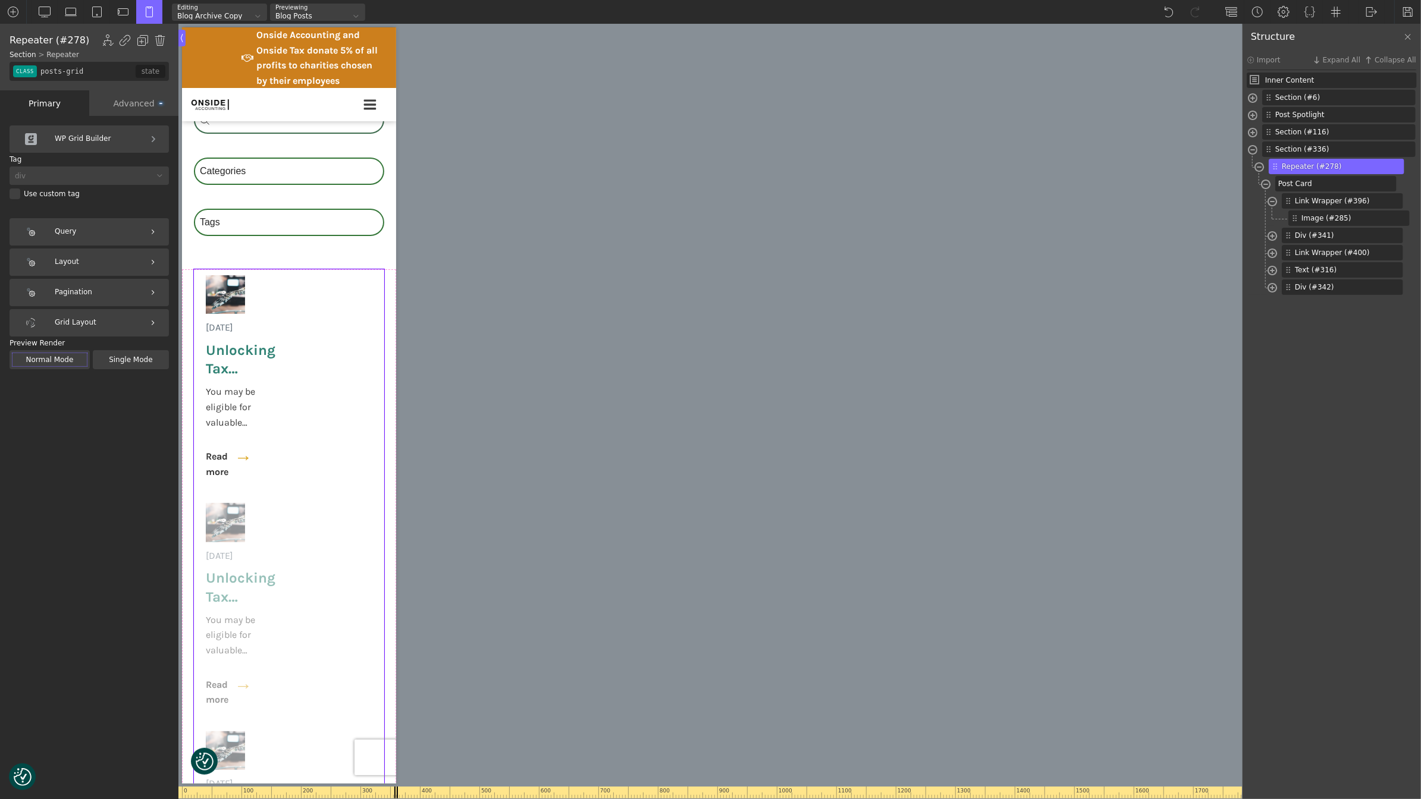
click at [92, 262] on div "Layout" at bounding box center [89, 262] width 159 height 27
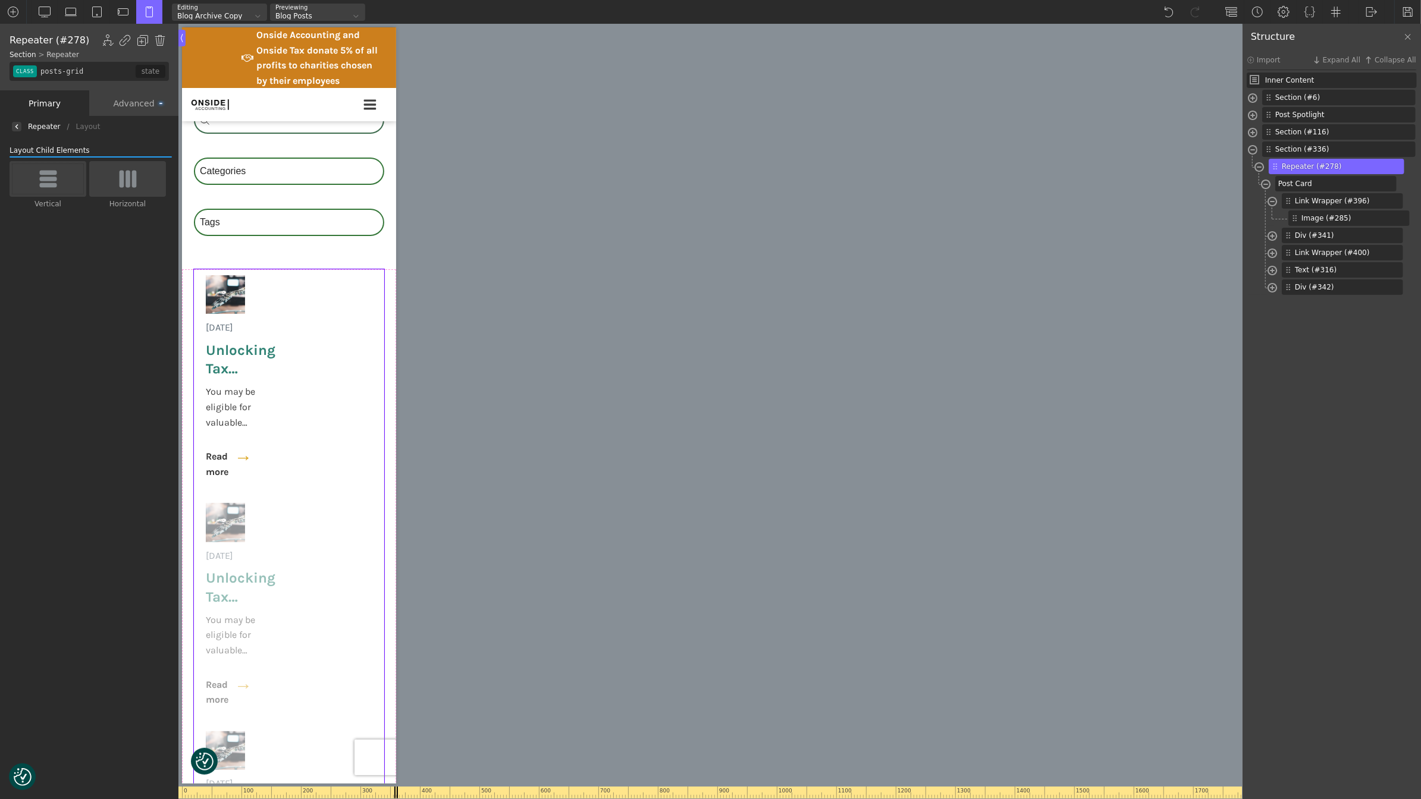
click at [20, 125] on div at bounding box center [17, 127] width 10 height 10
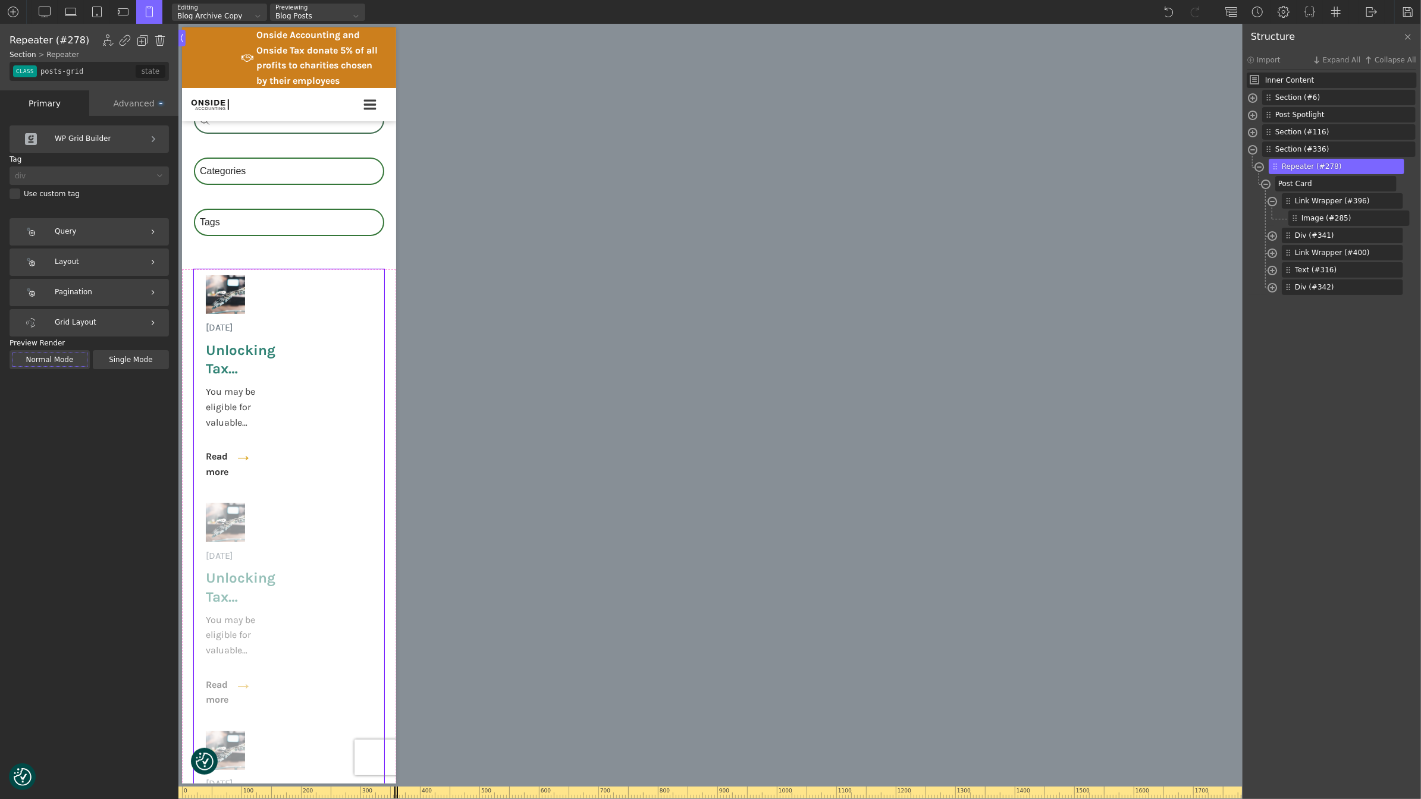
click at [94, 268] on div "Layout" at bounding box center [89, 262] width 159 height 27
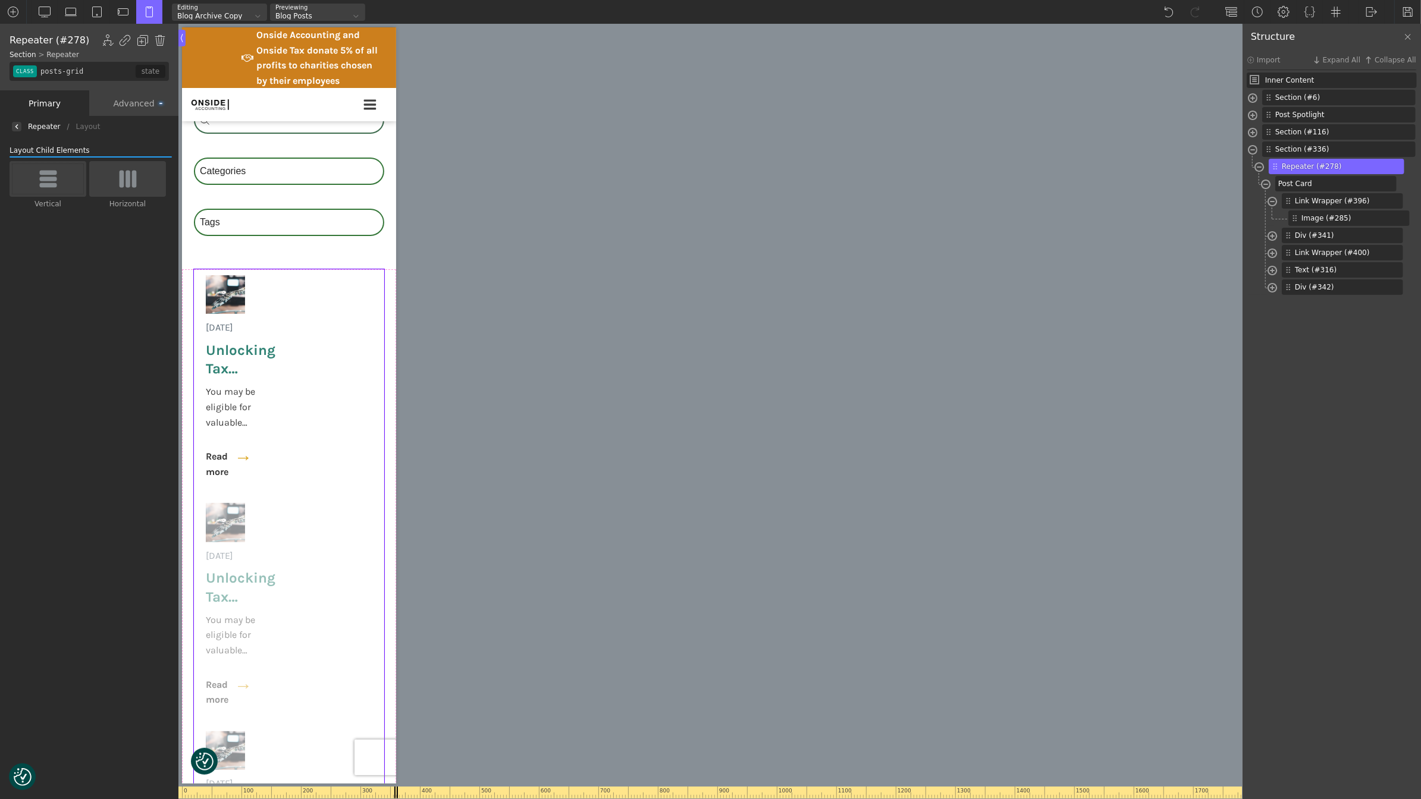
click at [19, 123] on div at bounding box center [17, 127] width 10 height 10
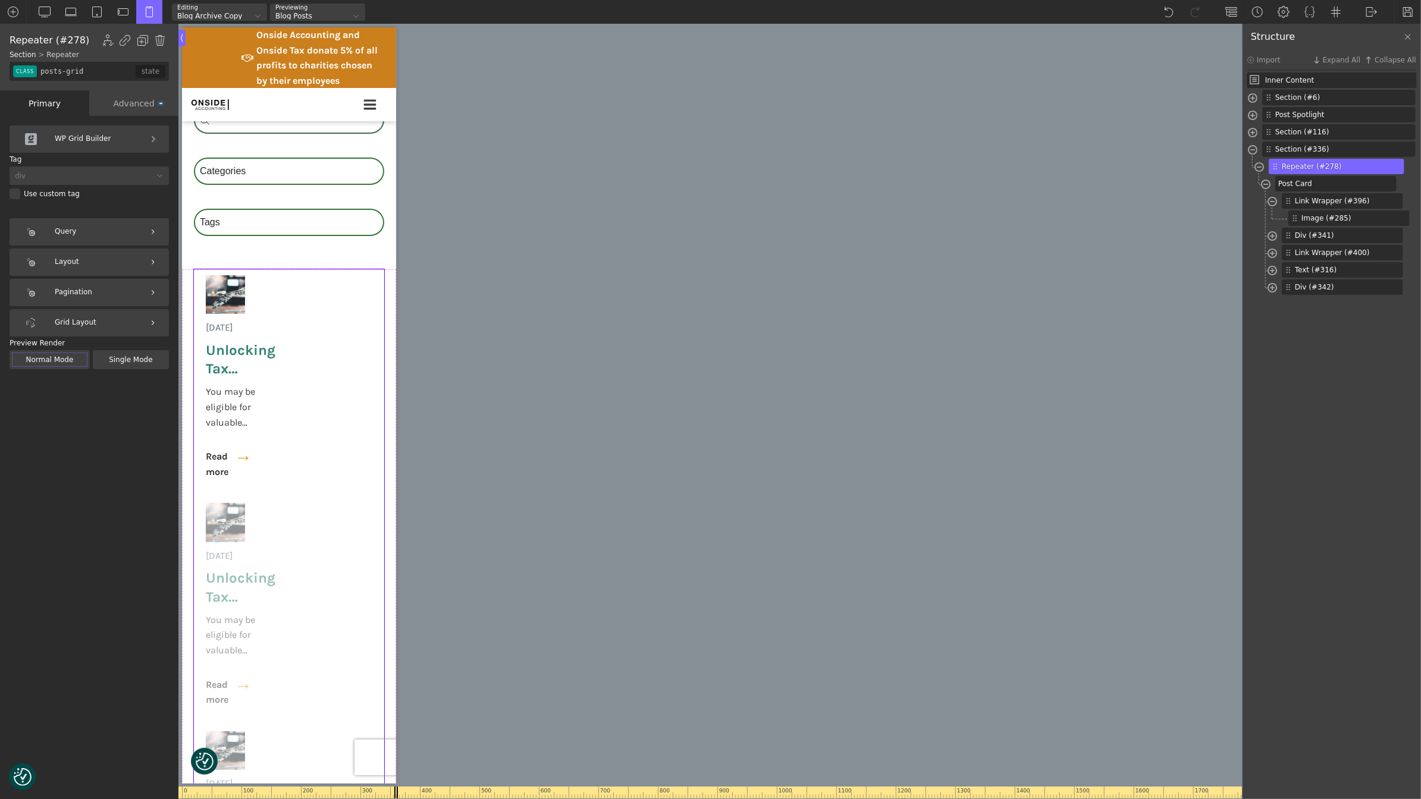
click at [68, 324] on div "Grid Layout" at bounding box center [89, 322] width 159 height 27
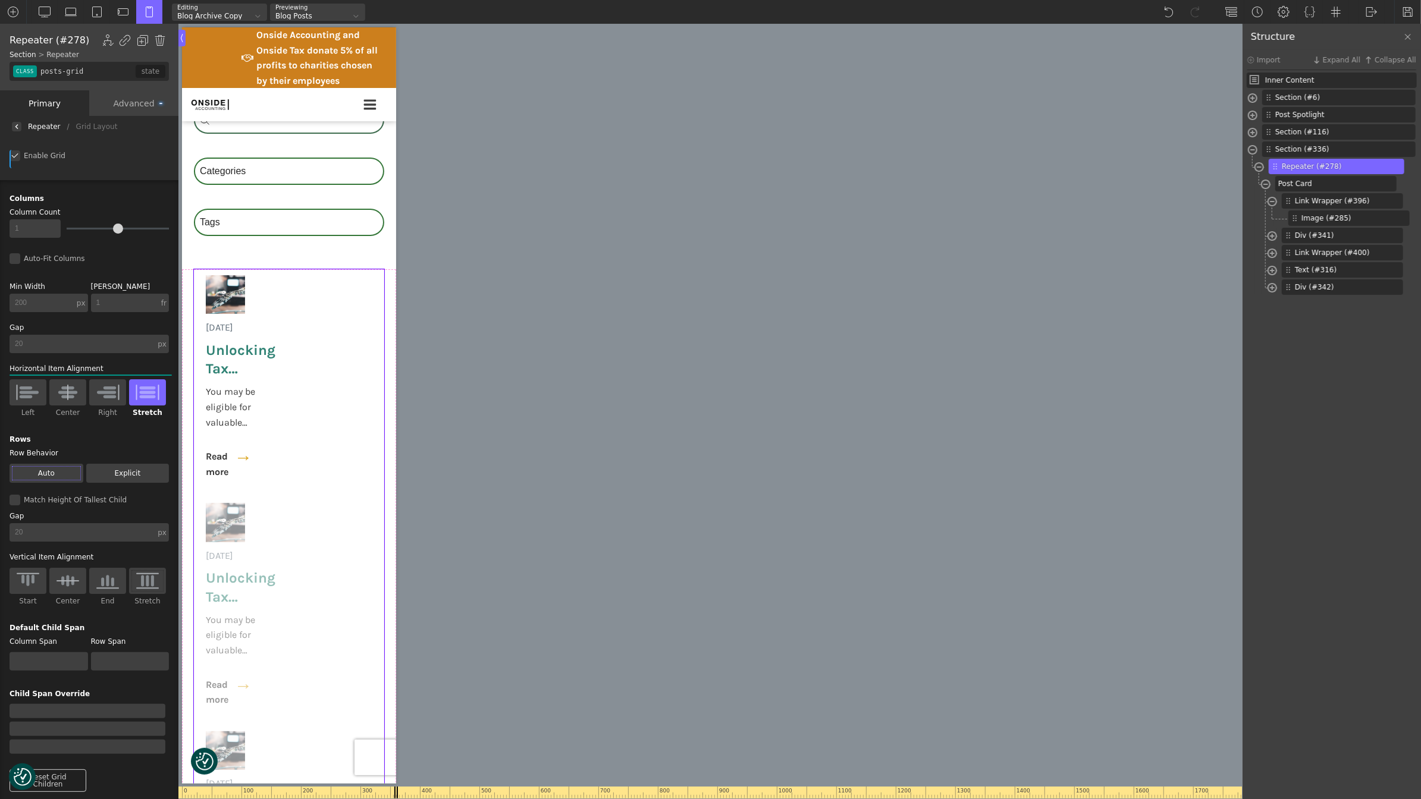
click at [162, 303] on div "fr" at bounding box center [163, 303] width 5 height 7
click at [165, 294] on div "%" at bounding box center [164, 293] width 30 height 10
click at [123, 304] on input "1" at bounding box center [124, 303] width 67 height 18
type input "100"
click at [145, 304] on input "100" at bounding box center [124, 303] width 67 height 18
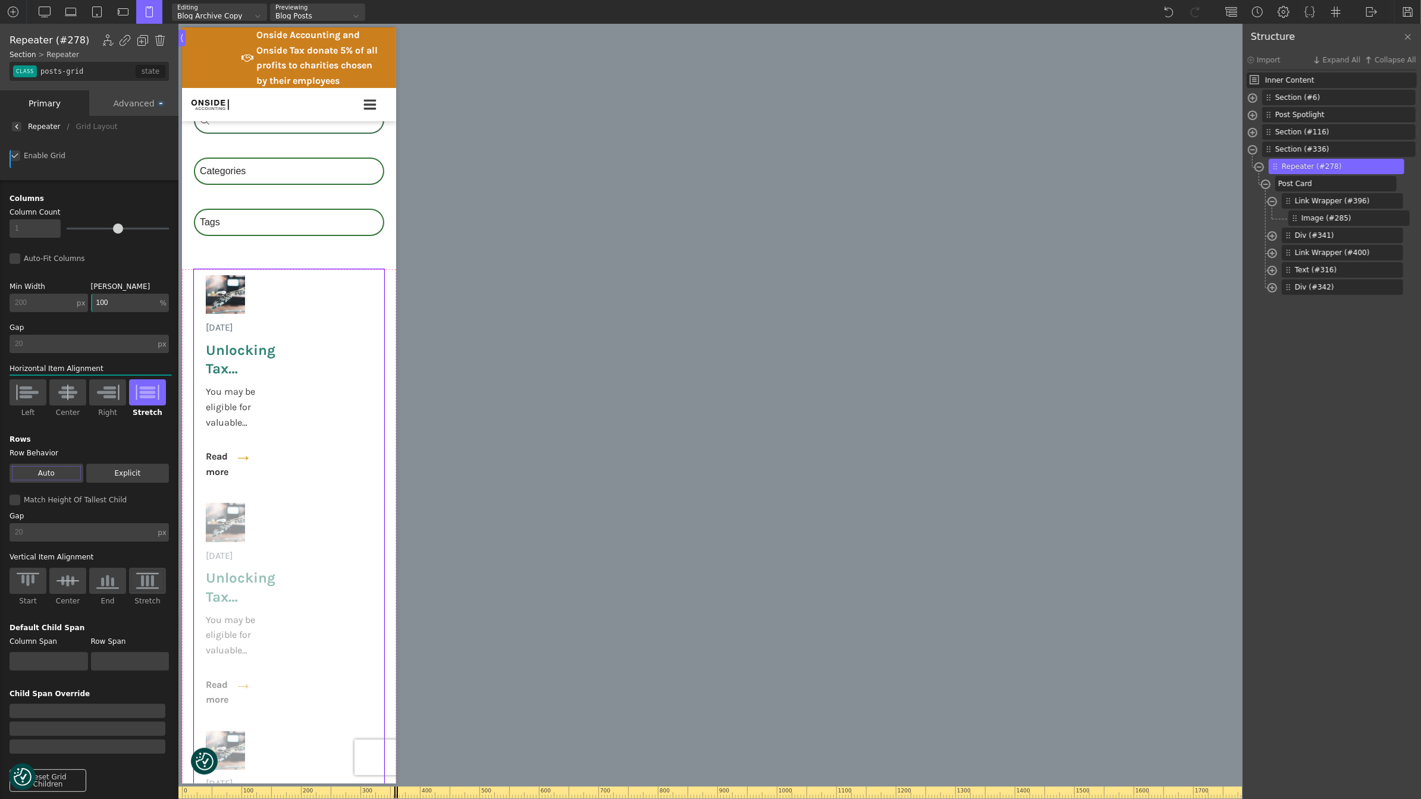
click at [145, 304] on input "100" at bounding box center [124, 303] width 67 height 18
type input "1"
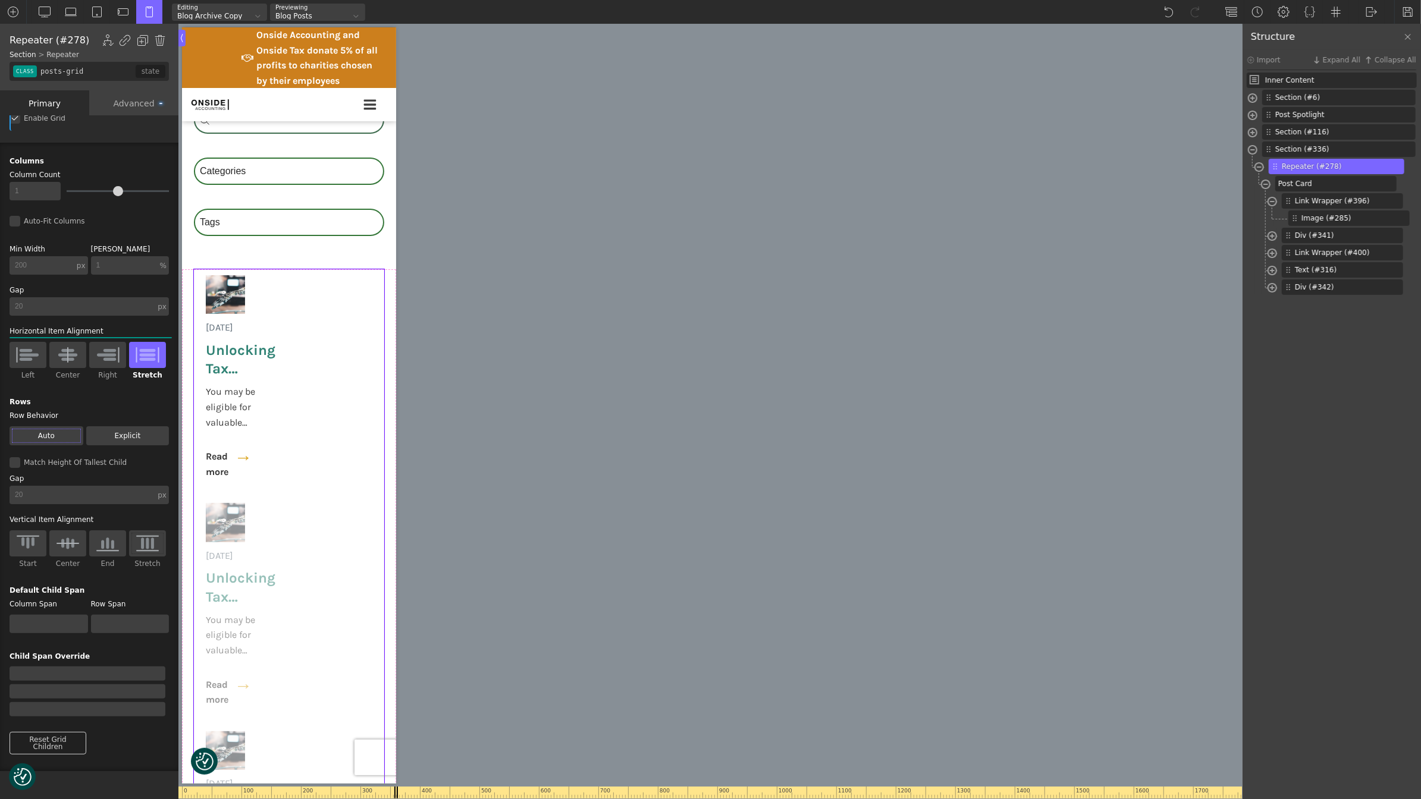
scroll to position [0, 0]
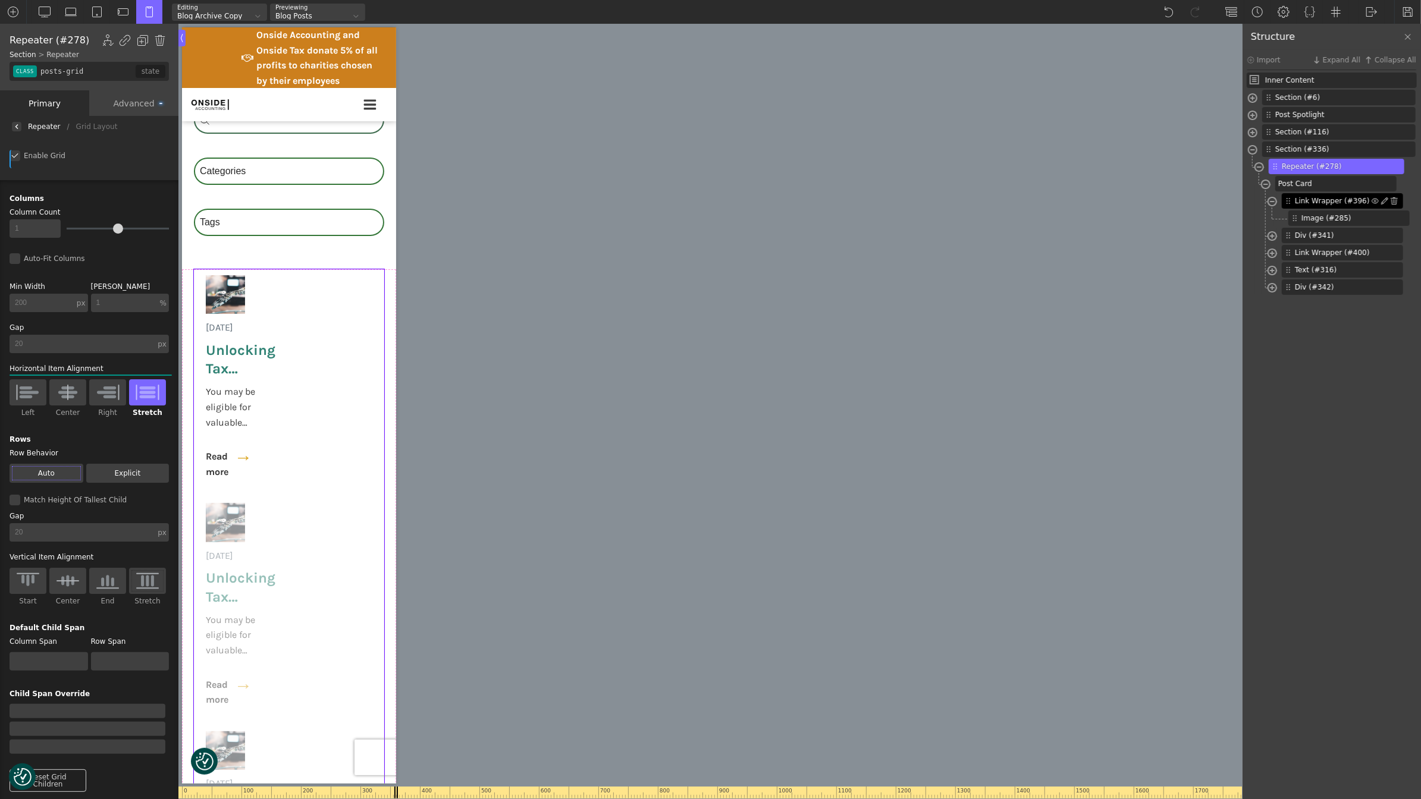
click at [1327, 198] on span "Link Wrapper (#396)" at bounding box center [1333, 201] width 77 height 11
type input "link-396-488"
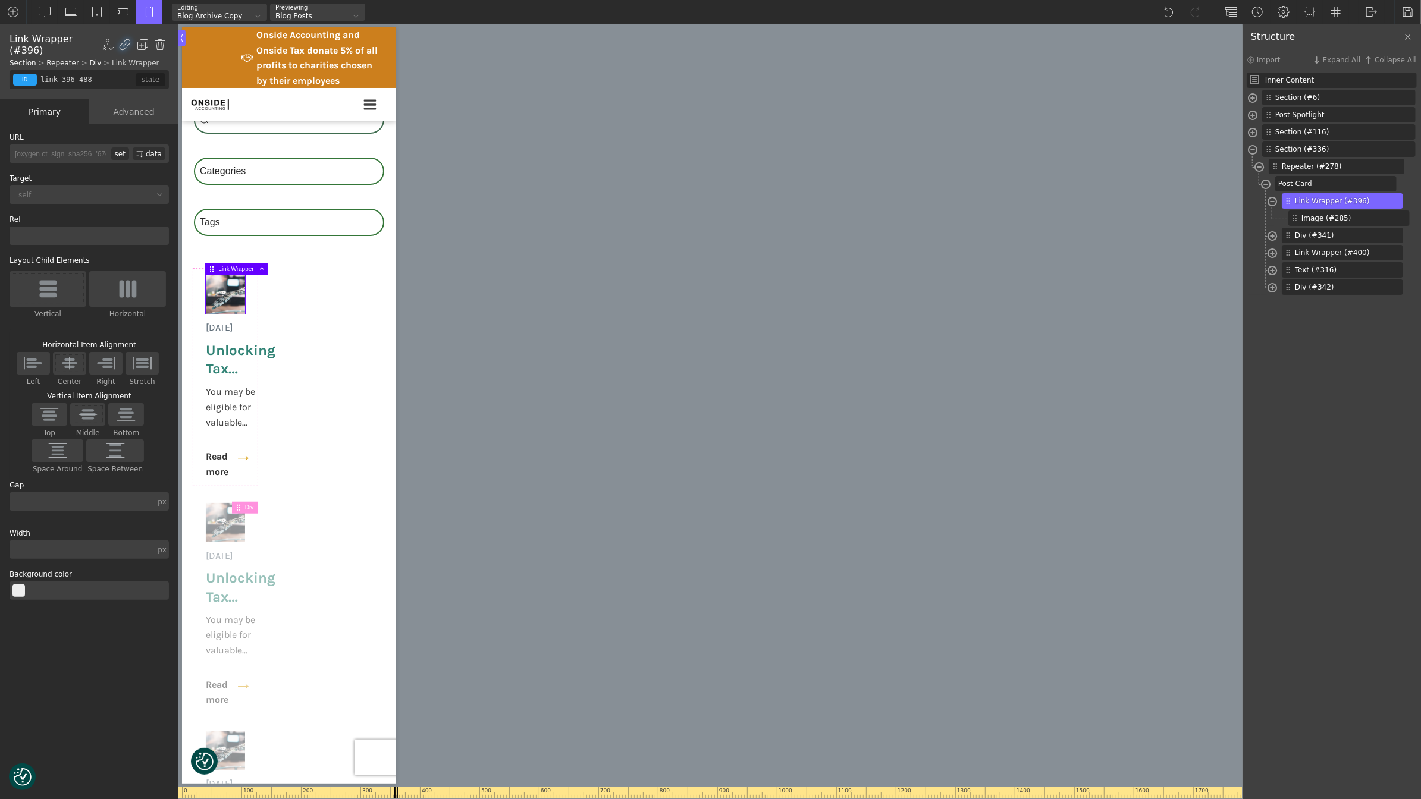
click at [157, 368] on div at bounding box center [141, 363] width 33 height 23
click at [0, 0] on input "Stretch" at bounding box center [0, 0] width 0 height 0
click at [145, 369] on img at bounding box center [141, 363] width 25 height 15
click at [0, 0] on input "Stretch" at bounding box center [0, 0] width 0 height 0
click at [133, 110] on div "Advanced" at bounding box center [133, 112] width 89 height 26
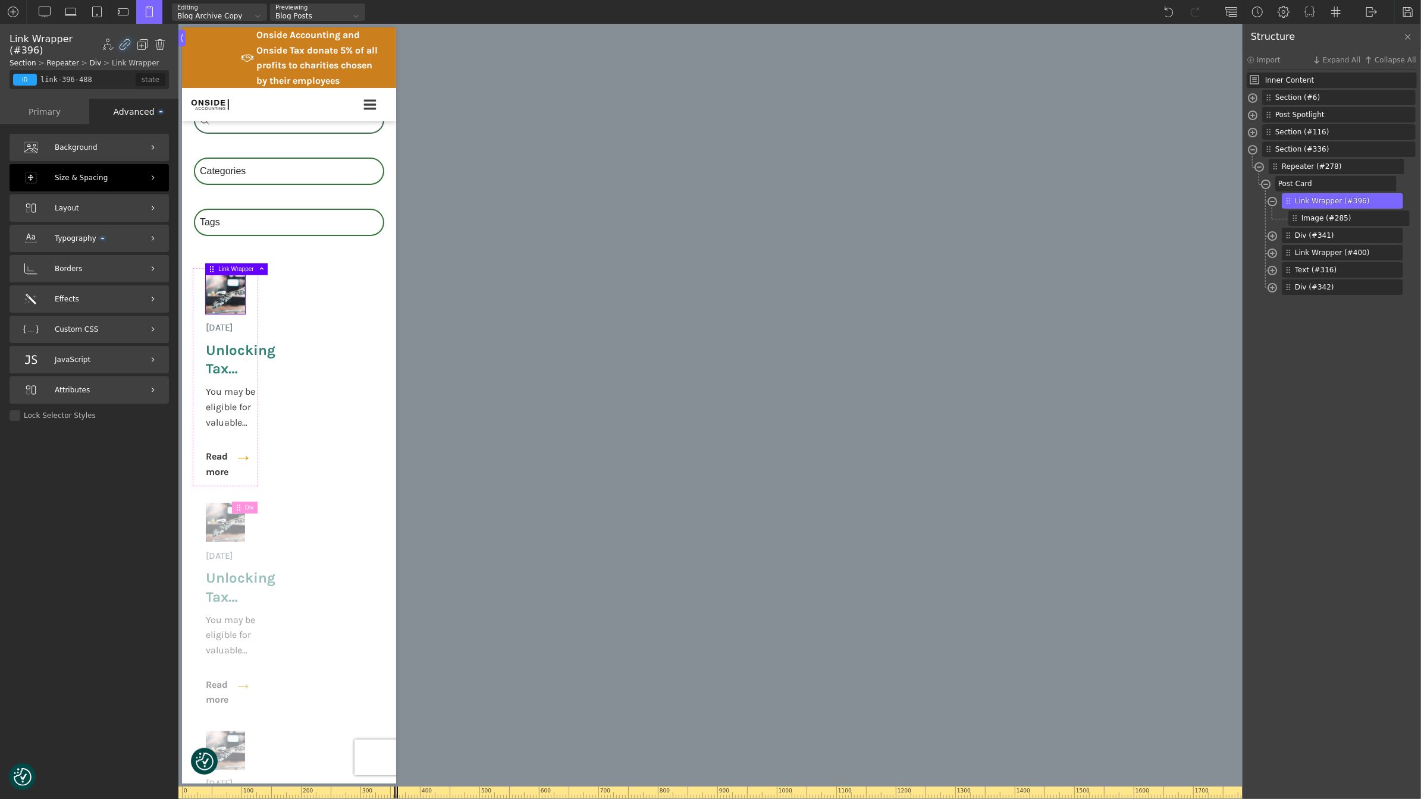
click at [99, 175] on span "Size & Spacing" at bounding box center [81, 177] width 53 height 11
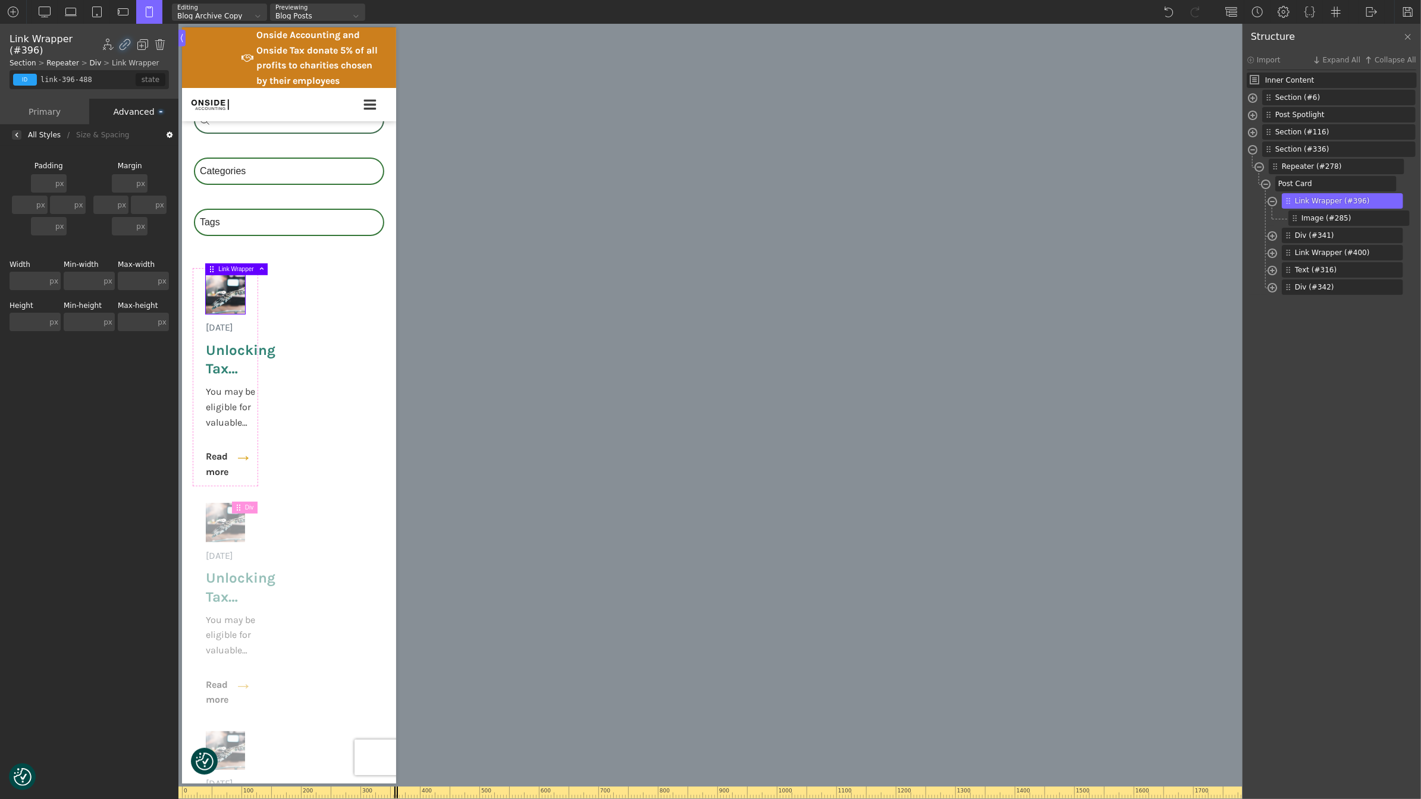
click at [30, 280] on input "text" at bounding box center [28, 281] width 37 height 18
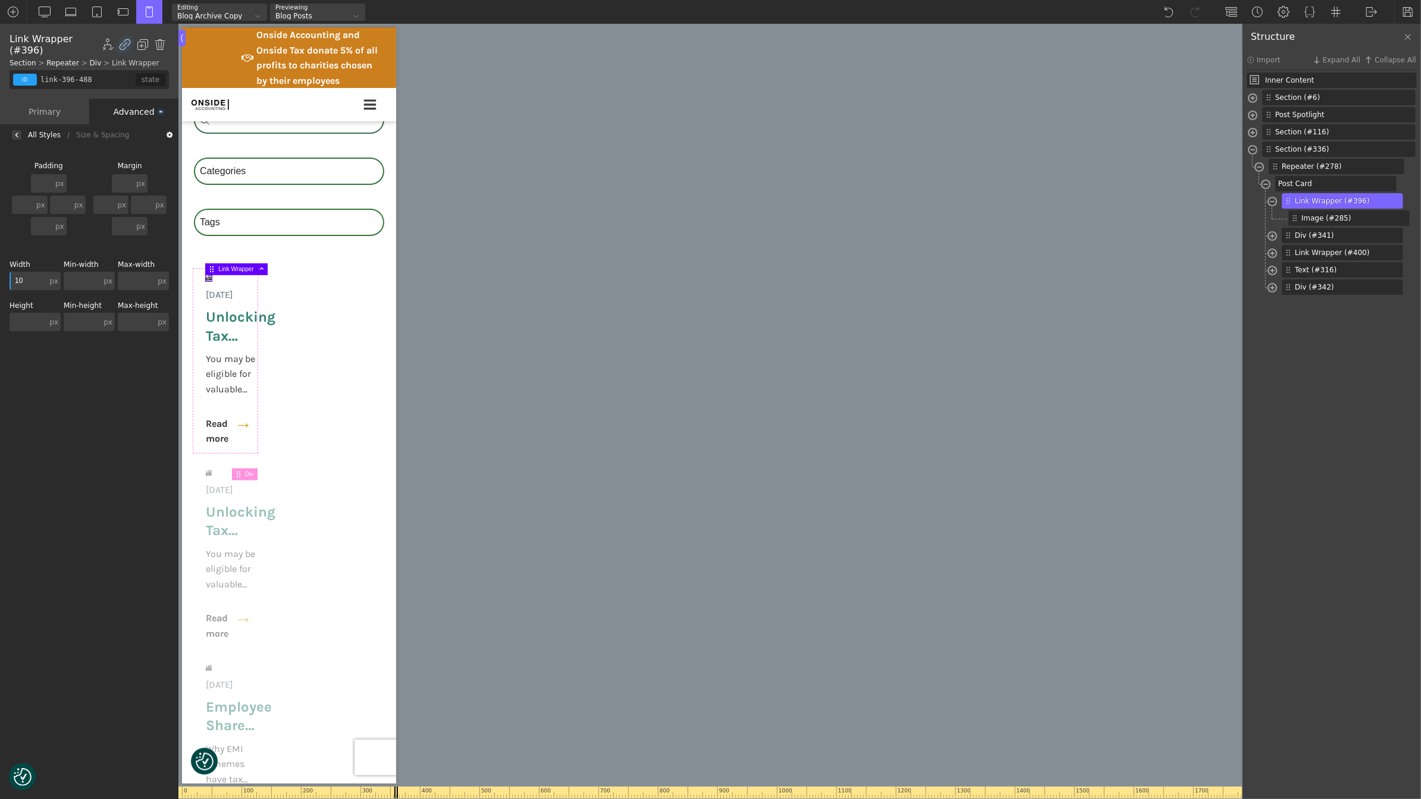
type input "100"
